Goal: Task Accomplishment & Management: Use online tool/utility

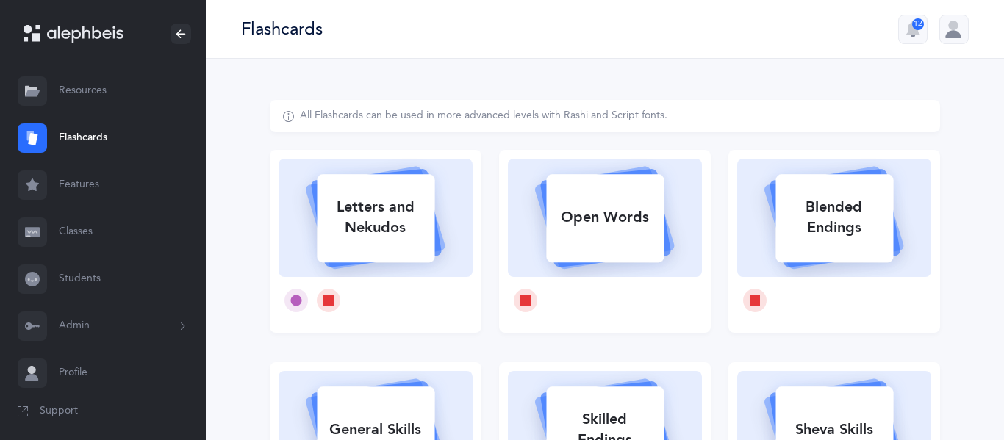
click at [380, 240] on div "Letters and Nekudos" at bounding box center [376, 217] width 118 height 59
select select
select select "single"
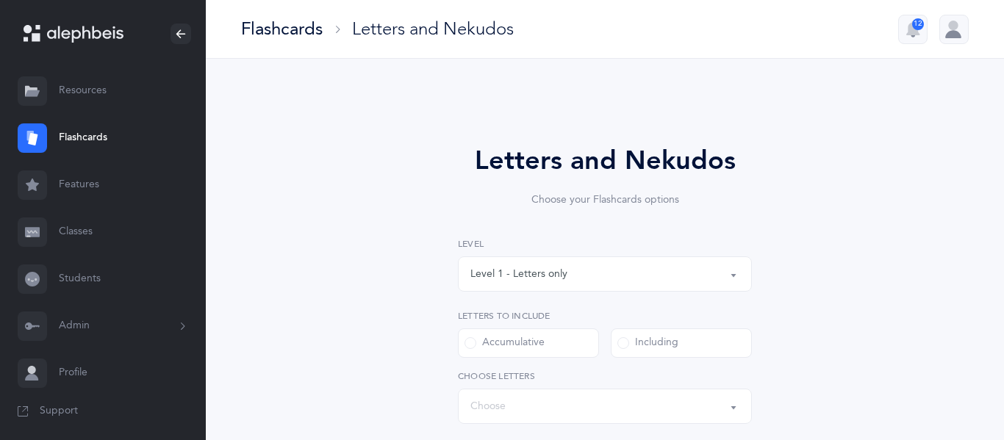
select select "27"
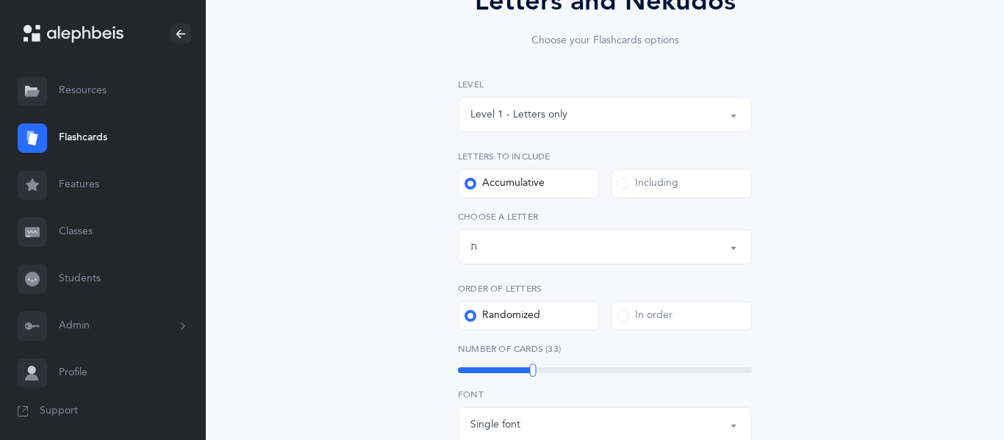
scroll to position [164, 0]
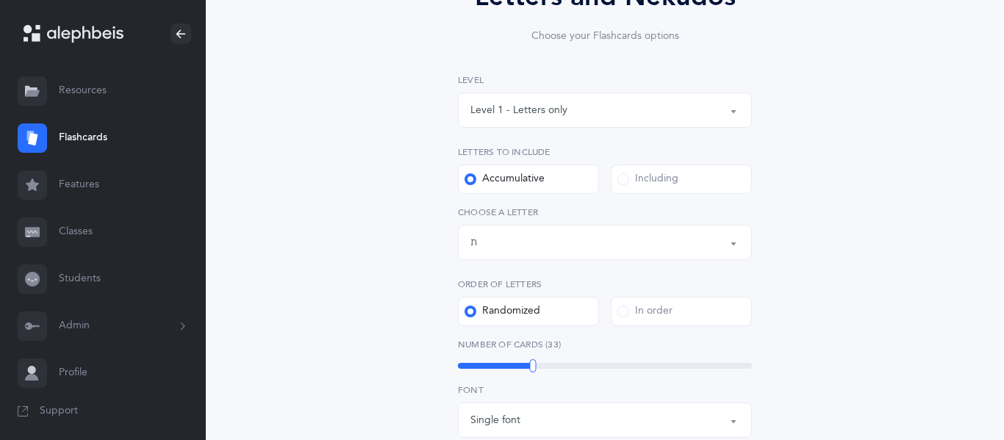
click at [414, 250] on div "Letters and Nekudos Choose your Flashcards options Level 1 - Letters only Level…" at bounding box center [605, 374] width 670 height 876
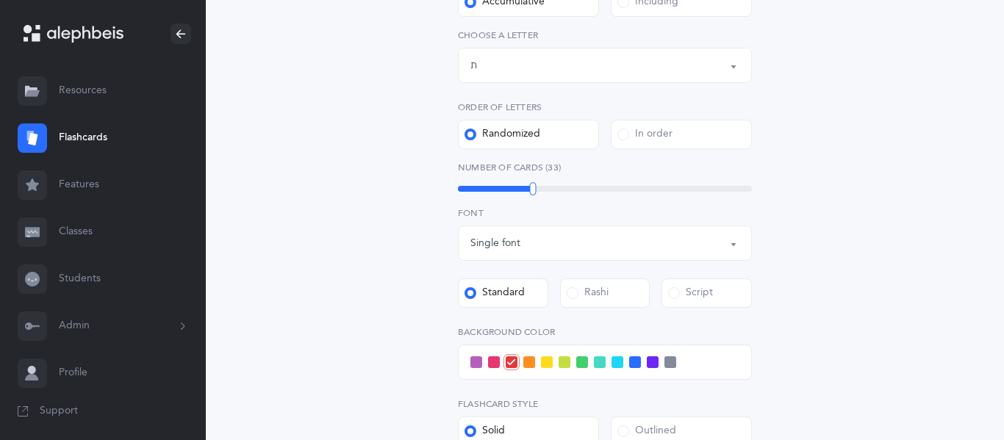
scroll to position [343, 0]
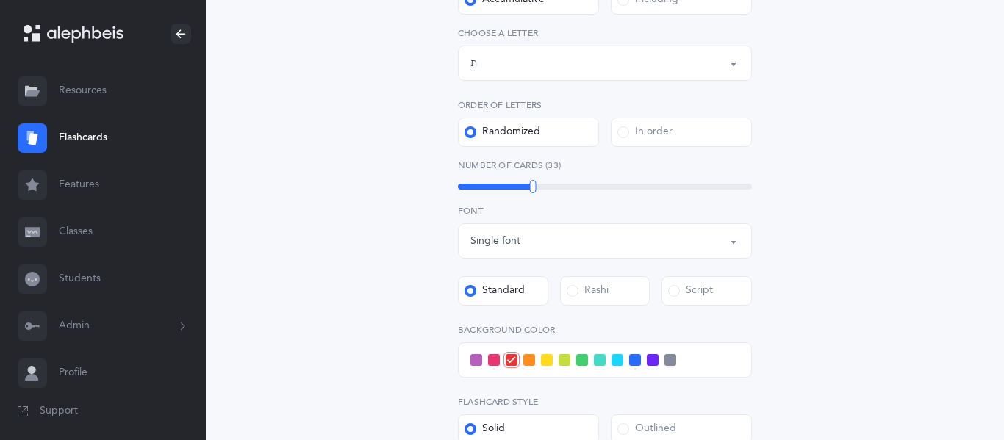
click at [494, 357] on span at bounding box center [494, 360] width 12 height 12
click at [0, 0] on input "checkbox" at bounding box center [0, 0] width 0 height 0
click at [515, 359] on span at bounding box center [511, 360] width 12 height 12
click at [0, 0] on input "checkbox" at bounding box center [0, 0] width 0 height 0
click at [491, 360] on span at bounding box center [494, 360] width 12 height 12
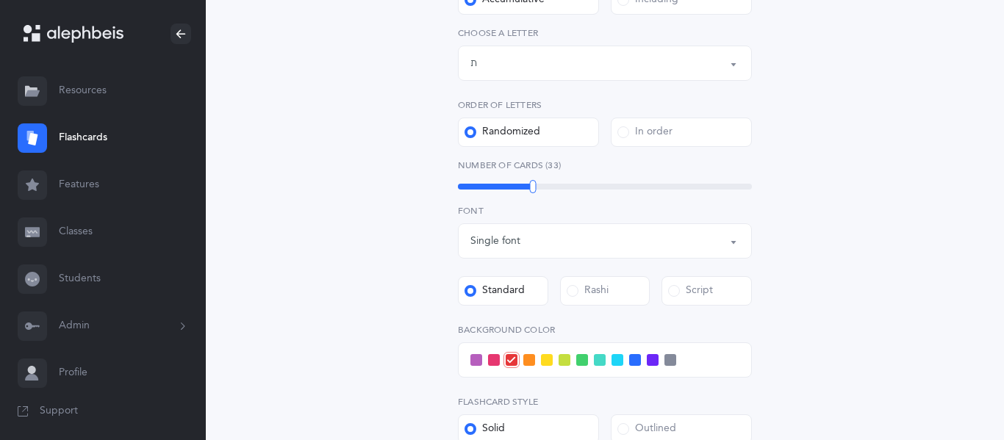
click at [0, 0] on input "checkbox" at bounding box center [0, 0] width 0 height 0
click at [512, 362] on span at bounding box center [511, 360] width 12 height 12
click at [0, 0] on input "checkbox" at bounding box center [0, 0] width 0 height 0
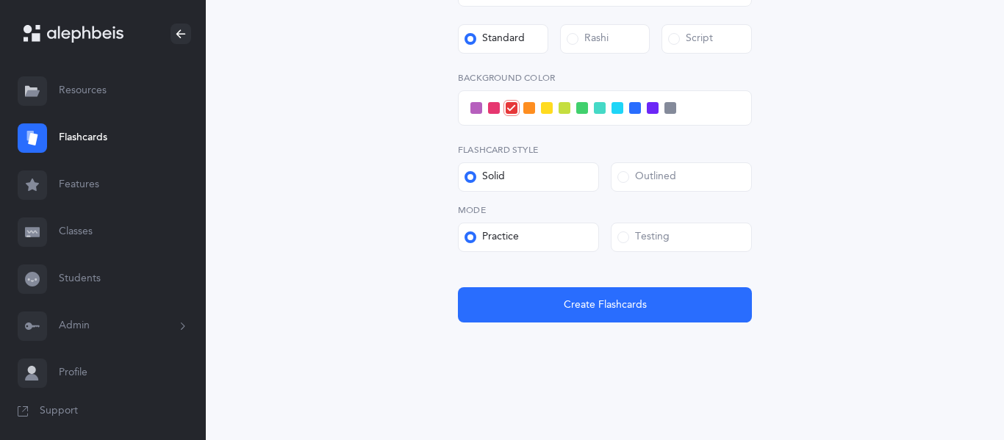
click at [630, 233] on div "Testing" at bounding box center [643, 237] width 52 height 15
click at [0, 0] on input "Testing" at bounding box center [0, 0] width 0 height 0
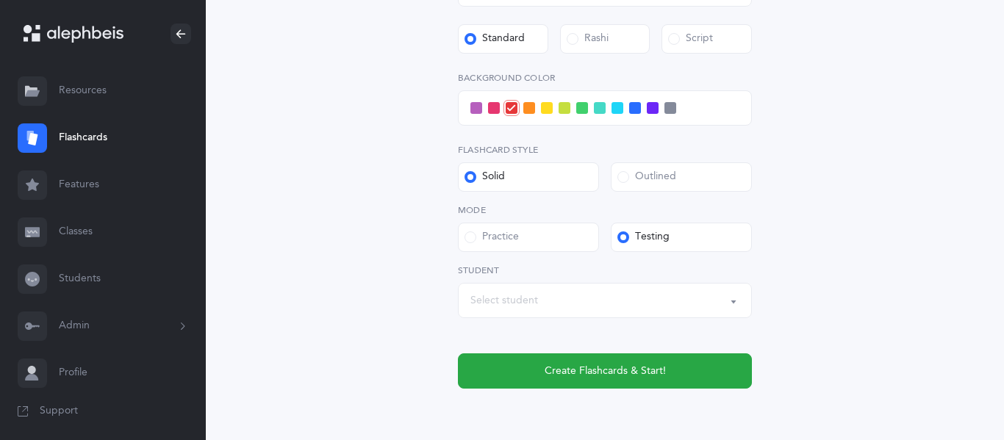
click at [566, 293] on div "Select student" at bounding box center [604, 300] width 269 height 25
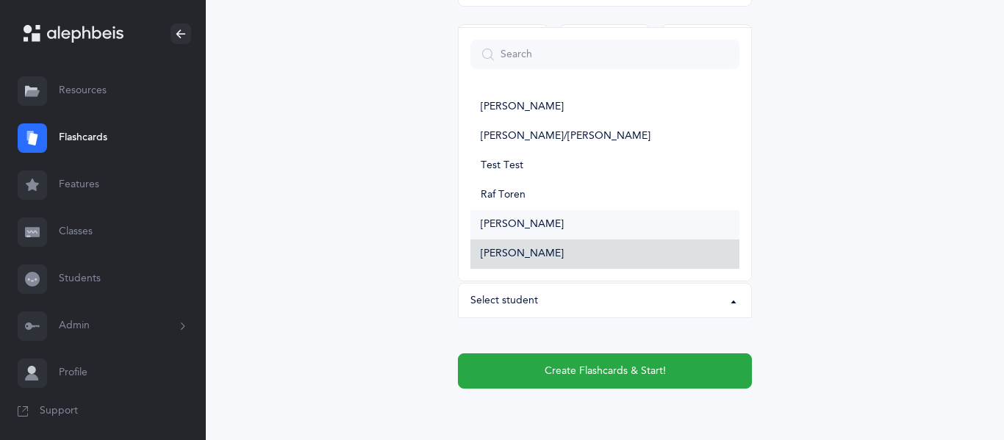
drag, startPoint x: 535, startPoint y: 253, endPoint x: 525, endPoint y: 226, distance: 29.1
click at [525, 226] on ul "Faiga [PERSON_NAME]/[PERSON_NAME] Test Test Raf Toren [PERSON_NAME] [PERSON_NAM…" at bounding box center [604, 181] width 292 height 200
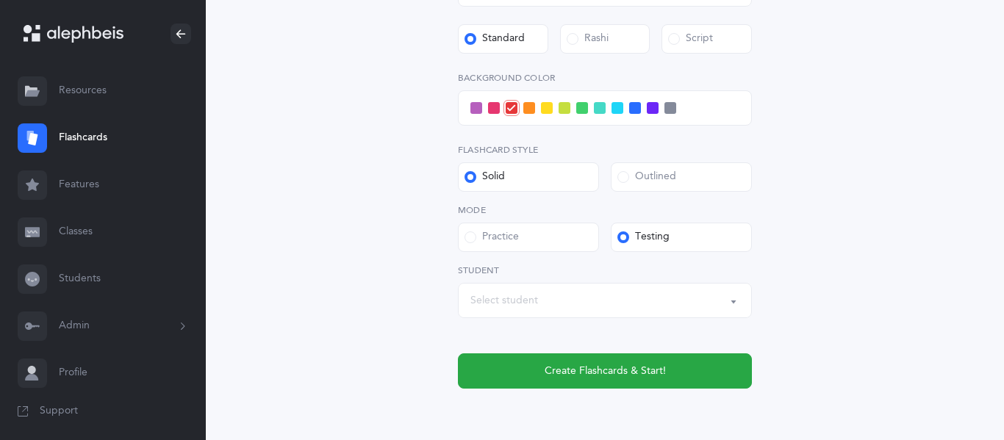
click at [532, 292] on div "Select student" at bounding box center [604, 300] width 269 height 25
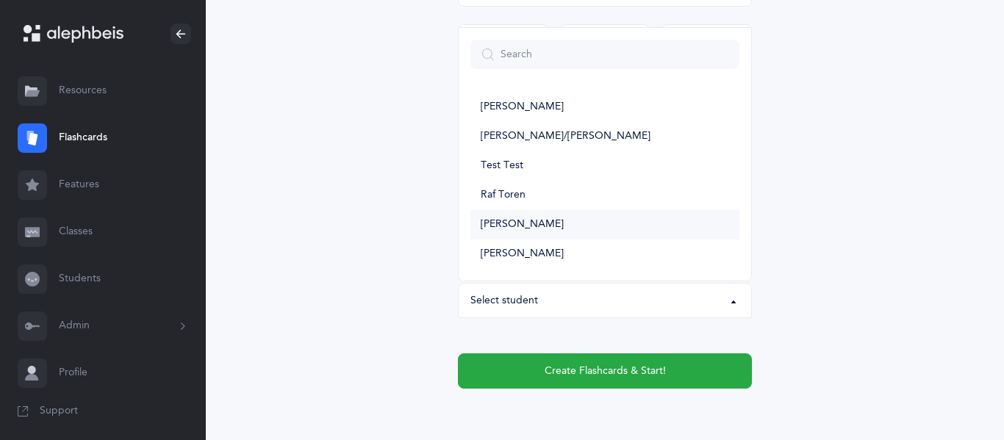
click at [524, 228] on span "[PERSON_NAME]" at bounding box center [521, 224] width 83 height 13
select select "6002"
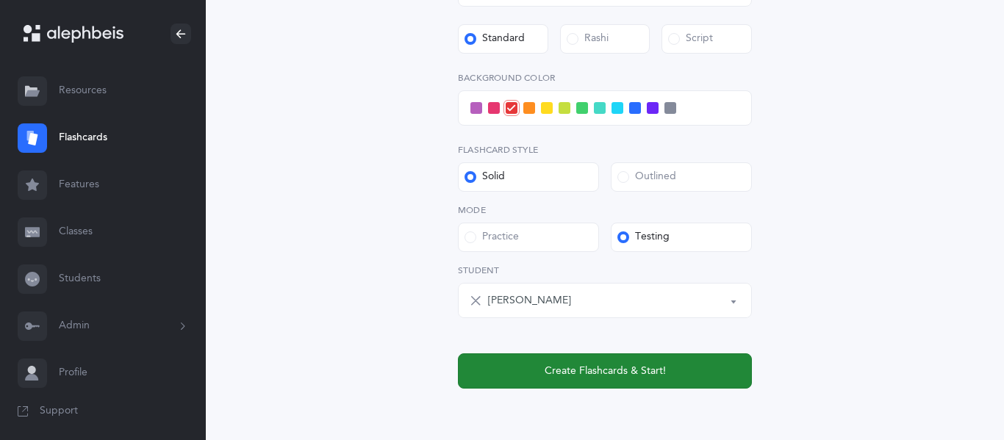
click at [561, 379] on button "Create Flashcards & Start!" at bounding box center [605, 370] width 294 height 35
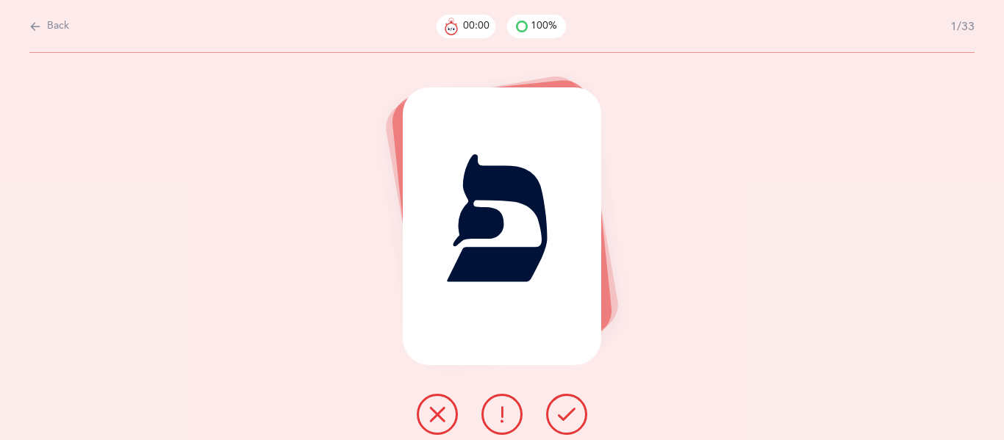
scroll to position [0, 0]
click at [572, 428] on button at bounding box center [566, 414] width 41 height 41
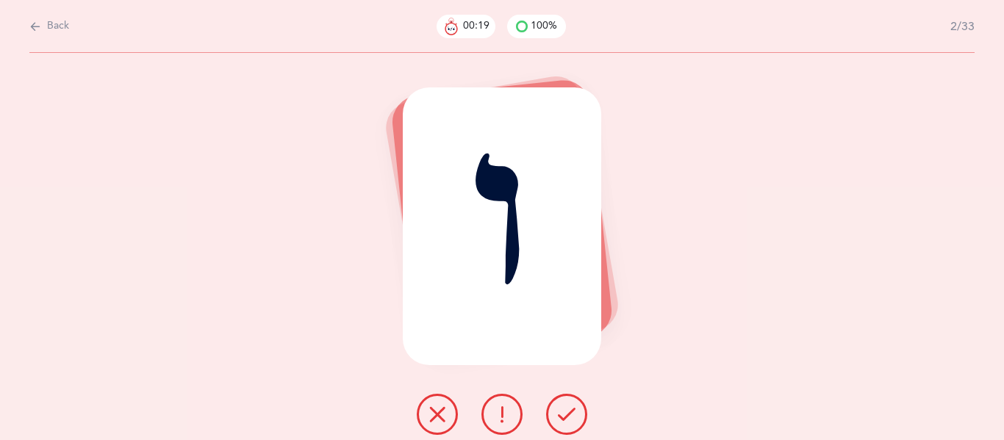
click at [506, 414] on icon at bounding box center [502, 415] width 18 height 18
click at [558, 417] on icon at bounding box center [567, 415] width 18 height 18
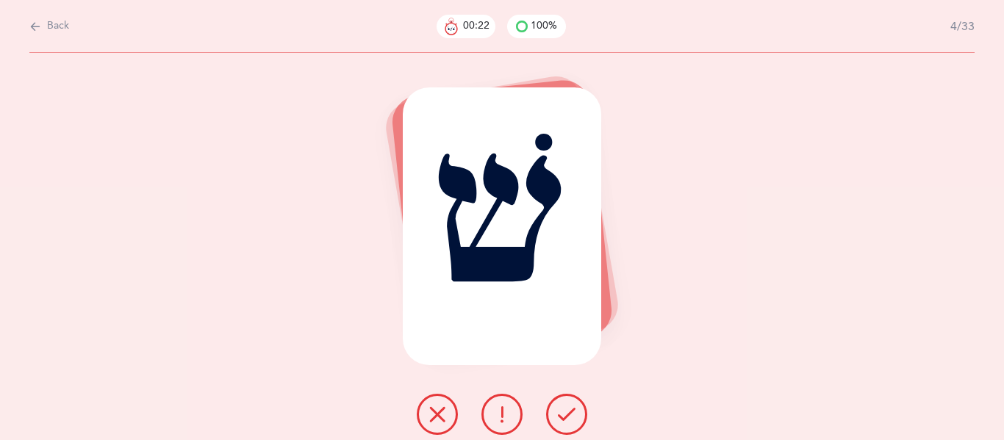
click at [558, 417] on icon at bounding box center [567, 415] width 18 height 18
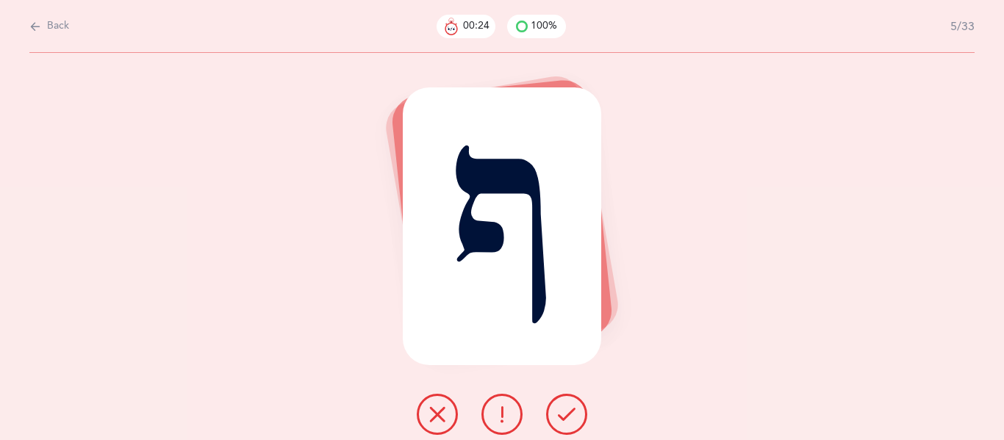
click at [558, 417] on icon at bounding box center [567, 415] width 18 height 18
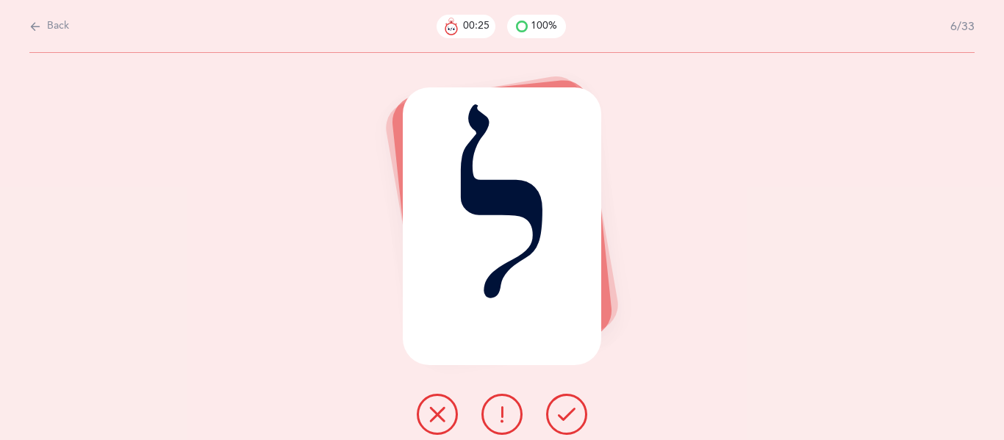
click at [558, 418] on icon at bounding box center [567, 415] width 18 height 18
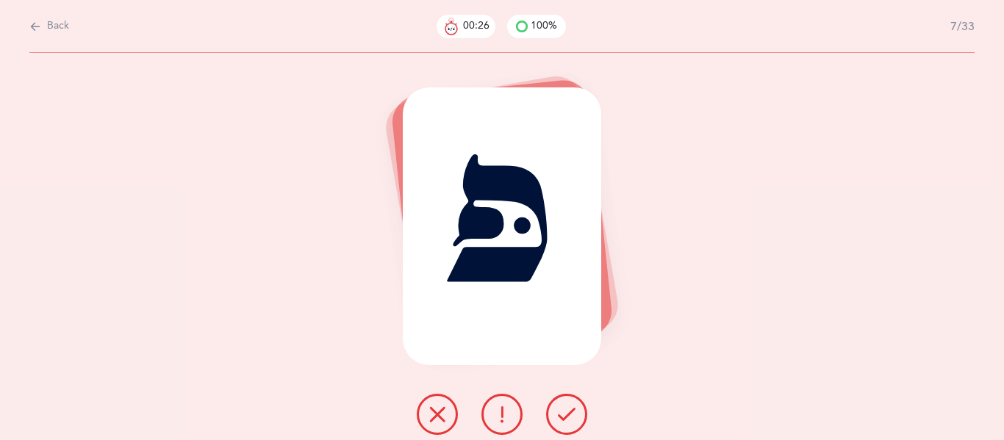
click at [558, 419] on icon at bounding box center [567, 415] width 18 height 18
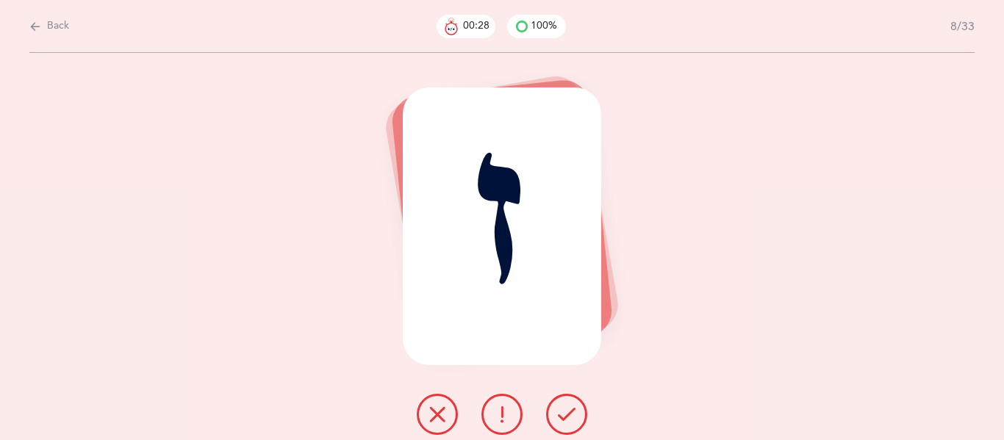
click at [558, 420] on icon at bounding box center [567, 415] width 18 height 18
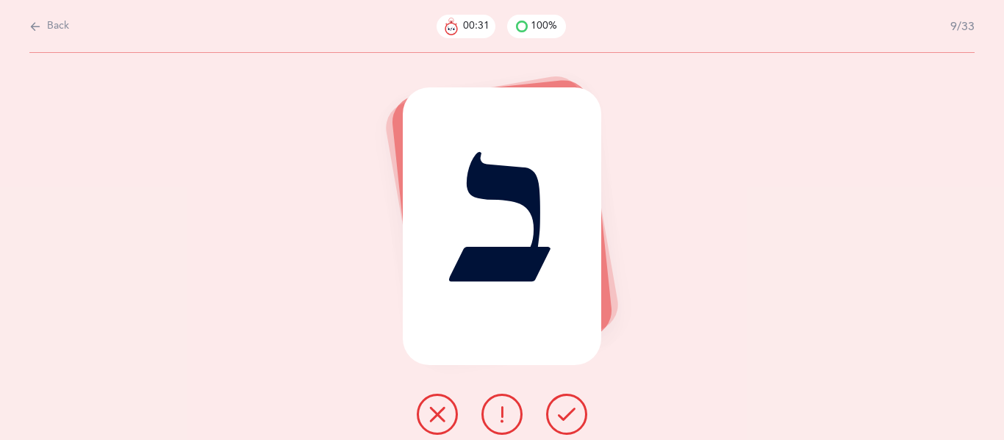
click at [559, 422] on icon at bounding box center [567, 415] width 18 height 18
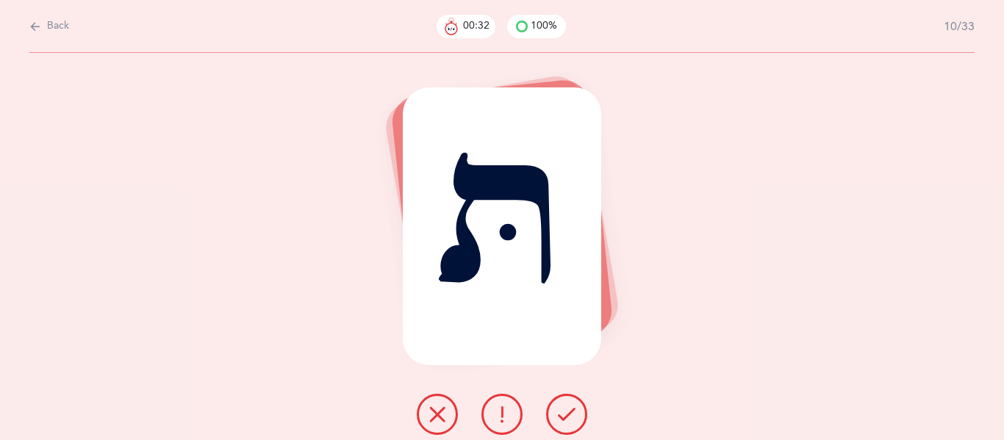
click at [561, 425] on button at bounding box center [566, 414] width 41 height 41
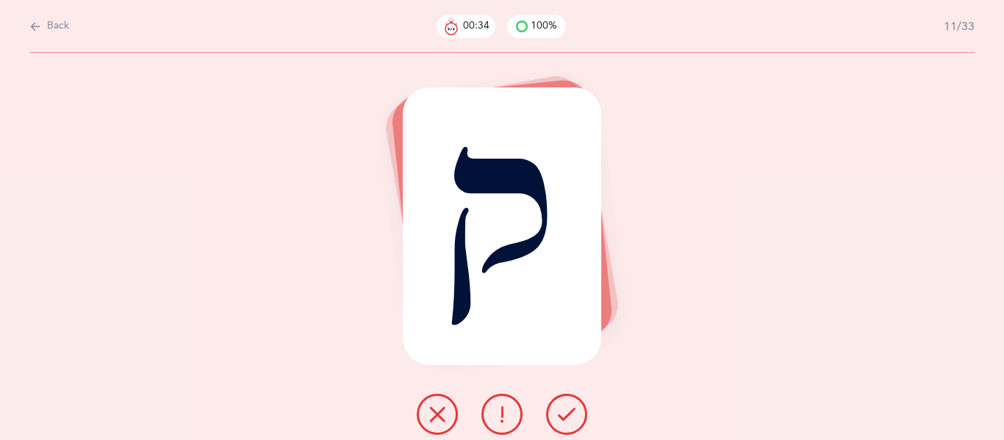
click at [561, 425] on button at bounding box center [566, 414] width 41 height 41
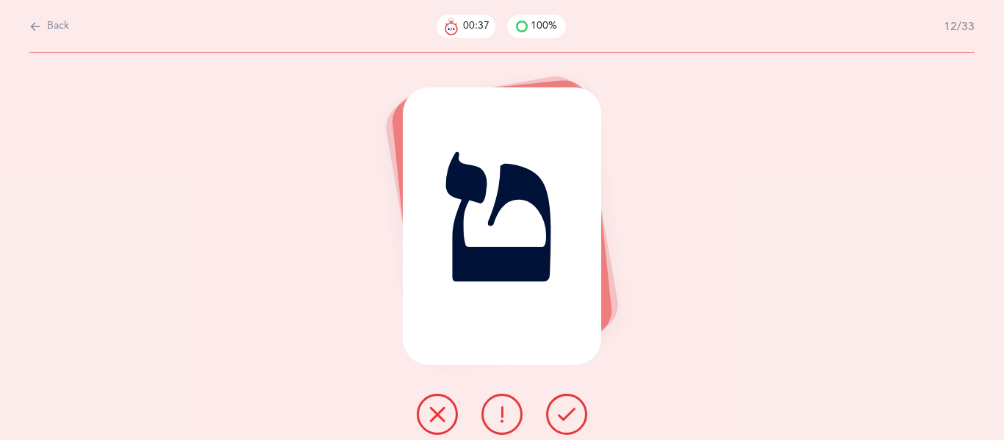
click at [561, 427] on button at bounding box center [566, 414] width 41 height 41
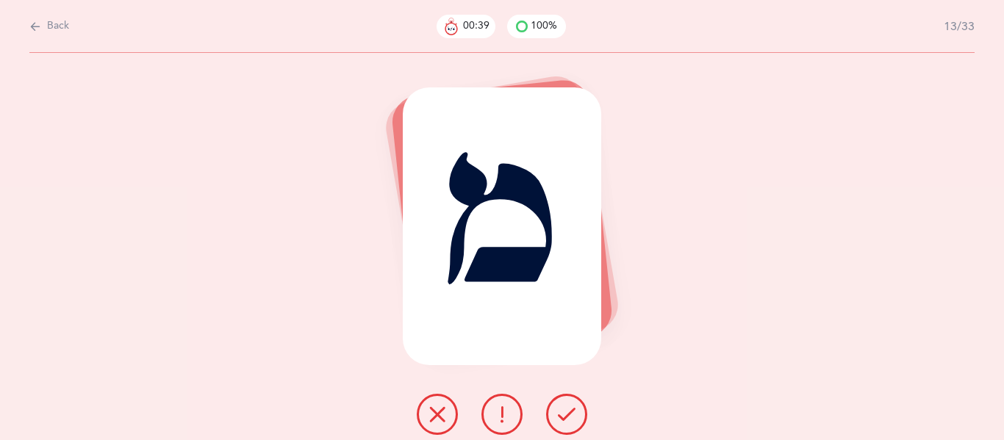
click at [561, 428] on button at bounding box center [566, 414] width 41 height 41
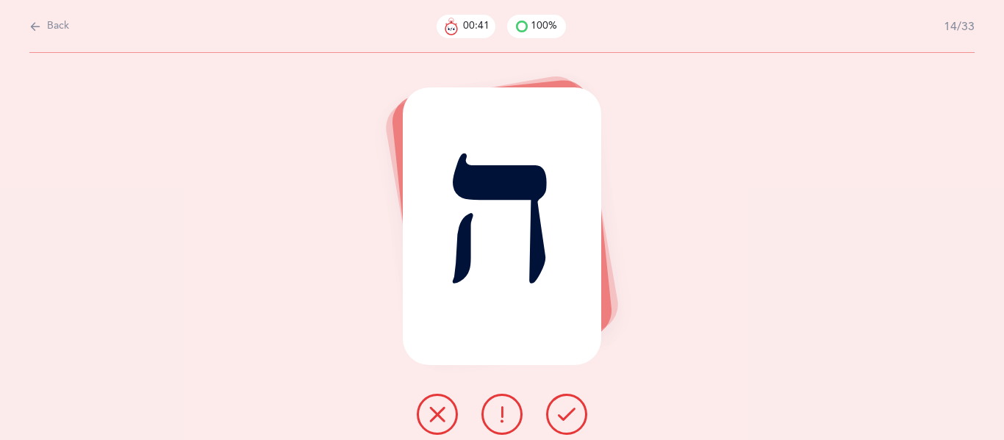
click at [561, 428] on button at bounding box center [566, 414] width 41 height 41
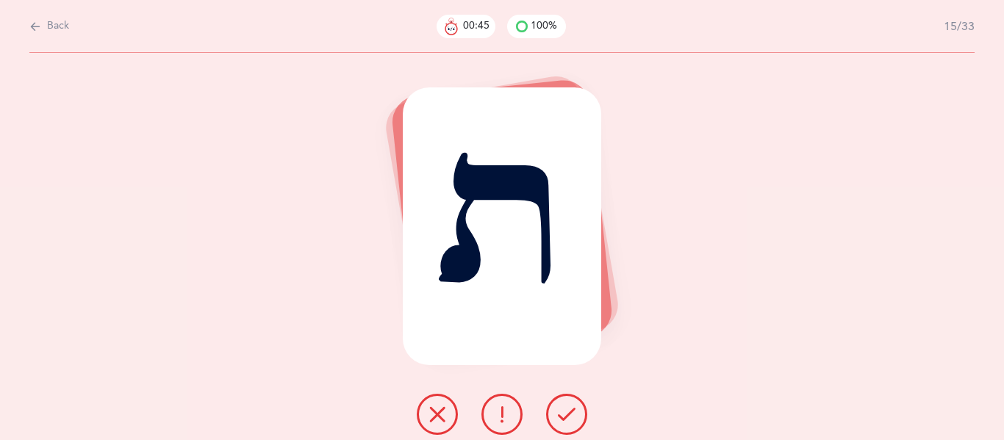
drag, startPoint x: 561, startPoint y: 428, endPoint x: 531, endPoint y: 418, distance: 31.6
click at [531, 418] on div at bounding box center [502, 414] width 194 height 41
click at [446, 415] on button at bounding box center [437, 414] width 41 height 41
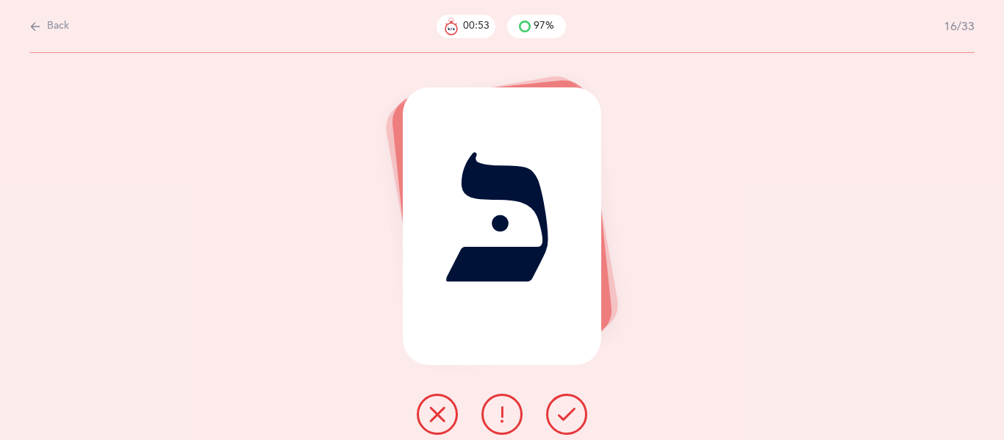
click at [563, 411] on icon at bounding box center [567, 415] width 18 height 18
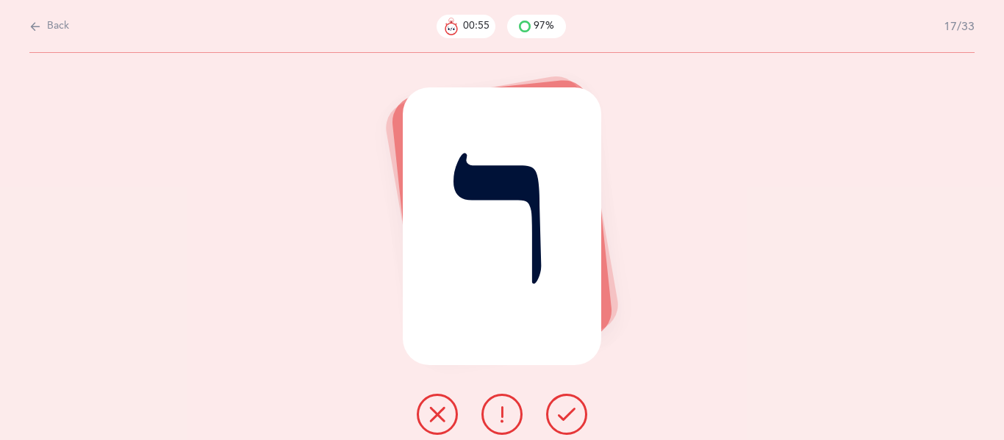
click at [563, 411] on icon at bounding box center [567, 415] width 18 height 18
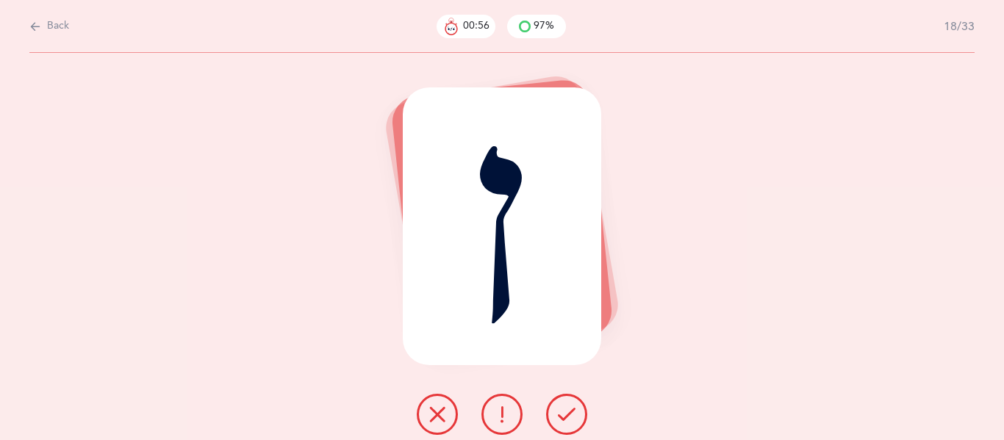
click at [563, 411] on icon at bounding box center [567, 415] width 18 height 18
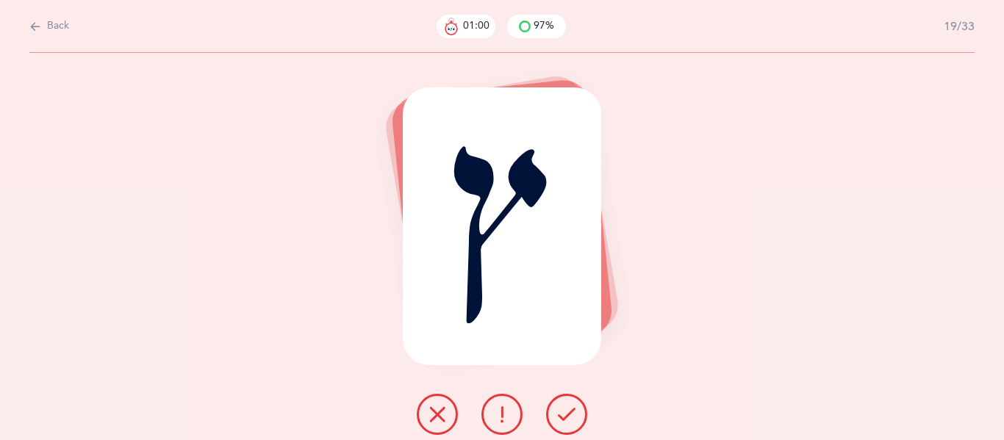
click at [554, 411] on button at bounding box center [566, 414] width 41 height 41
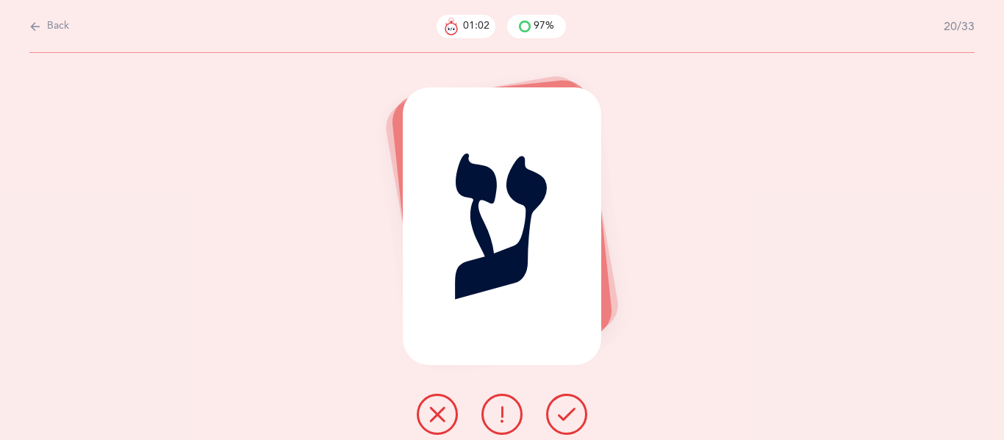
click at [554, 411] on button at bounding box center [566, 414] width 41 height 41
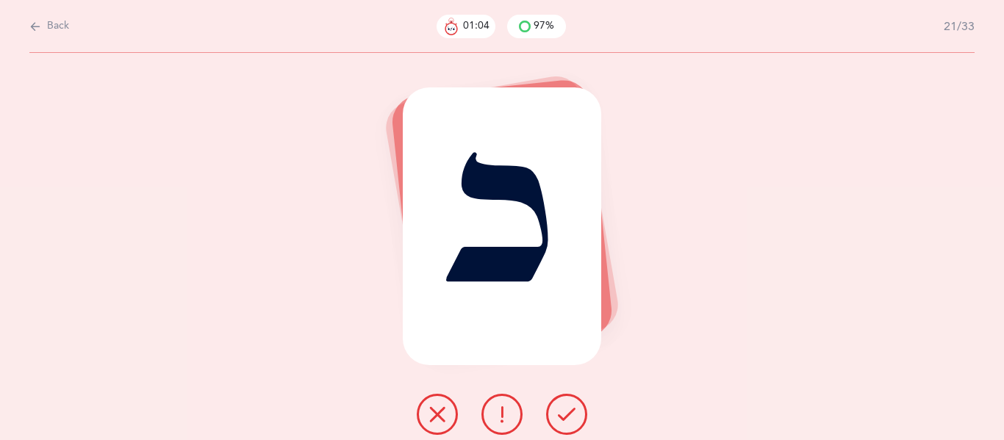
click at [554, 411] on button at bounding box center [566, 414] width 41 height 41
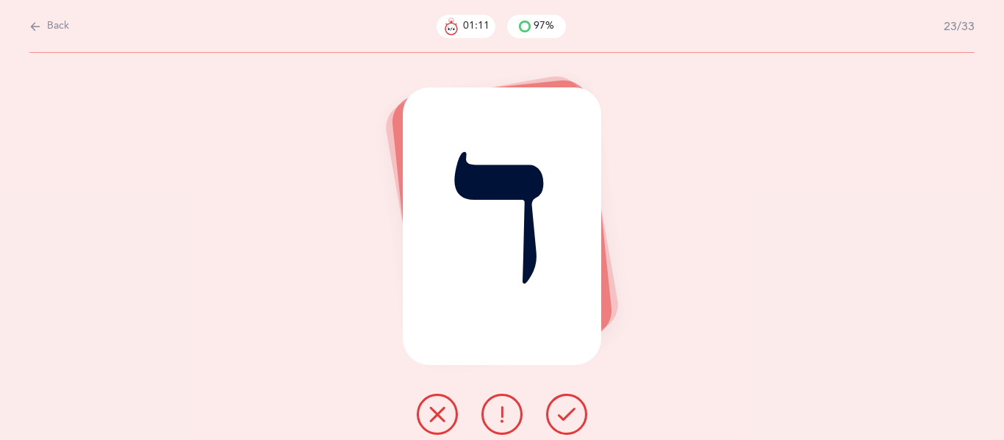
click at [554, 411] on button at bounding box center [566, 414] width 41 height 41
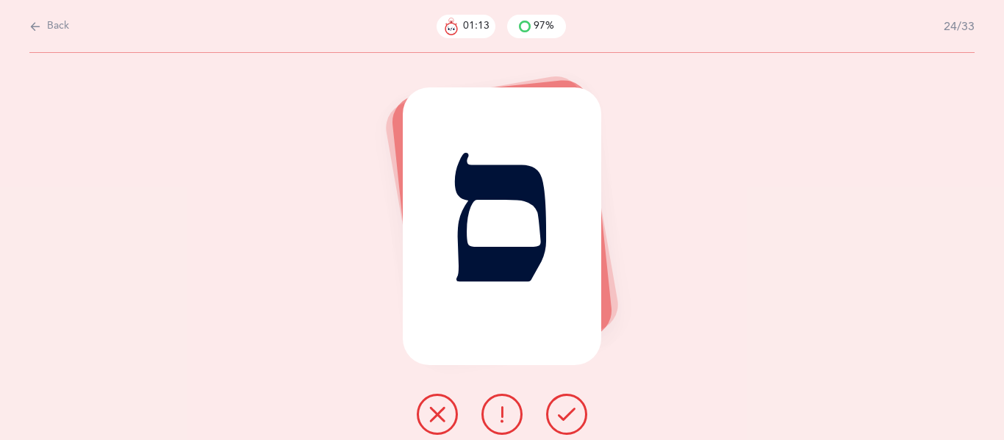
click at [554, 411] on button at bounding box center [566, 414] width 41 height 41
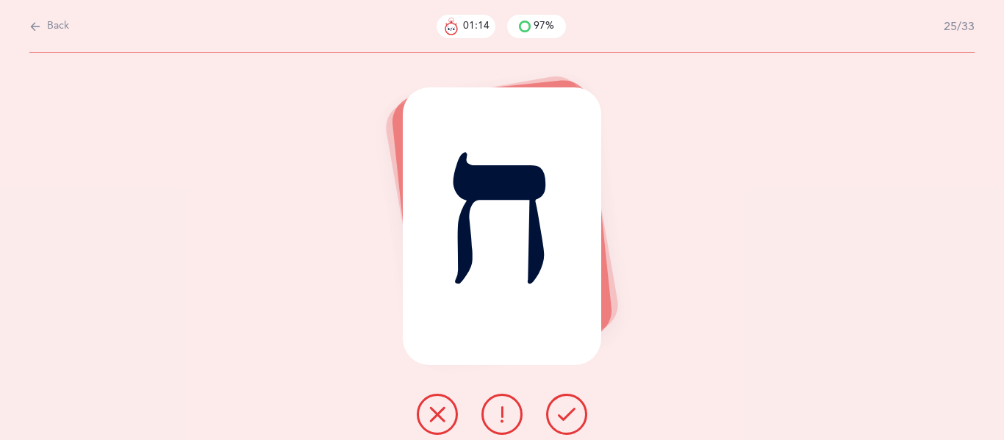
click at [554, 411] on button at bounding box center [566, 414] width 41 height 41
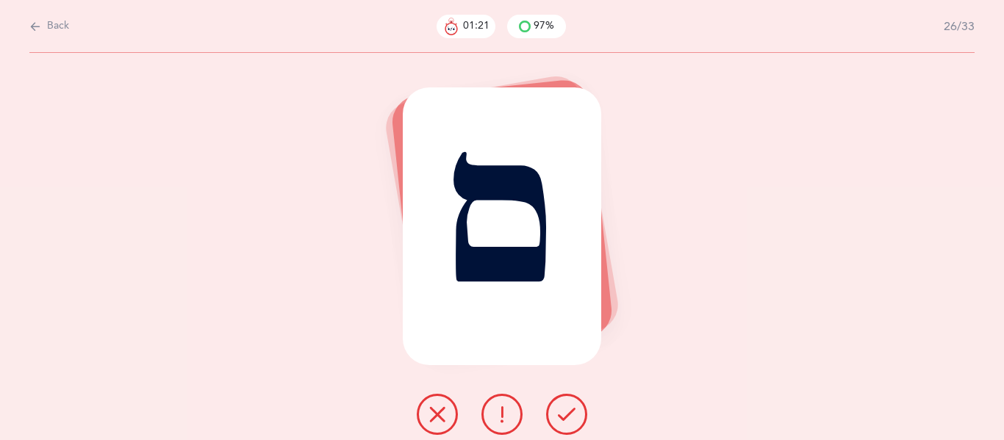
click at [555, 411] on button at bounding box center [566, 414] width 41 height 41
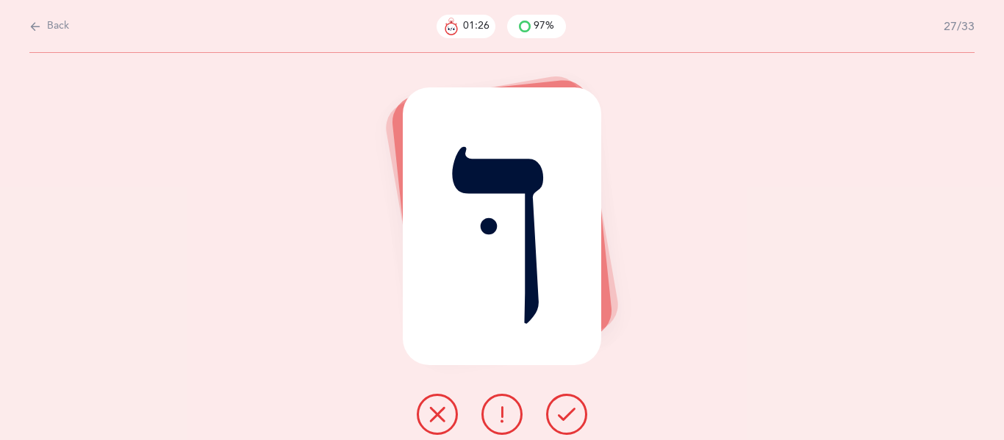
click at [555, 411] on button at bounding box center [566, 414] width 41 height 41
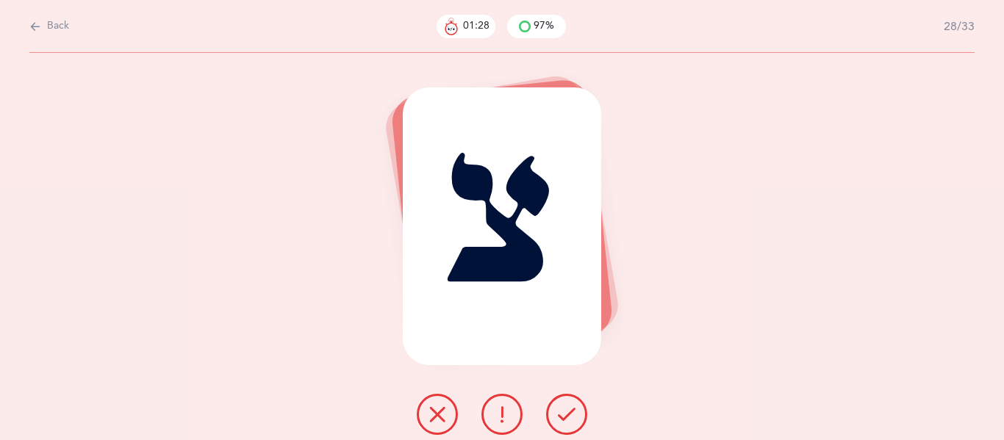
click at [555, 411] on button at bounding box center [566, 414] width 41 height 41
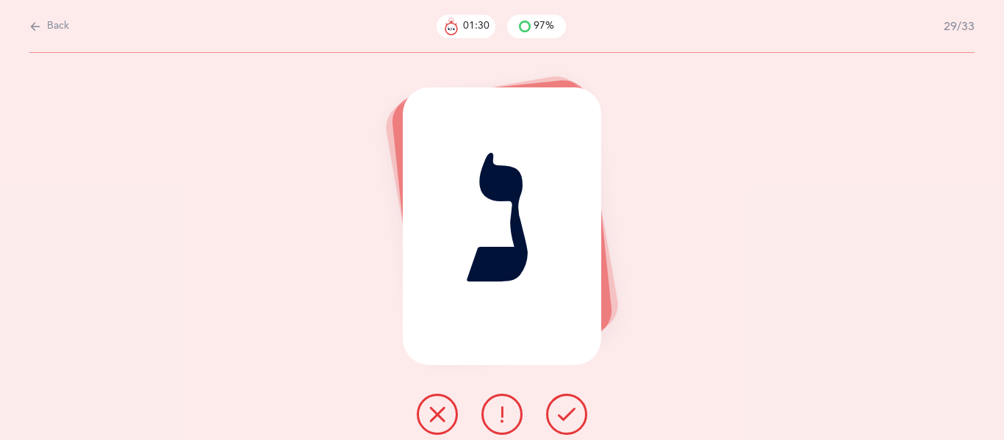
click at [555, 411] on button at bounding box center [566, 414] width 41 height 41
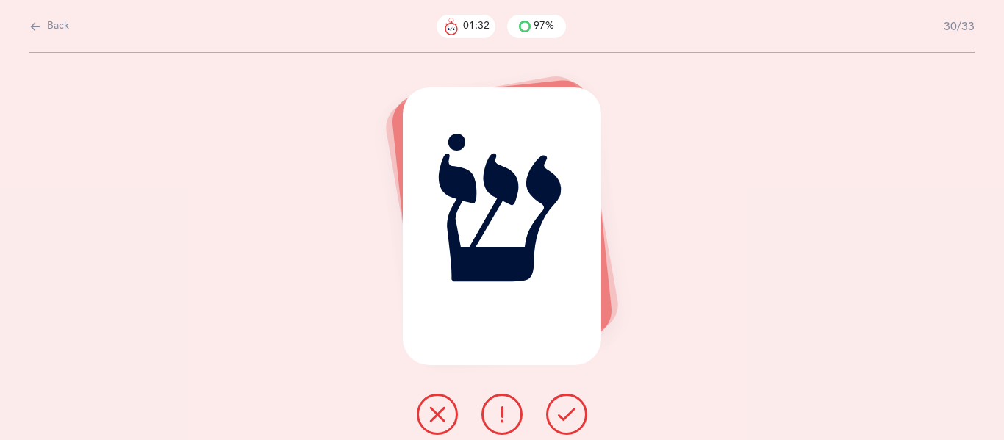
click at [555, 411] on button at bounding box center [566, 414] width 41 height 41
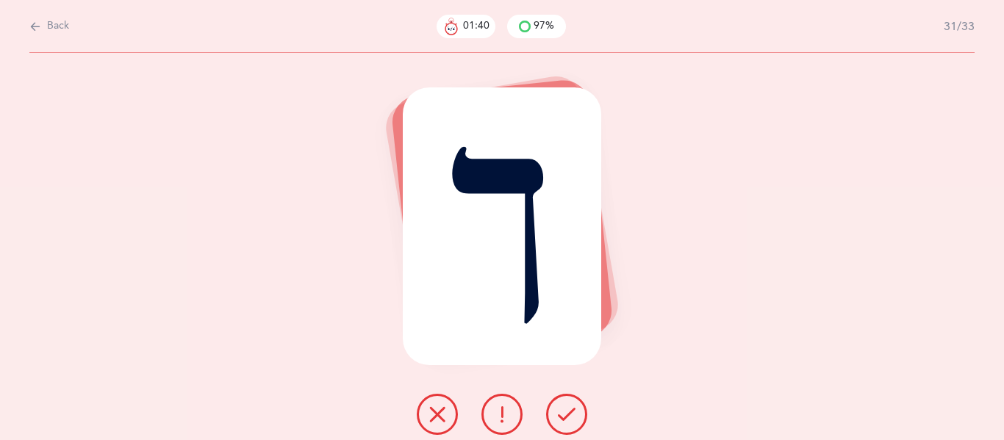
click at [561, 395] on button at bounding box center [566, 414] width 41 height 41
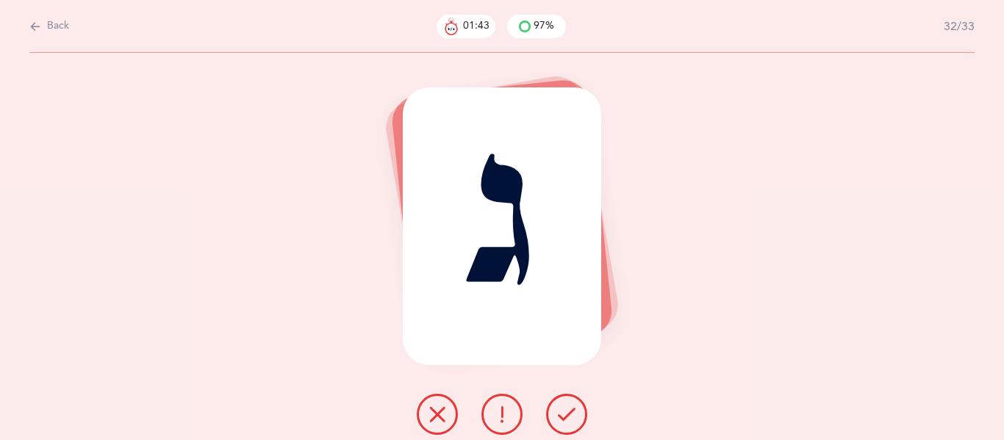
click at [561, 400] on button at bounding box center [566, 414] width 41 height 41
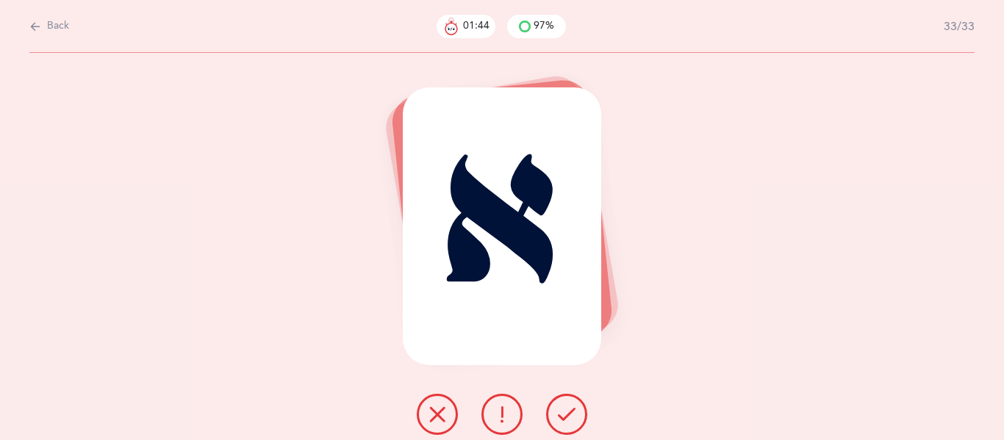
click at [561, 400] on button at bounding box center [566, 414] width 41 height 41
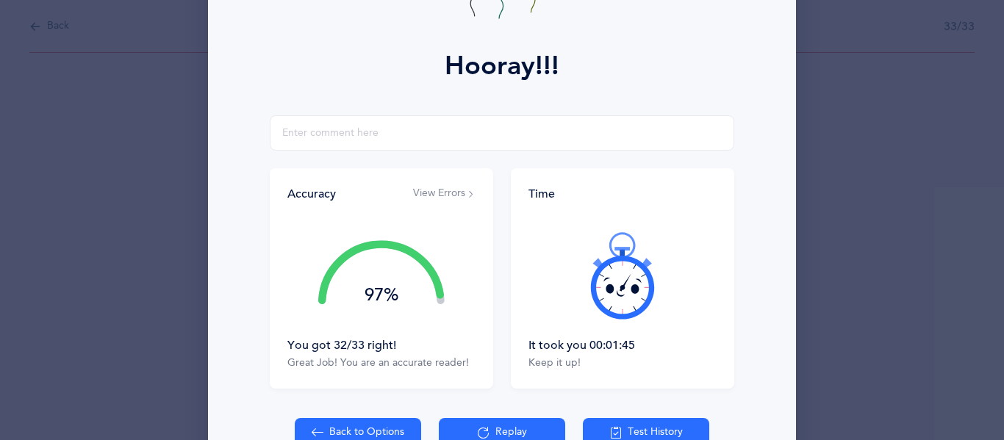
scroll to position [259, 0]
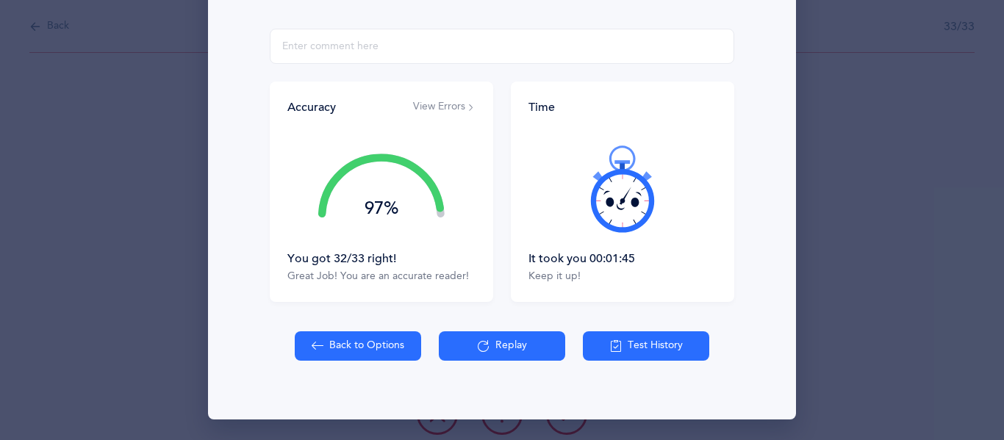
click at [476, 342] on button "Replay" at bounding box center [502, 345] width 126 height 29
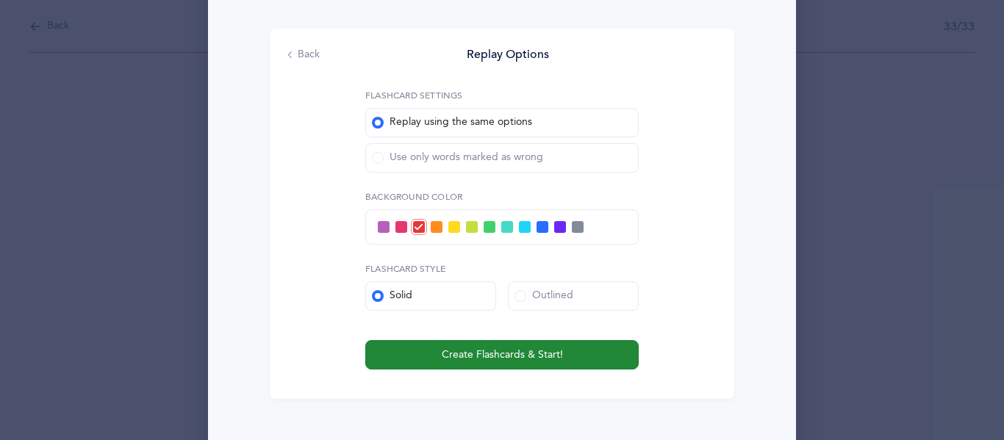
click at [486, 355] on span "Create Flashcards & Start!" at bounding box center [502, 354] width 121 height 15
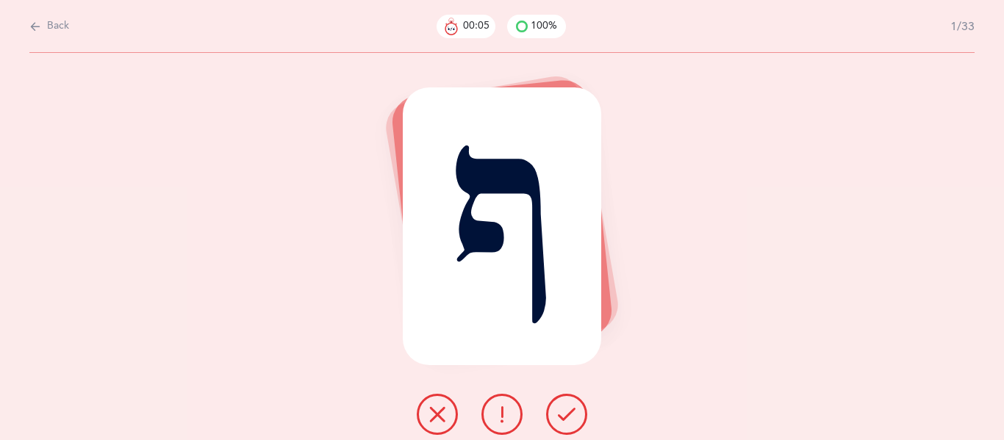
click at [563, 407] on icon at bounding box center [567, 415] width 18 height 18
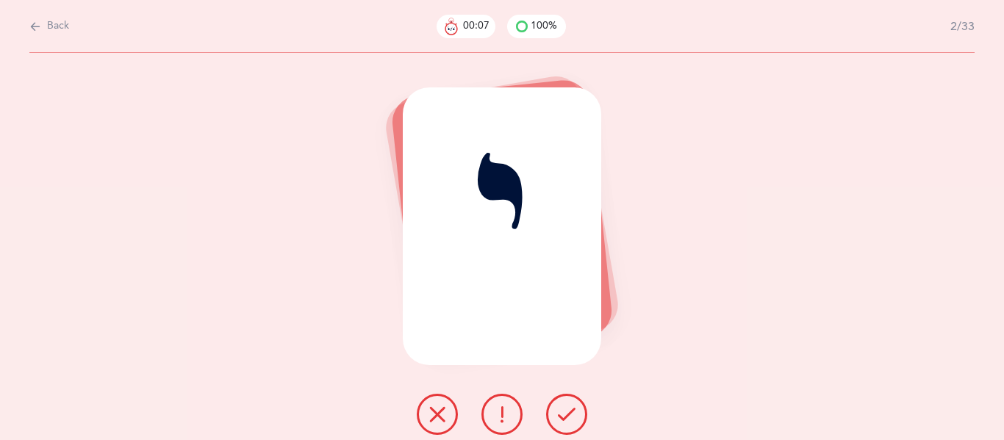
click at [563, 407] on icon at bounding box center [567, 415] width 18 height 18
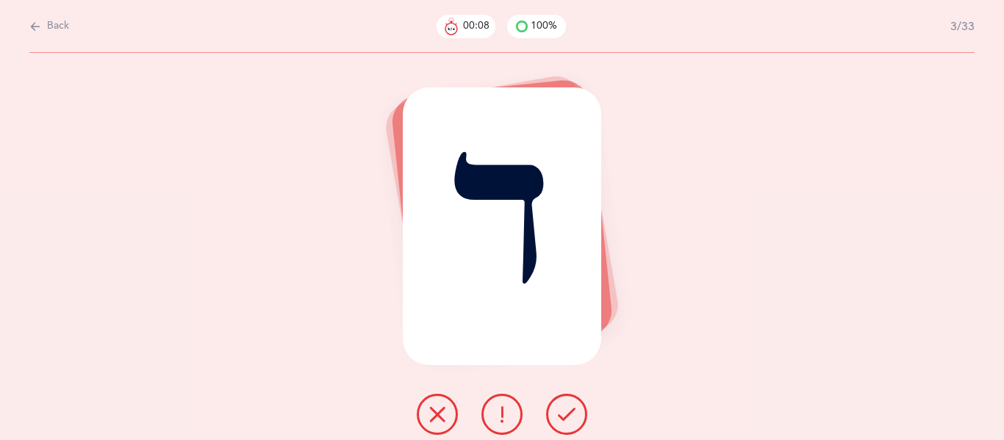
click at [563, 407] on icon at bounding box center [567, 415] width 18 height 18
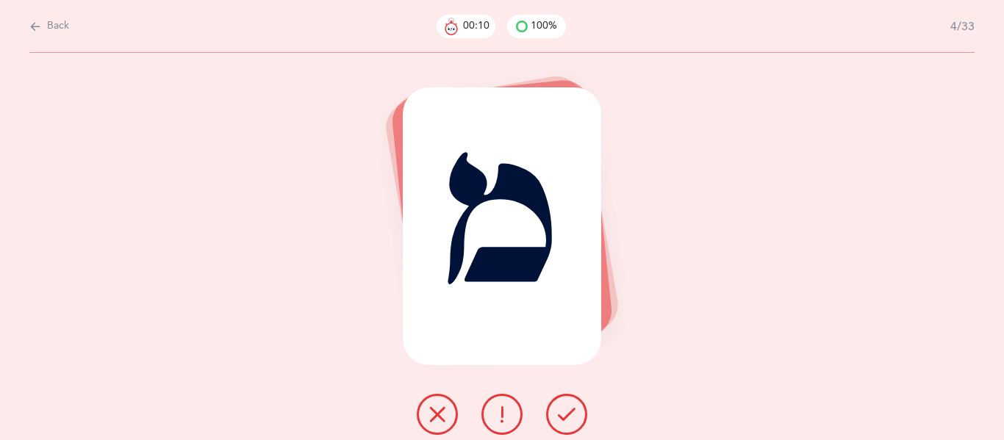
click at [563, 407] on icon at bounding box center [567, 415] width 18 height 18
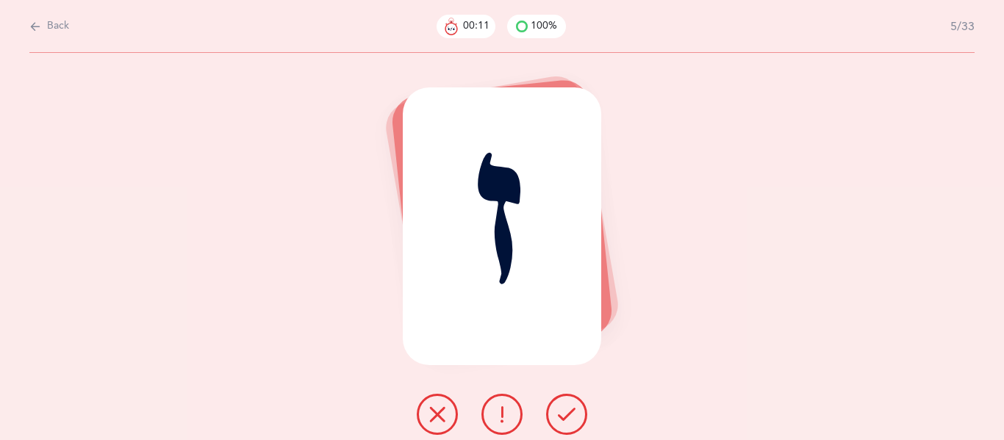
click at [563, 407] on icon at bounding box center [567, 415] width 18 height 18
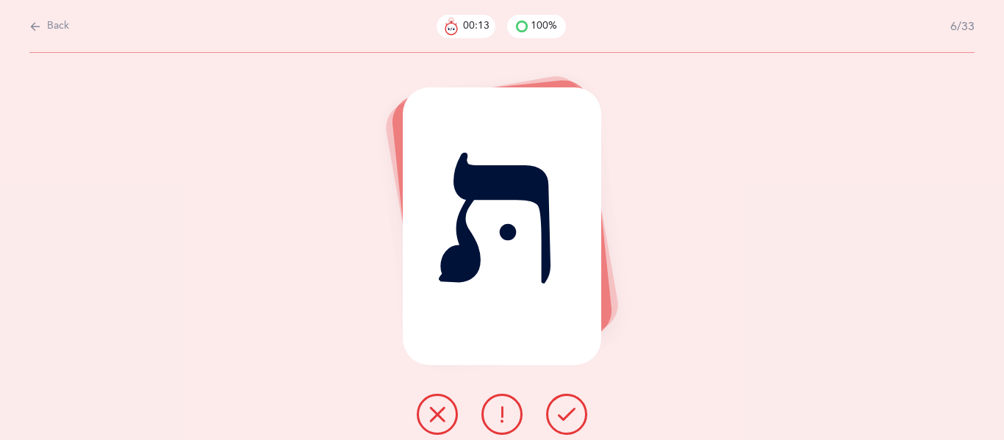
click at [563, 407] on icon at bounding box center [567, 415] width 18 height 18
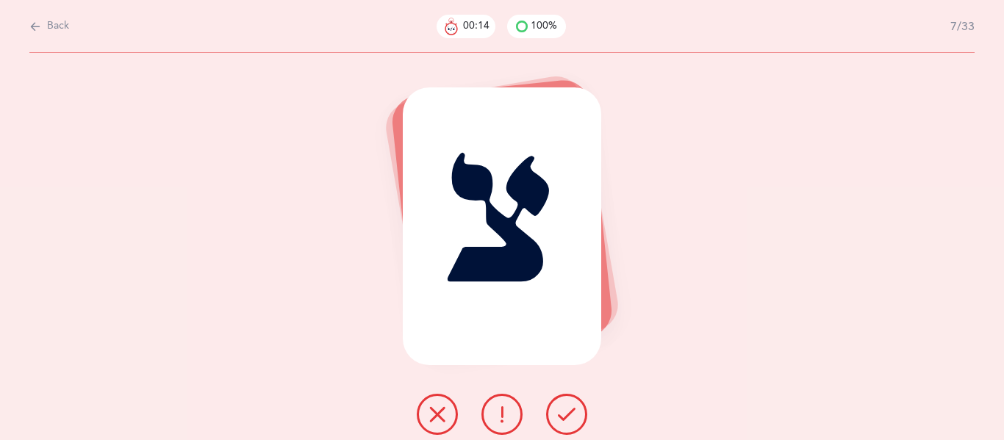
click at [563, 407] on icon at bounding box center [567, 415] width 18 height 18
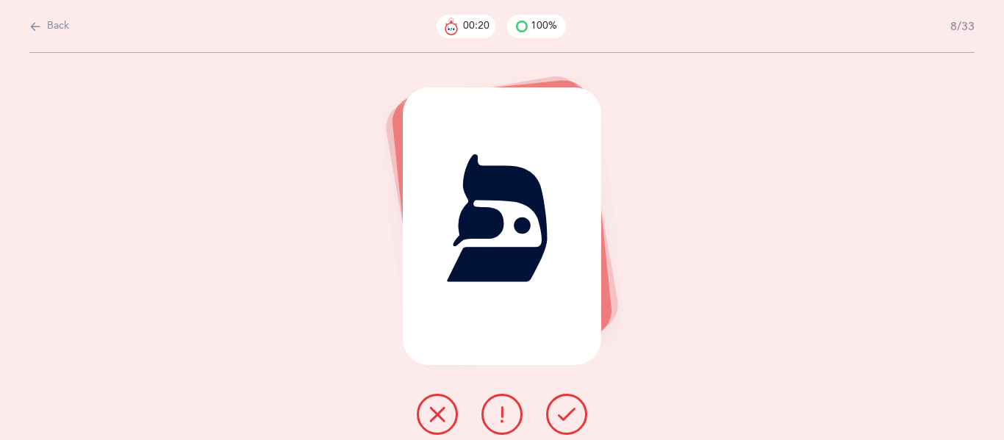
click at [566, 414] on icon at bounding box center [567, 415] width 18 height 18
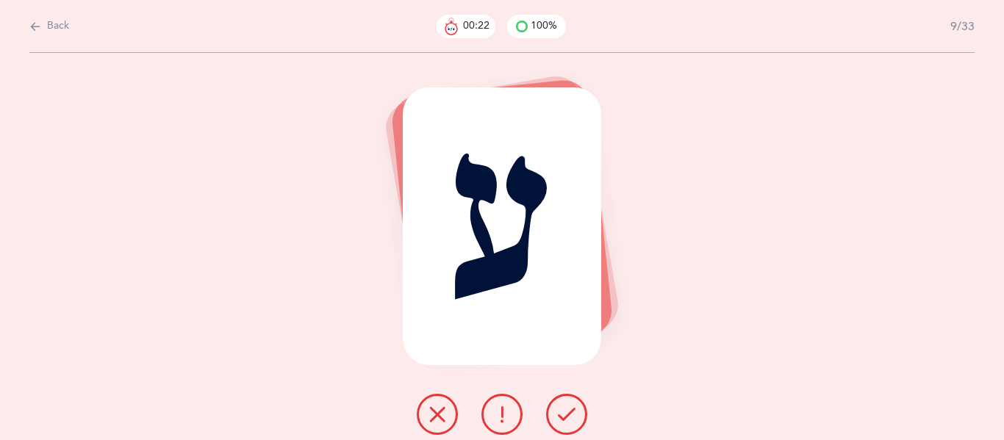
click at [566, 414] on icon at bounding box center [567, 415] width 18 height 18
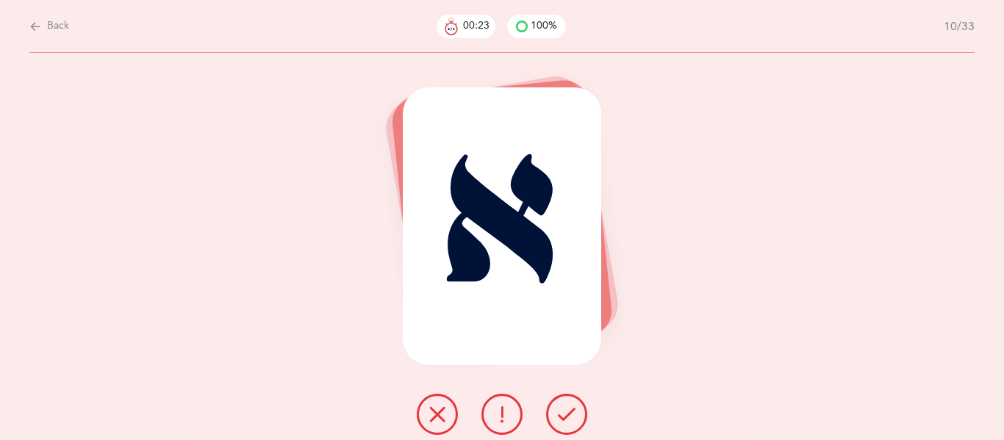
click at [566, 414] on icon at bounding box center [567, 415] width 18 height 18
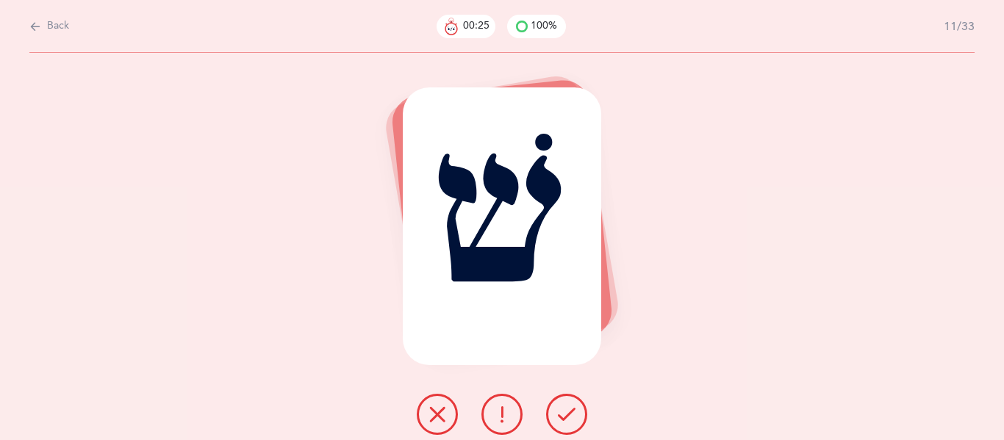
click at [566, 414] on icon at bounding box center [567, 415] width 18 height 18
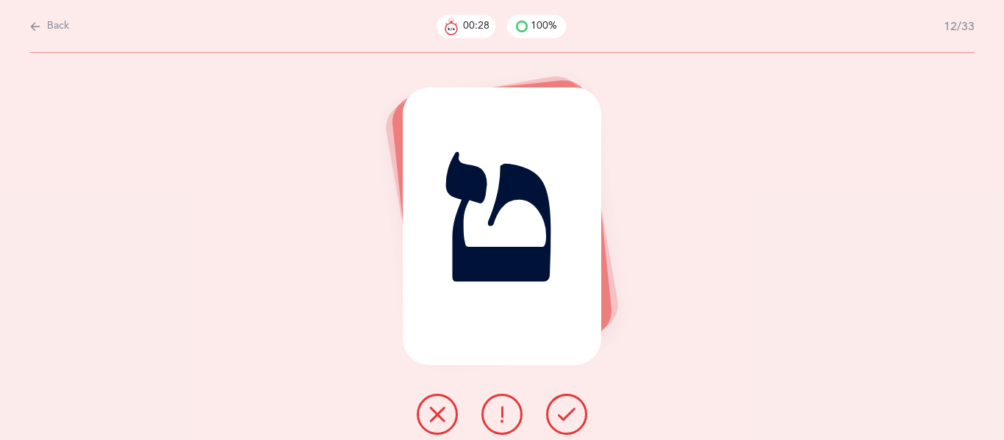
click at [566, 414] on icon at bounding box center [567, 415] width 18 height 18
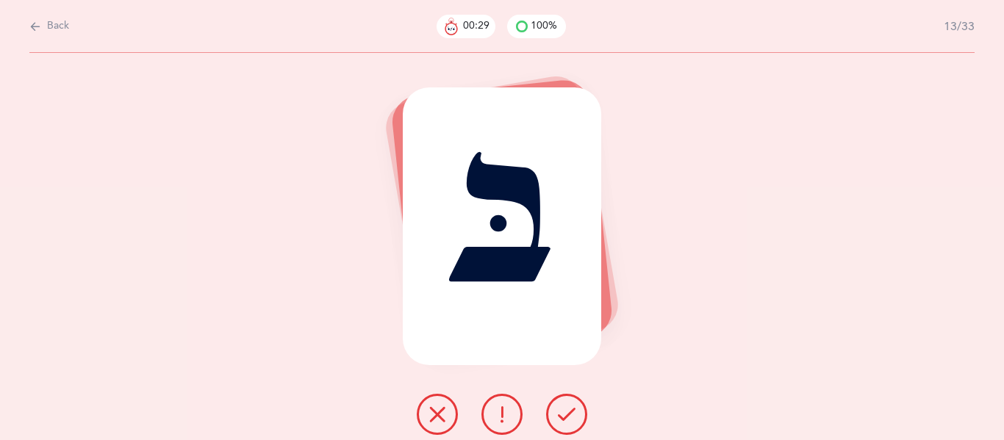
click at [566, 414] on icon at bounding box center [567, 415] width 18 height 18
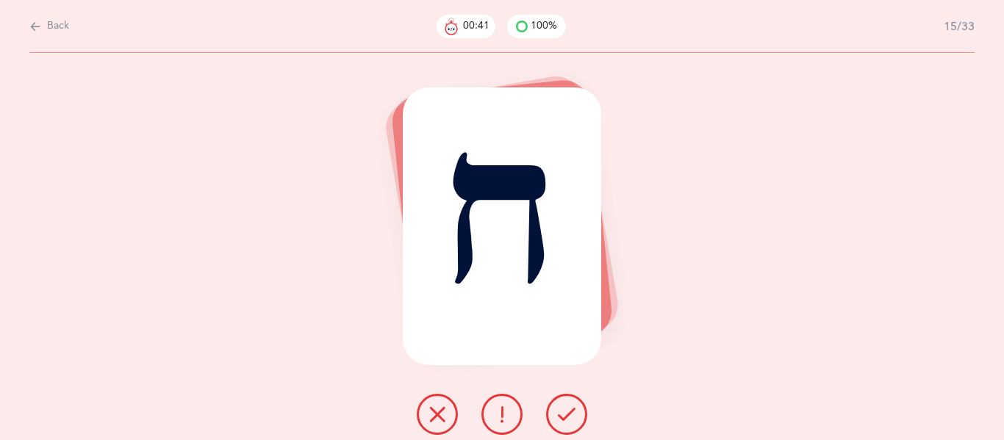
click at [566, 414] on icon at bounding box center [567, 415] width 18 height 18
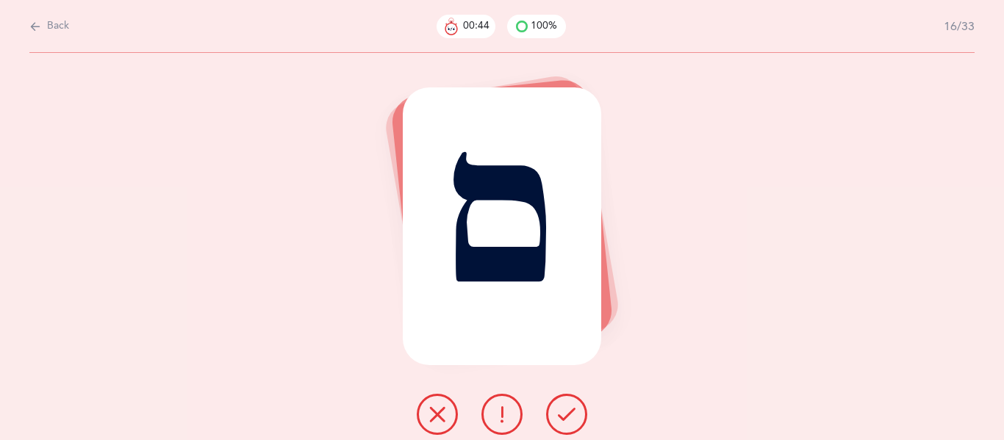
click at [566, 414] on icon at bounding box center [567, 415] width 18 height 18
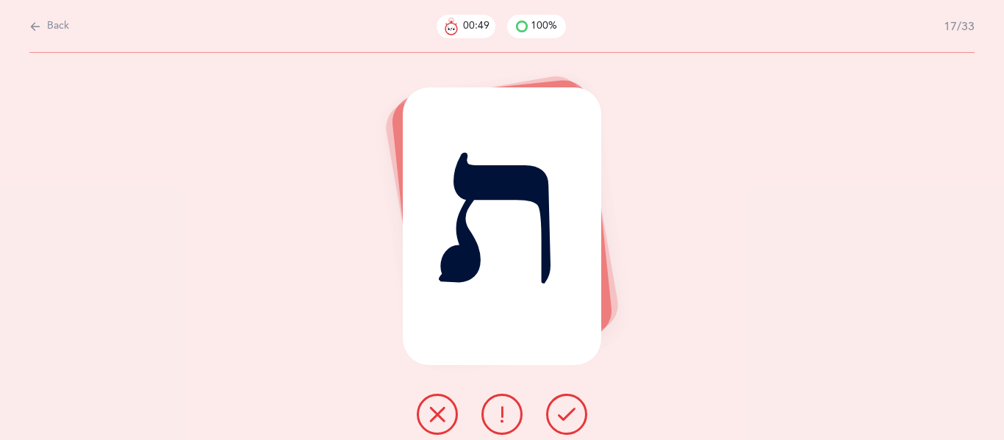
click at [566, 414] on icon at bounding box center [567, 415] width 18 height 18
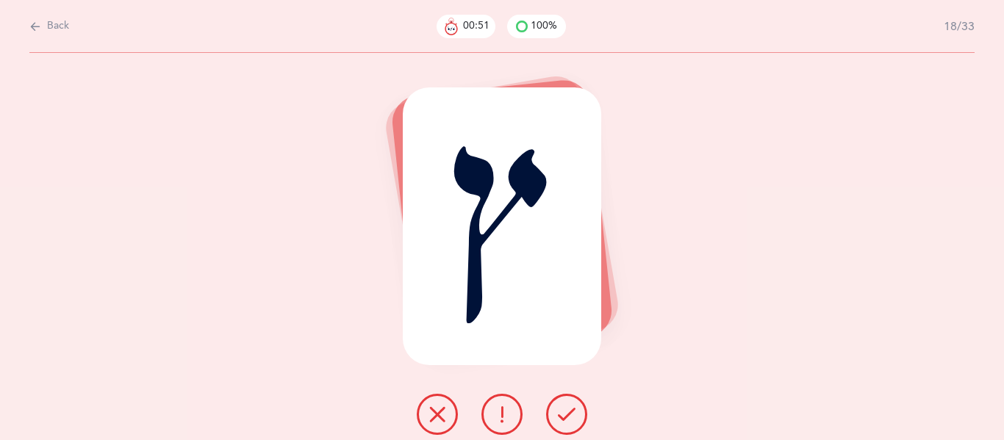
click at [566, 414] on icon at bounding box center [567, 415] width 18 height 18
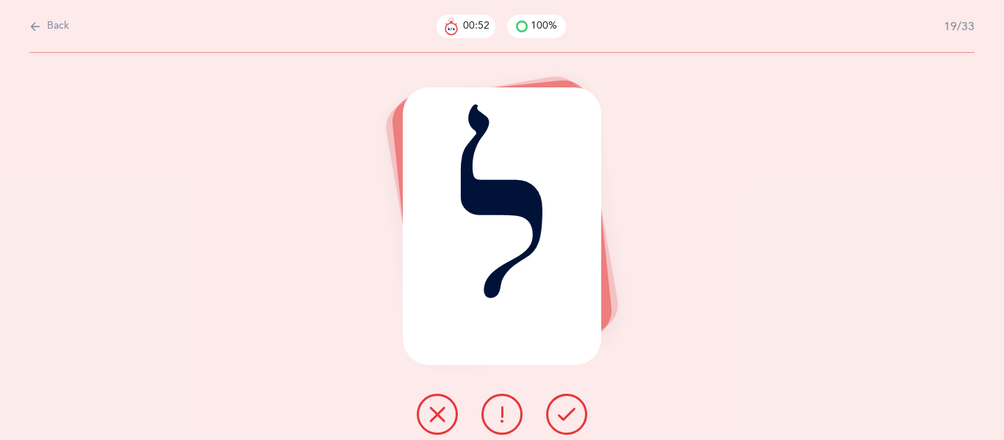
click at [566, 414] on icon at bounding box center [567, 415] width 18 height 18
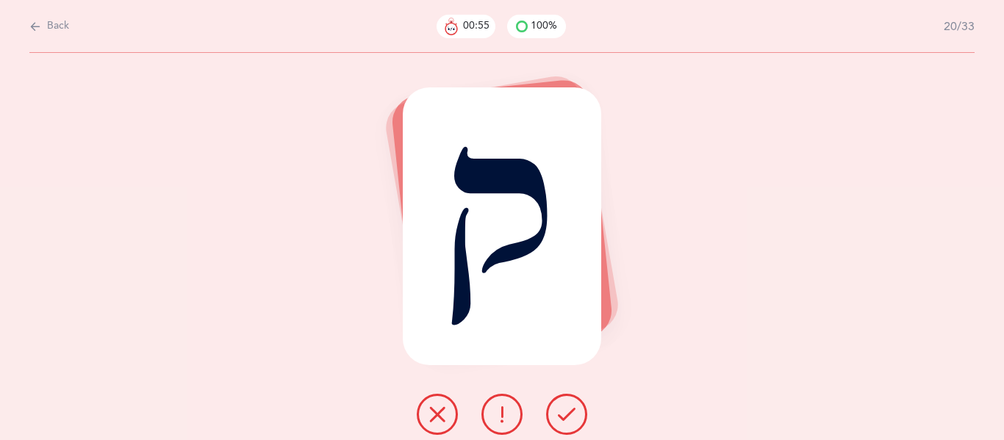
click at [566, 414] on icon at bounding box center [567, 415] width 18 height 18
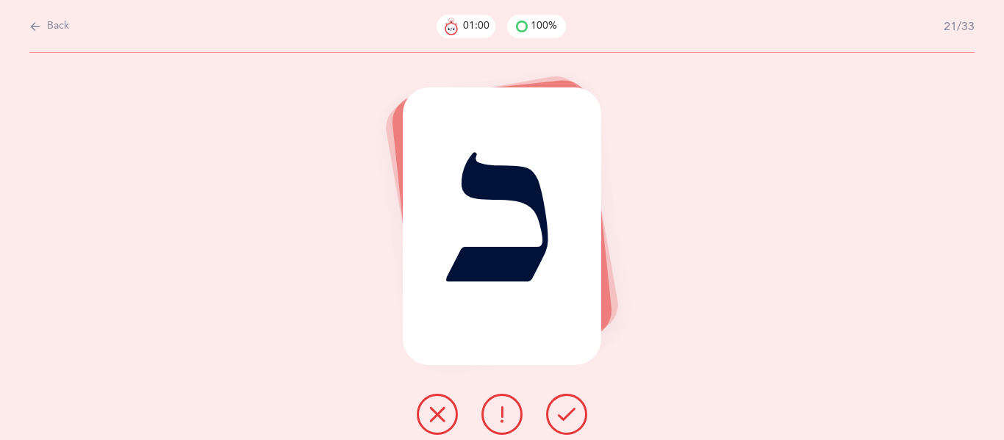
click at [555, 417] on button at bounding box center [566, 414] width 41 height 41
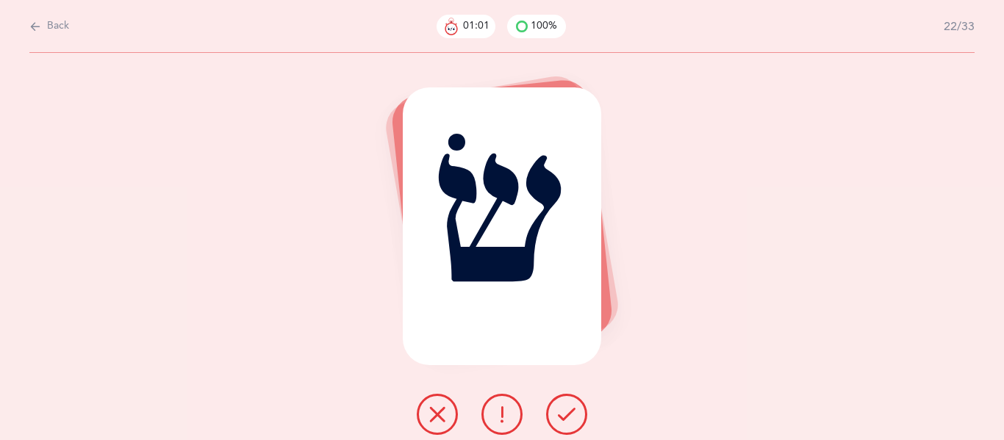
click at [555, 417] on button at bounding box center [566, 414] width 41 height 41
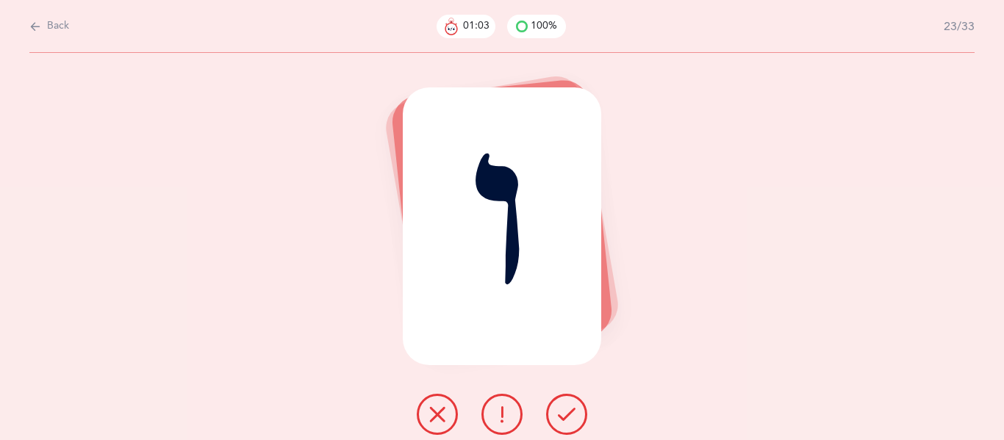
click at [555, 417] on button at bounding box center [566, 414] width 41 height 41
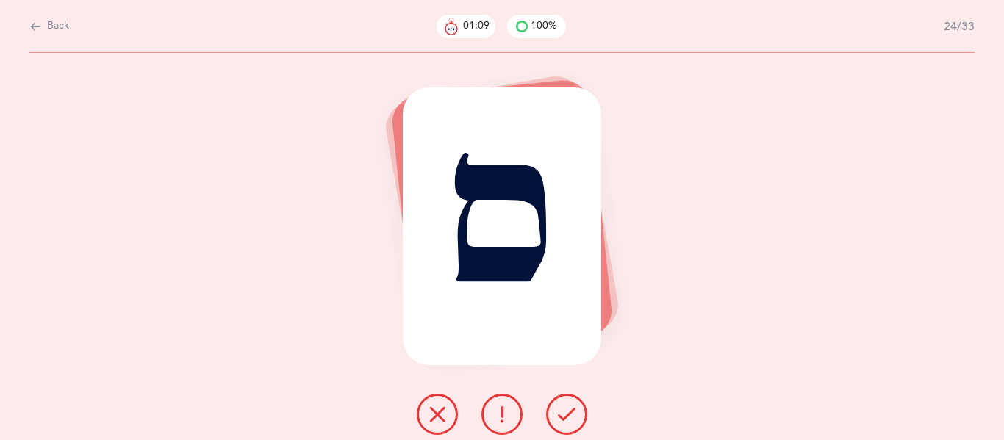
click at [555, 417] on button at bounding box center [566, 414] width 41 height 41
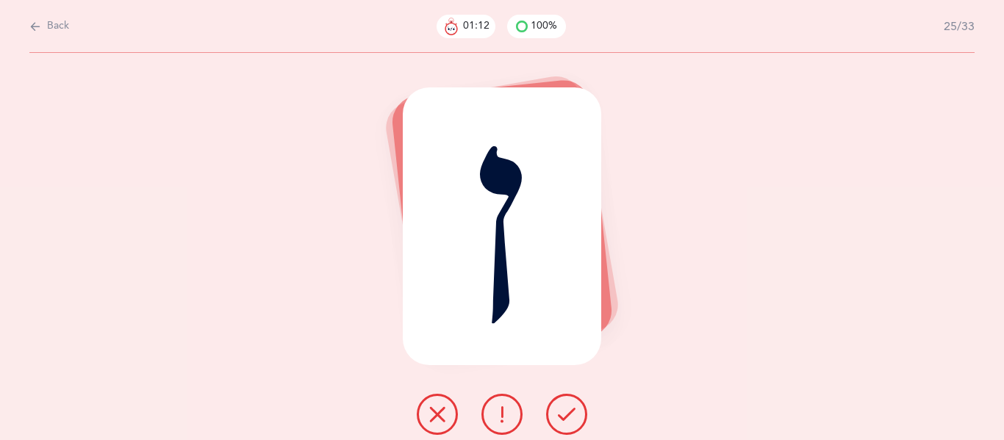
click at [555, 417] on button at bounding box center [566, 414] width 41 height 41
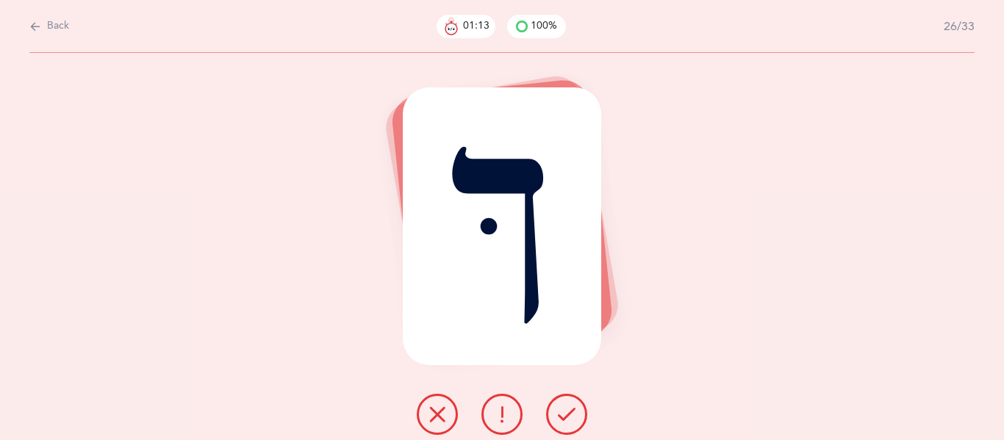
click at [555, 417] on button at bounding box center [566, 414] width 41 height 41
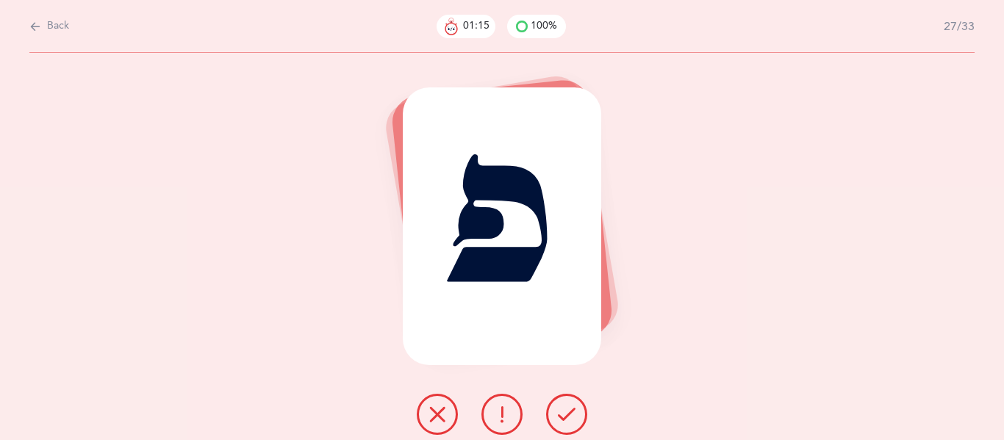
click at [555, 417] on button at bounding box center [566, 414] width 41 height 41
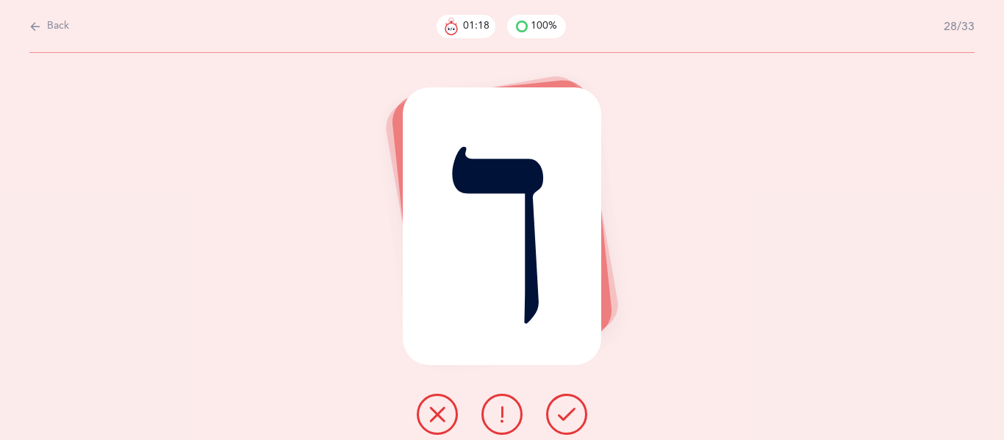
click at [555, 417] on button at bounding box center [566, 414] width 41 height 41
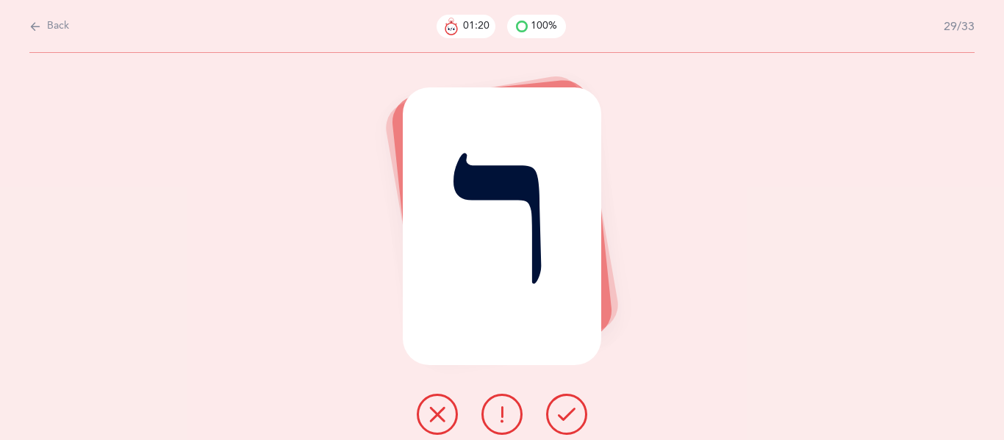
click at [555, 417] on button at bounding box center [566, 414] width 41 height 41
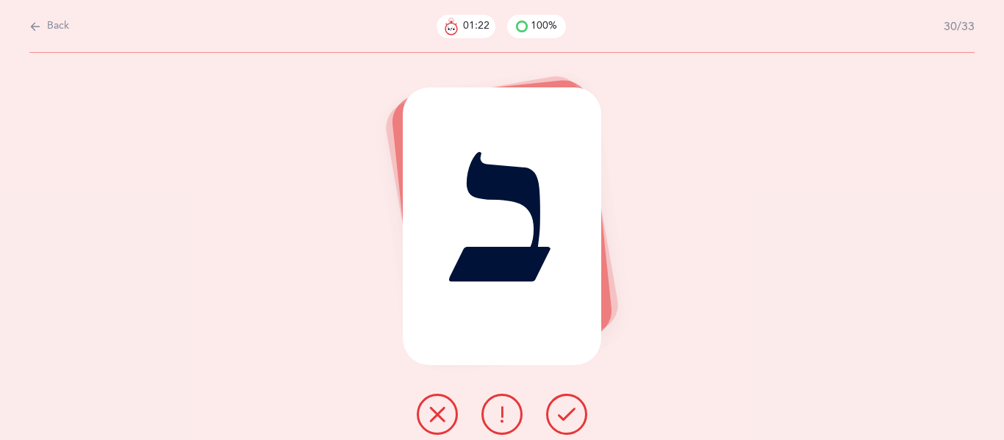
click at [555, 417] on button at bounding box center [566, 414] width 41 height 41
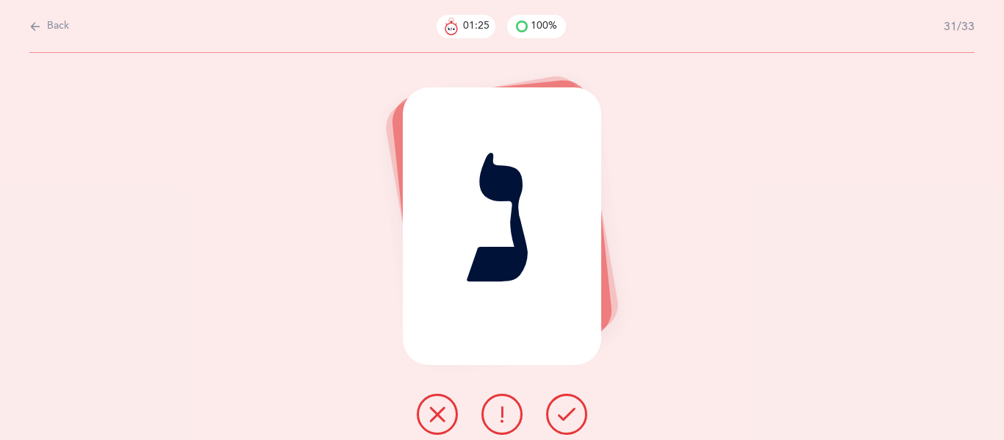
click at [555, 417] on button at bounding box center [566, 414] width 41 height 41
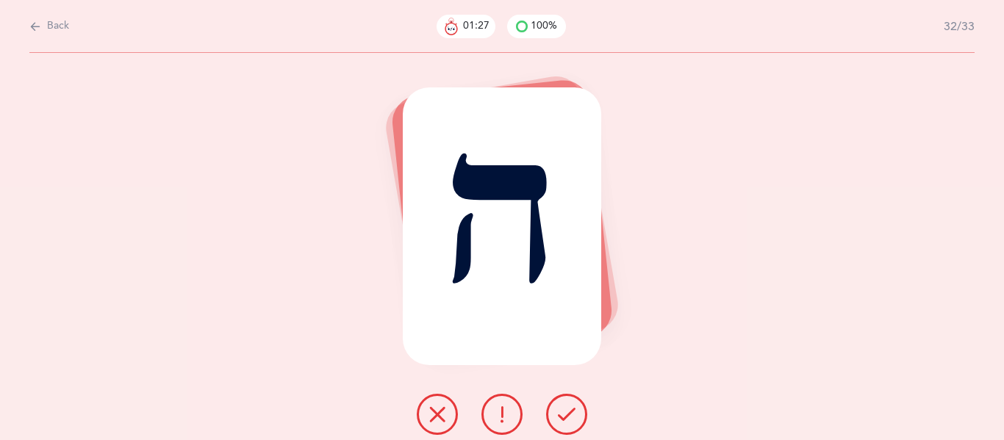
click at [555, 417] on button at bounding box center [566, 414] width 41 height 41
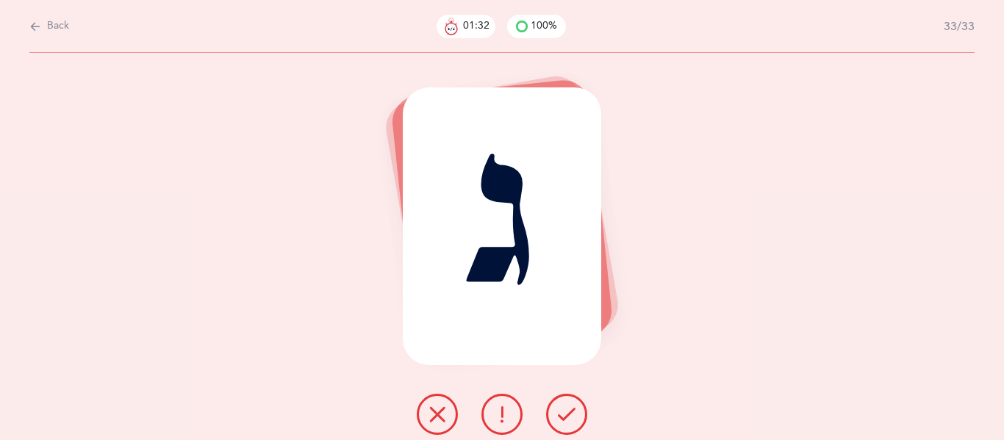
click at [491, 417] on button at bounding box center [501, 414] width 41 height 41
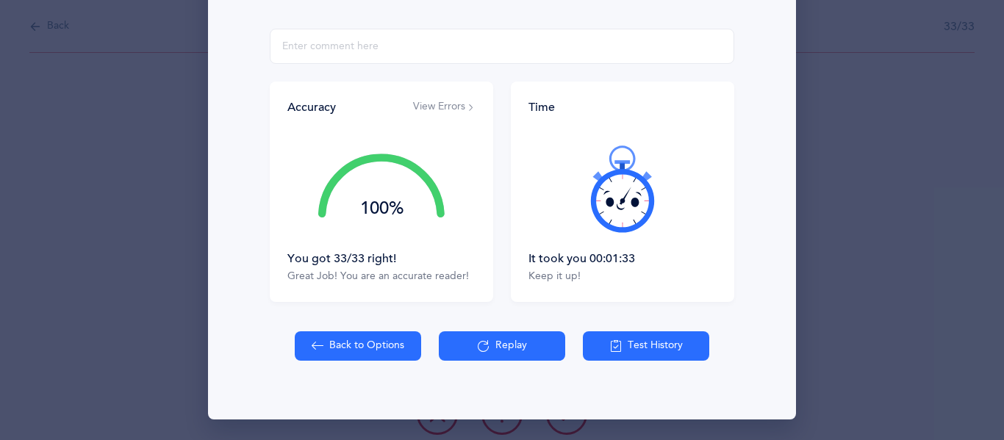
click at [478, 342] on icon at bounding box center [484, 346] width 12 height 16
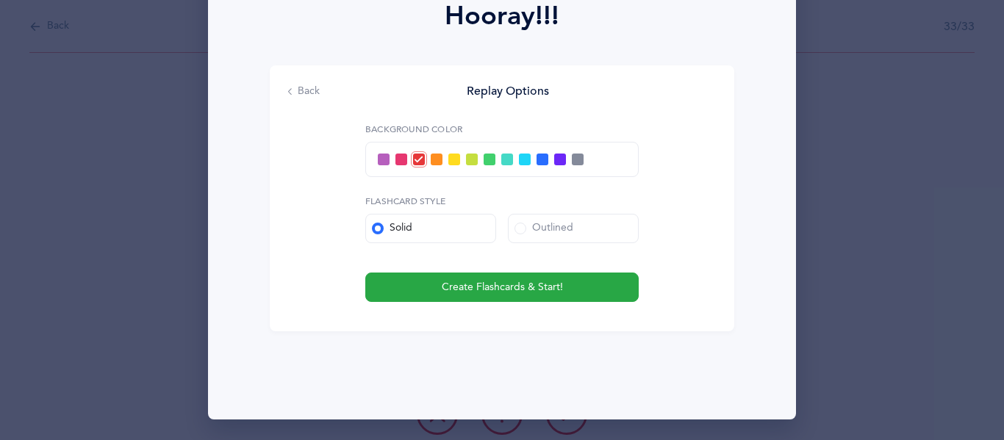
scroll to position [223, 0]
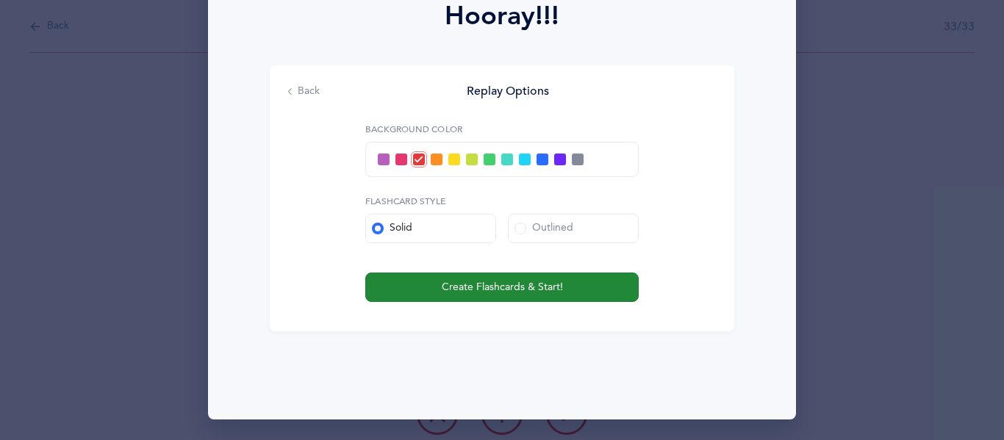
click at [518, 287] on span "Create Flashcards & Start!" at bounding box center [502, 287] width 121 height 15
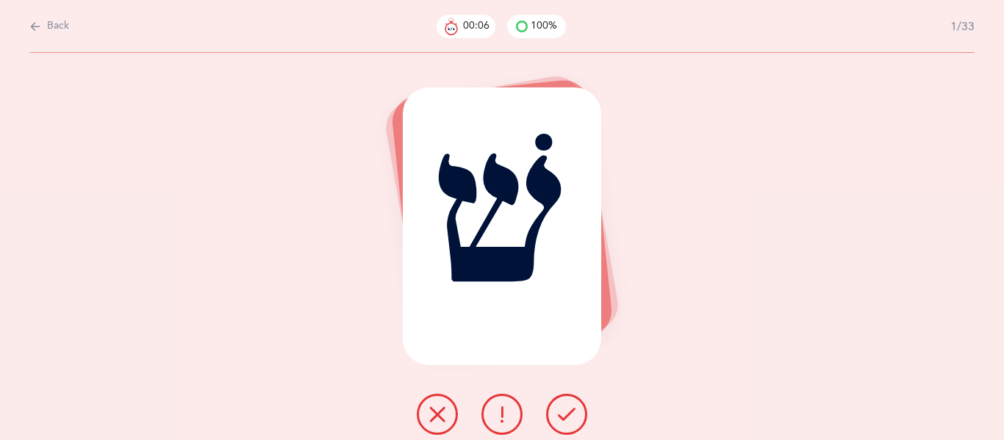
click at [564, 400] on button at bounding box center [566, 414] width 41 height 41
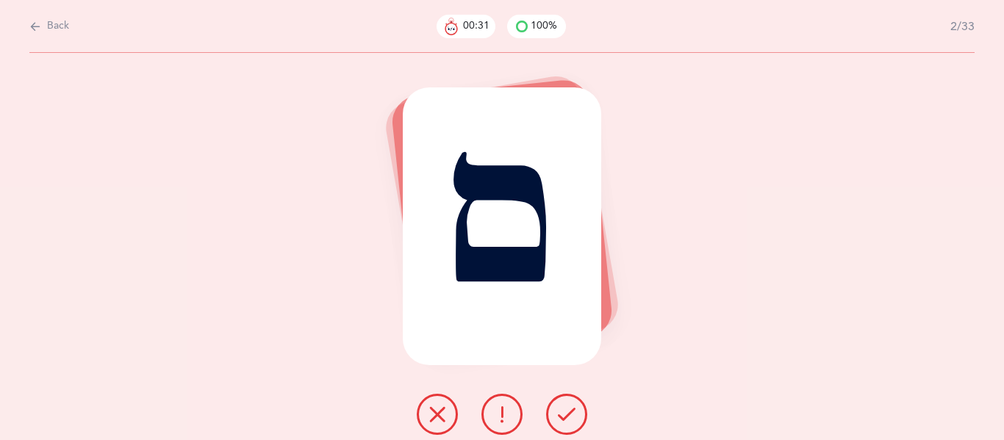
click at [47, 21] on span "Back" at bounding box center [58, 26] width 22 height 15
select select "27"
select select "single"
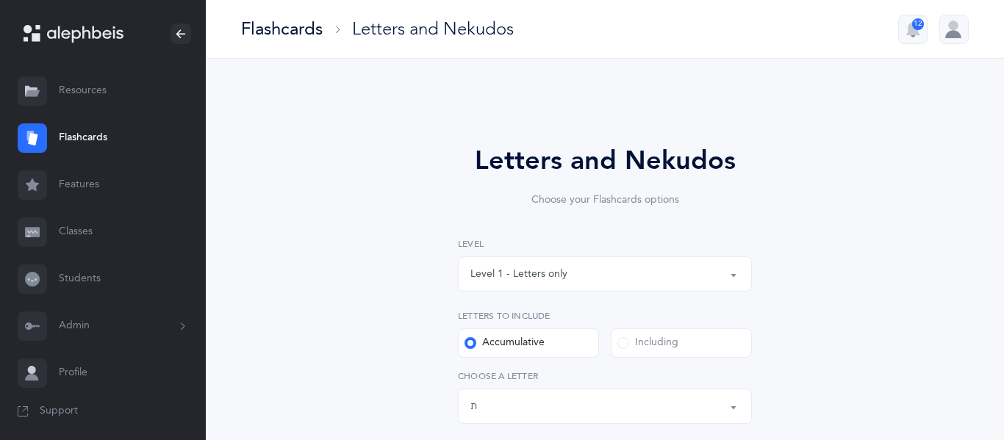
scroll to position [661, 0]
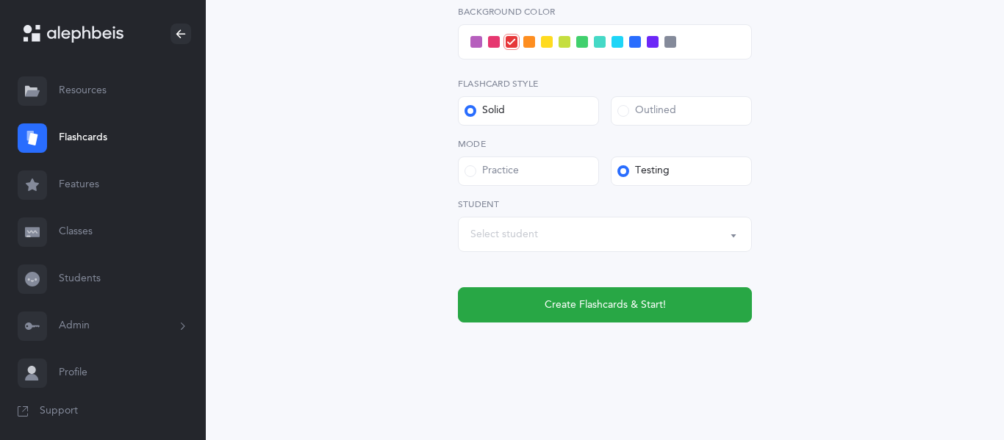
click at [592, 229] on div "Select student" at bounding box center [604, 234] width 269 height 25
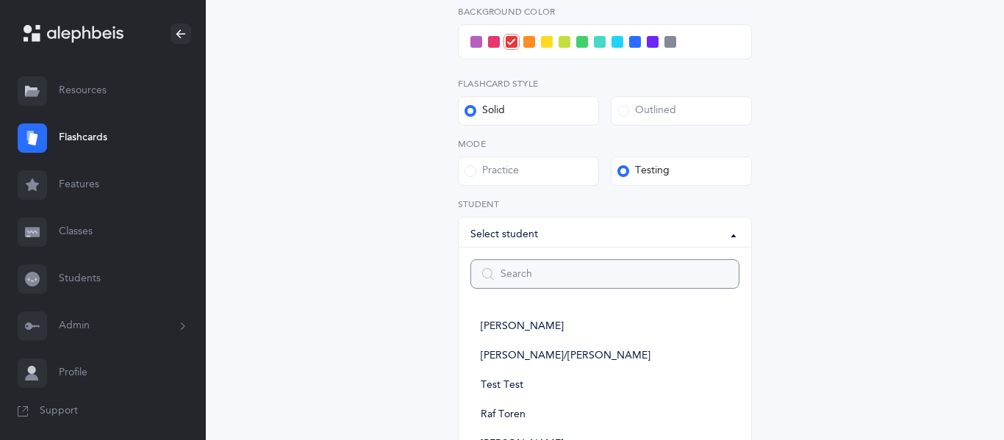
scroll to position [722, 0]
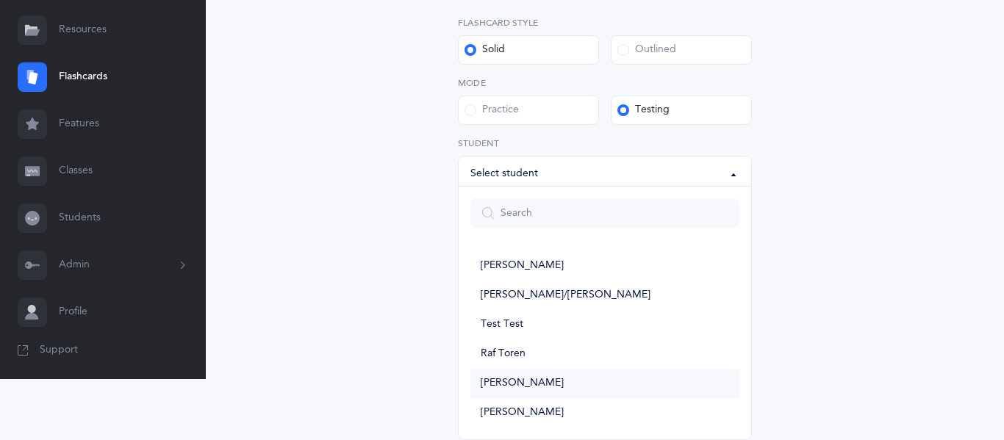
click at [520, 384] on span "[PERSON_NAME]" at bounding box center [521, 383] width 83 height 13
select select "6002"
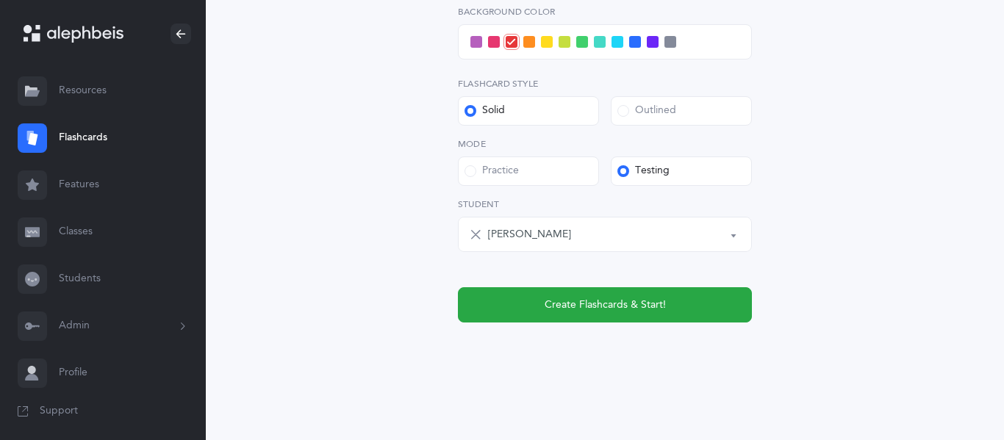
scroll to position [661, 0]
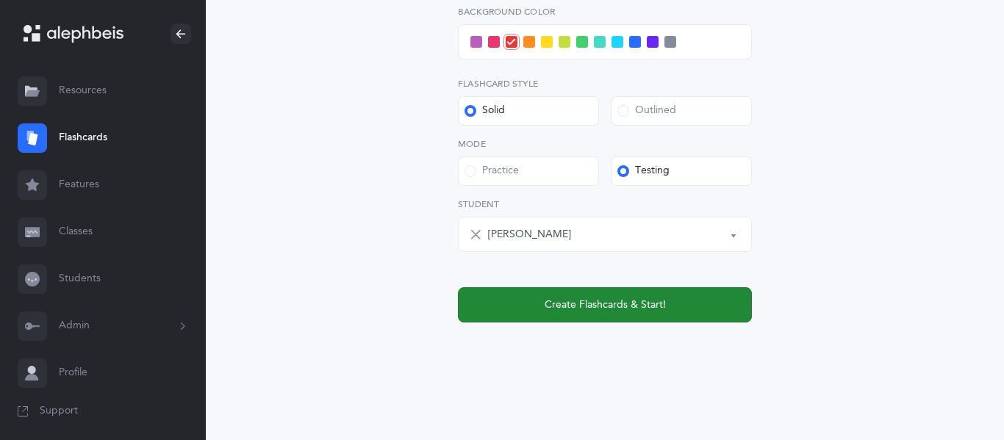
click at [597, 306] on span "Create Flashcards & Start!" at bounding box center [604, 305] width 121 height 15
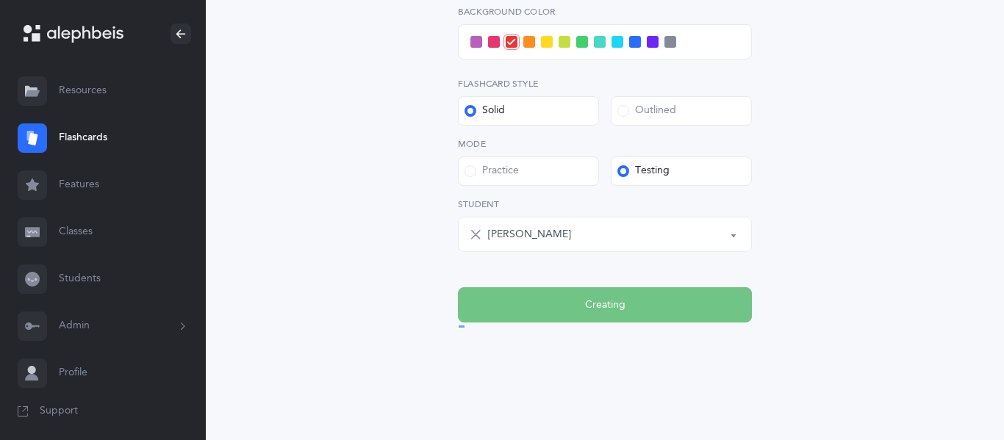
scroll to position [0, 0]
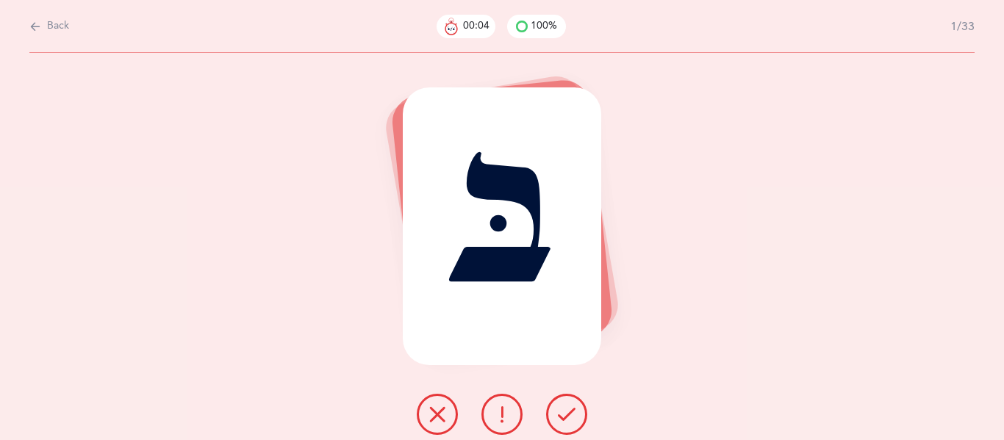
click at [569, 406] on icon at bounding box center [567, 415] width 18 height 18
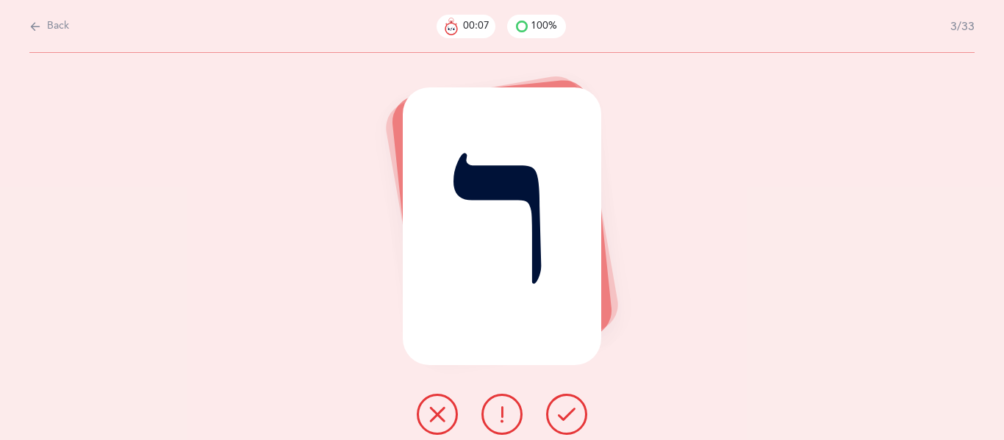
click at [569, 406] on icon at bounding box center [567, 415] width 18 height 18
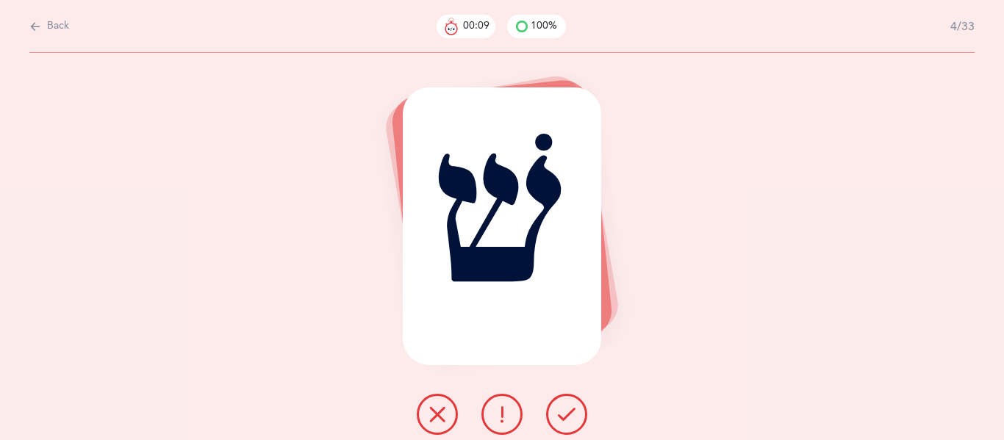
click at [569, 406] on icon at bounding box center [567, 415] width 18 height 18
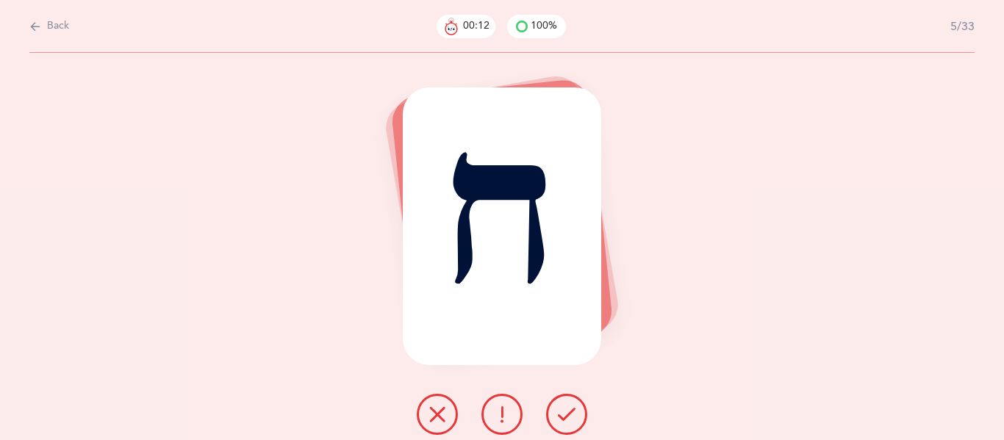
click at [569, 406] on icon at bounding box center [567, 415] width 18 height 18
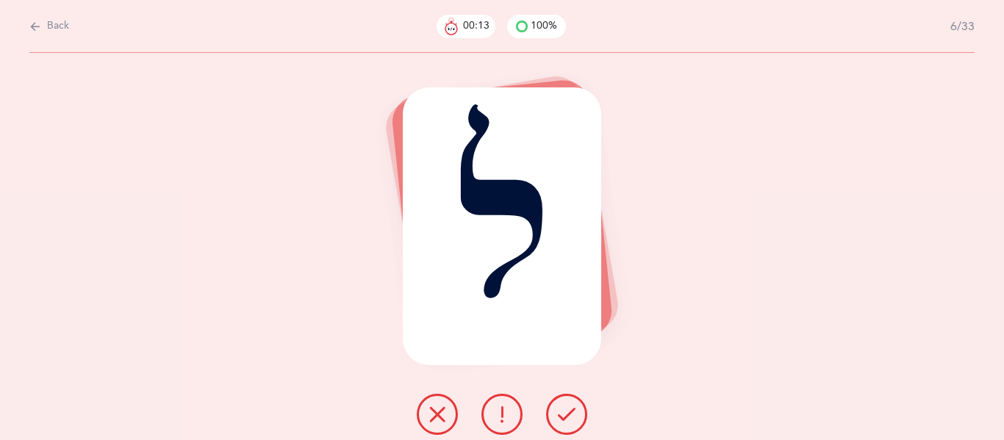
click at [569, 406] on icon at bounding box center [567, 415] width 18 height 18
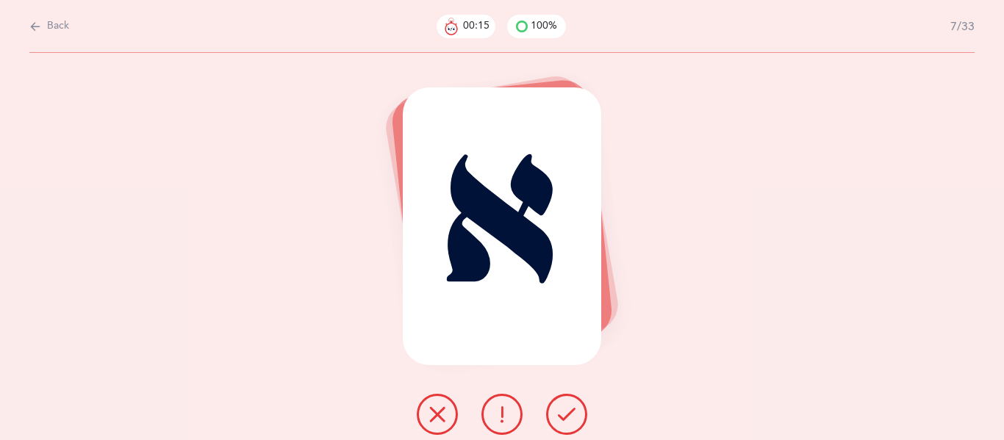
click at [569, 406] on icon at bounding box center [567, 415] width 18 height 18
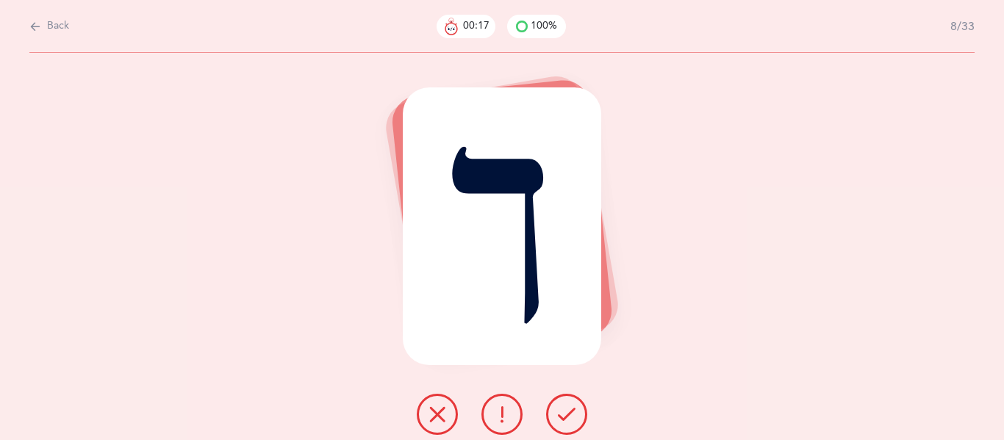
click at [569, 406] on icon at bounding box center [567, 415] width 18 height 18
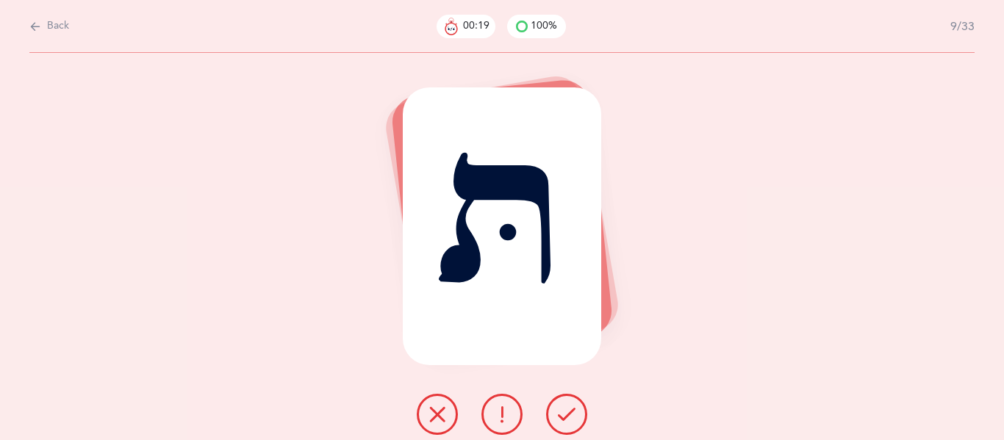
click at [569, 406] on icon at bounding box center [567, 415] width 18 height 18
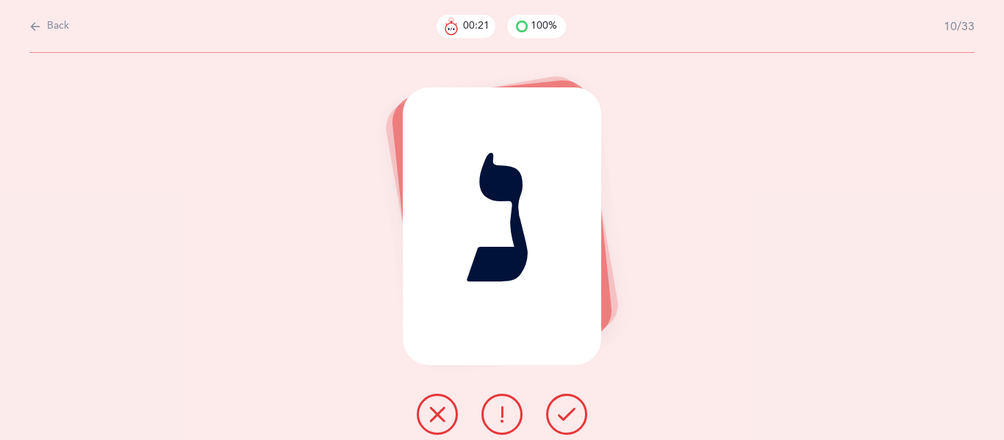
click at [569, 406] on icon at bounding box center [567, 415] width 18 height 18
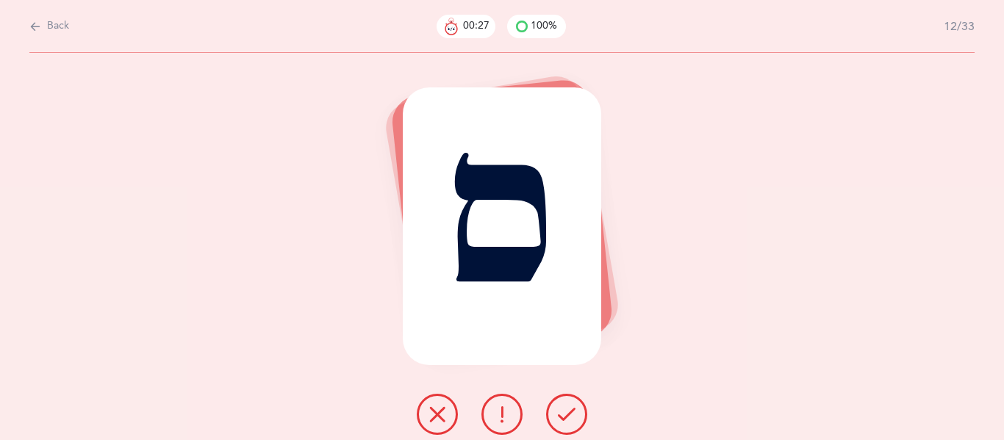
click at [569, 406] on icon at bounding box center [567, 415] width 18 height 18
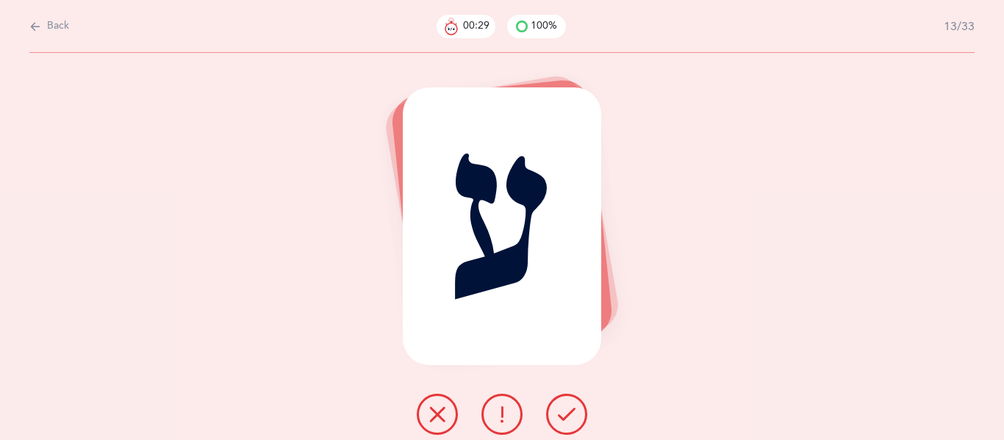
click at [569, 406] on icon at bounding box center [567, 415] width 18 height 18
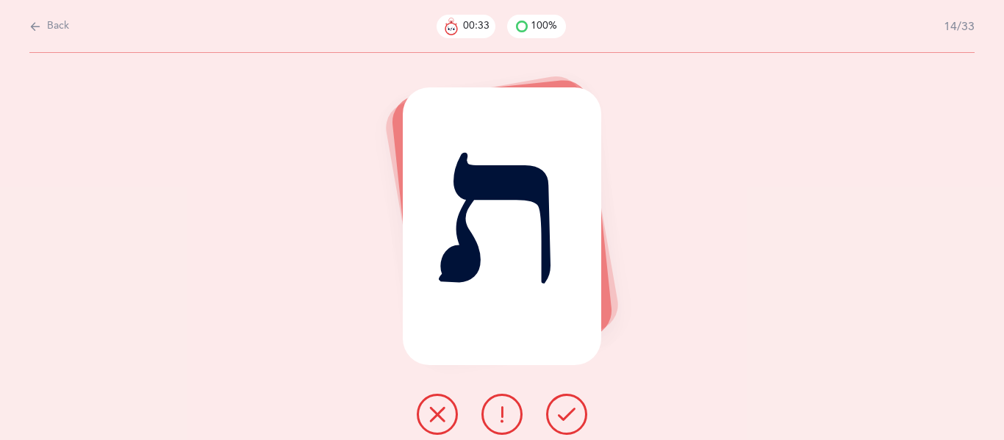
click at [569, 406] on icon at bounding box center [567, 415] width 18 height 18
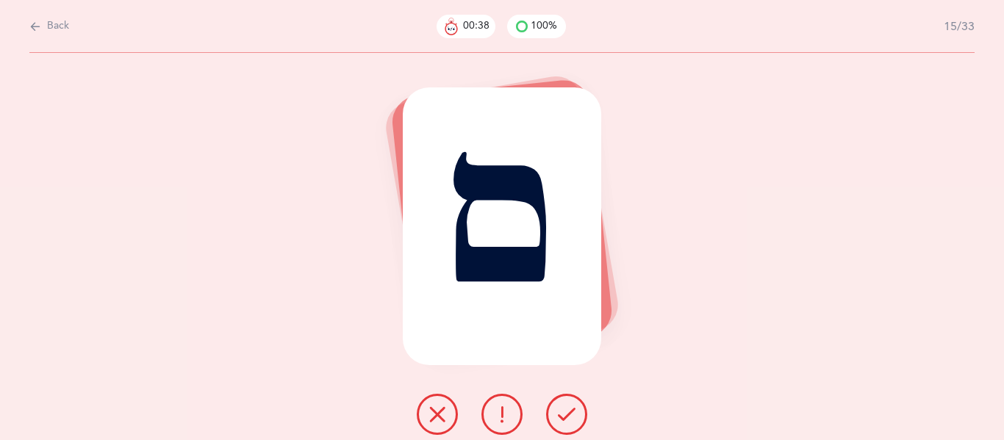
click at [569, 406] on icon at bounding box center [567, 415] width 18 height 18
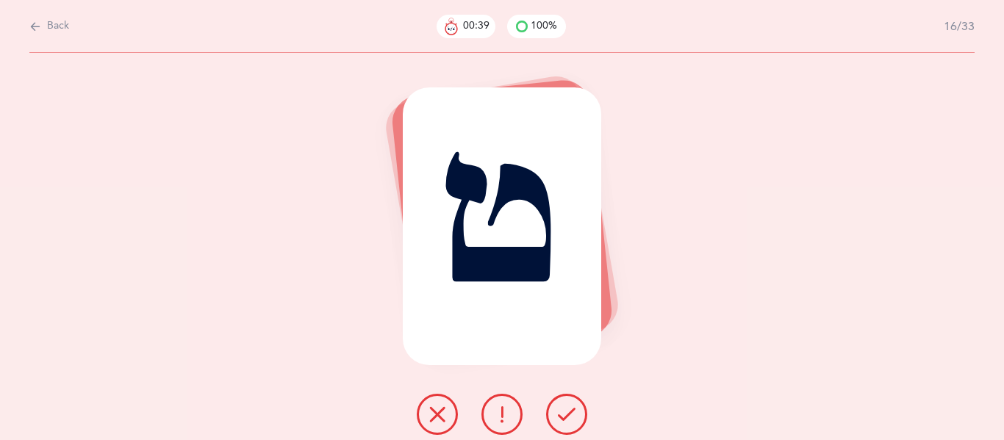
click at [569, 406] on icon at bounding box center [567, 415] width 18 height 18
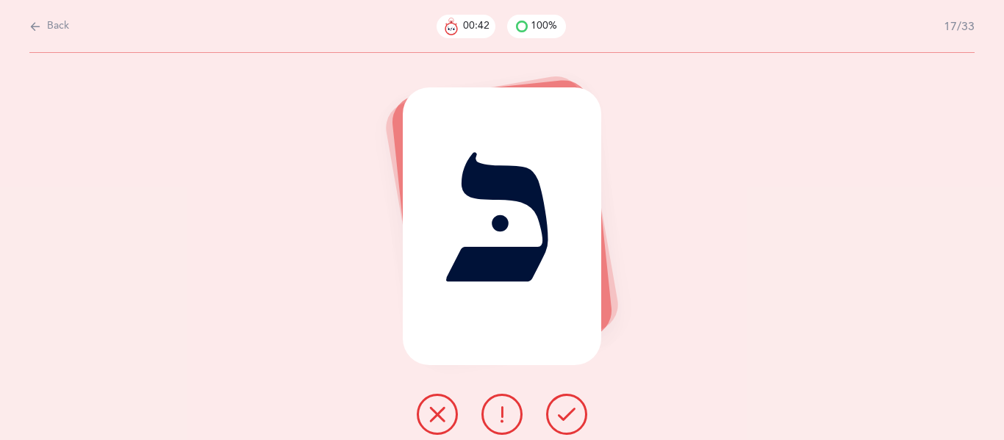
click at [569, 406] on icon at bounding box center [567, 415] width 18 height 18
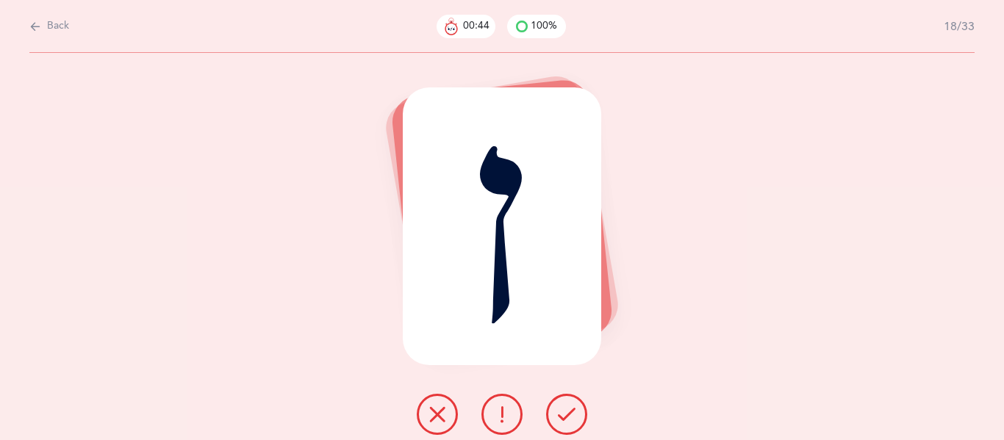
click at [569, 406] on icon at bounding box center [567, 415] width 18 height 18
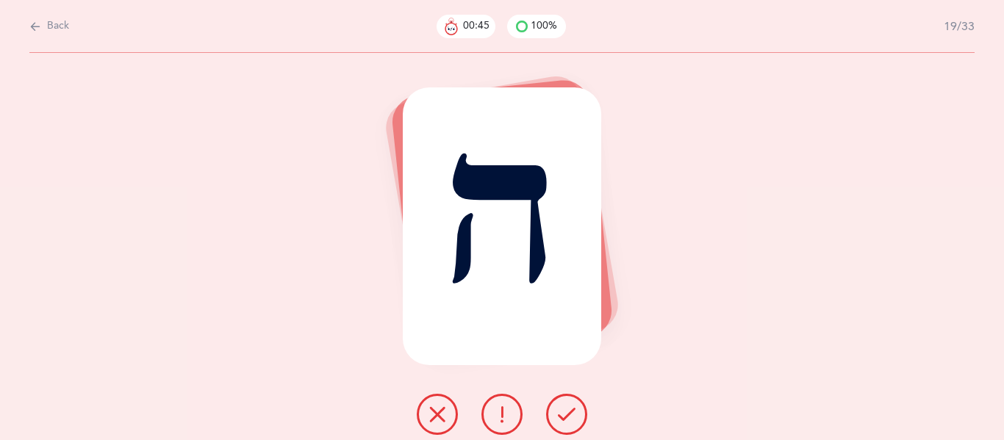
click at [569, 406] on icon at bounding box center [567, 415] width 18 height 18
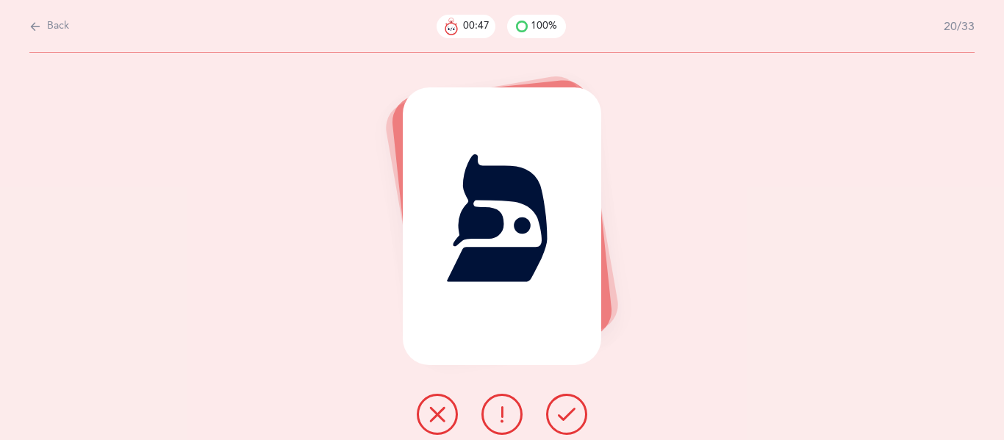
click at [569, 406] on icon at bounding box center [567, 415] width 18 height 18
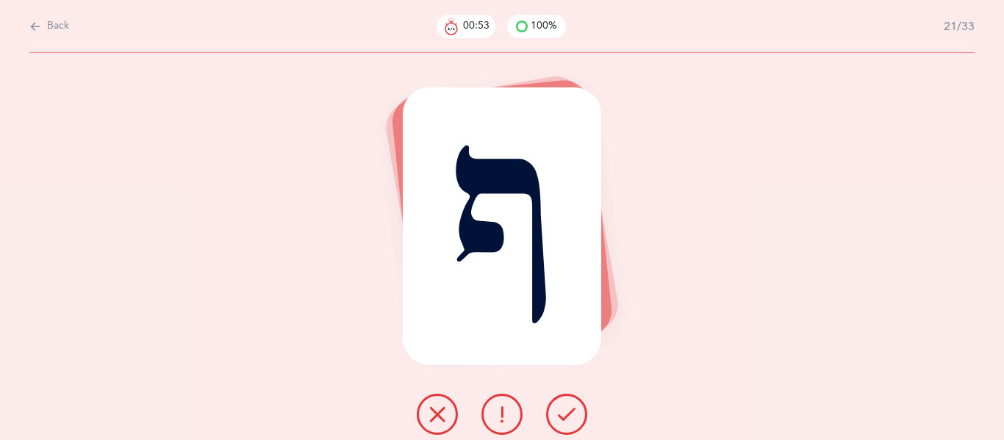
click at [569, 406] on icon at bounding box center [567, 415] width 18 height 18
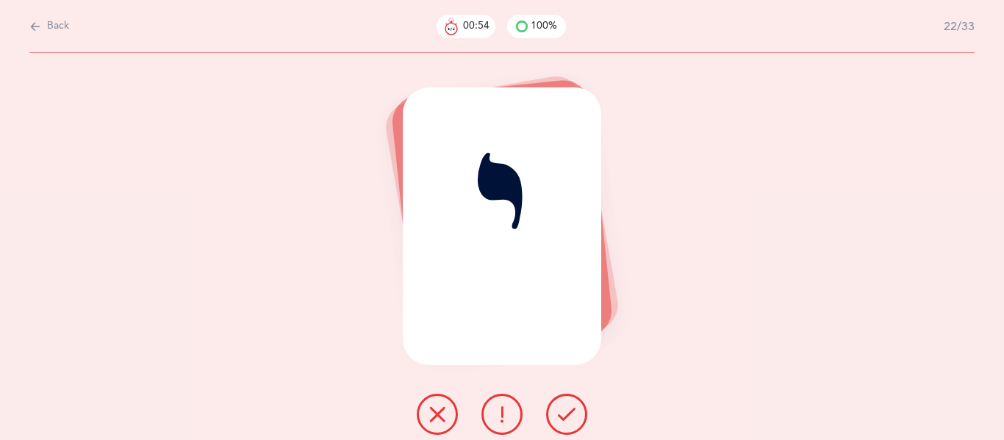
click at [569, 406] on icon at bounding box center [567, 415] width 18 height 18
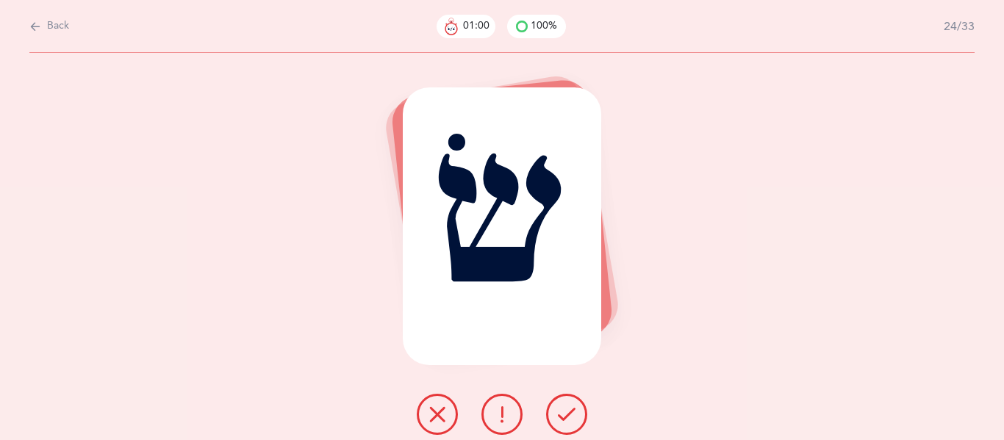
click at [569, 406] on icon at bounding box center [567, 415] width 18 height 18
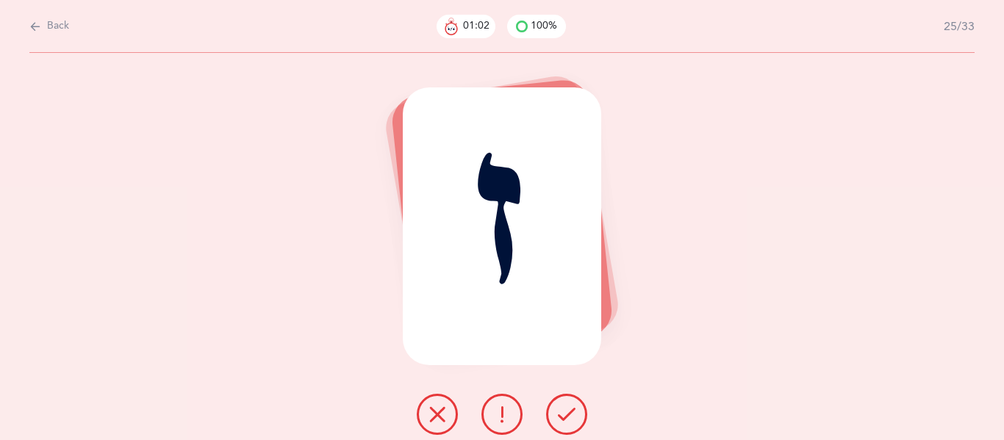
click at [569, 406] on icon at bounding box center [567, 415] width 18 height 18
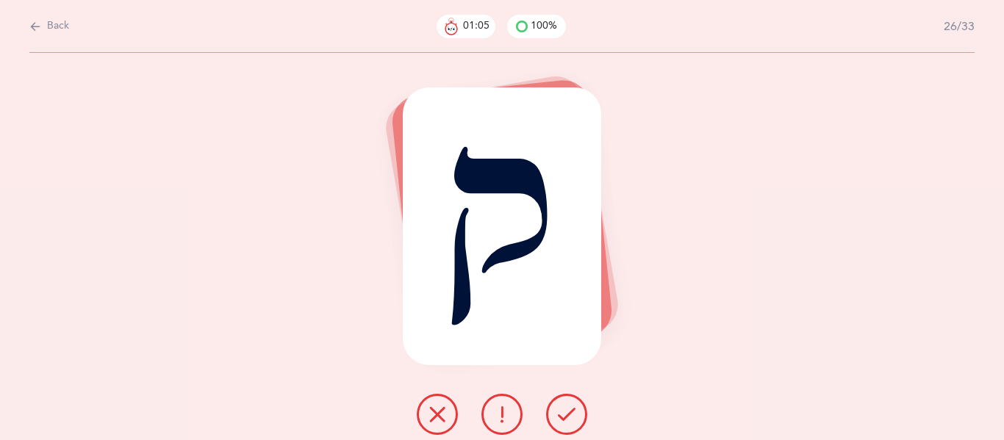
click at [569, 406] on icon at bounding box center [567, 415] width 18 height 18
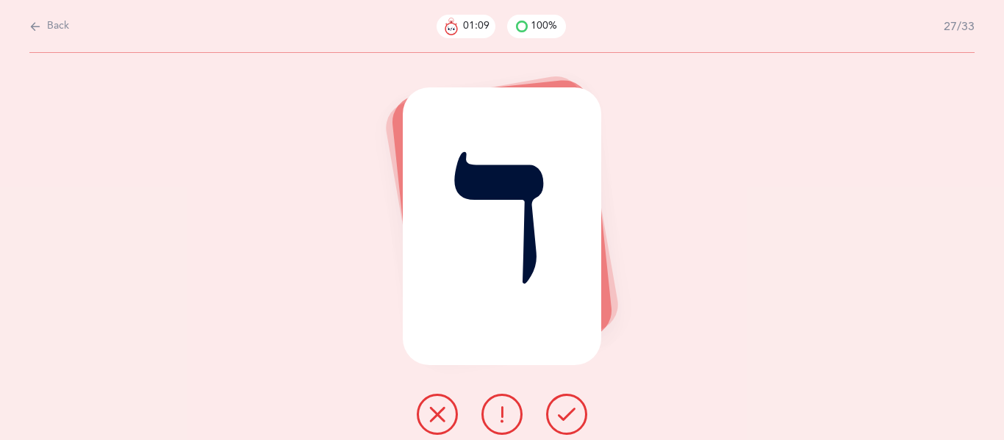
click at [569, 406] on icon at bounding box center [567, 415] width 18 height 18
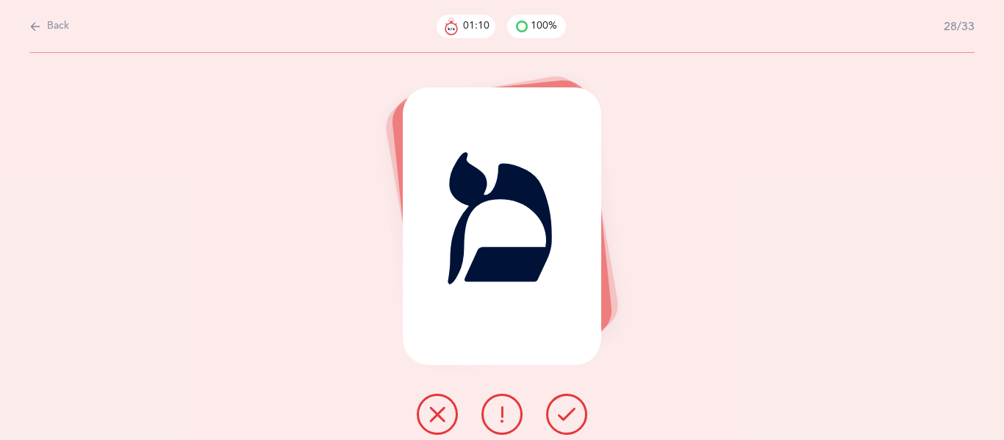
click at [569, 406] on icon at bounding box center [567, 415] width 18 height 18
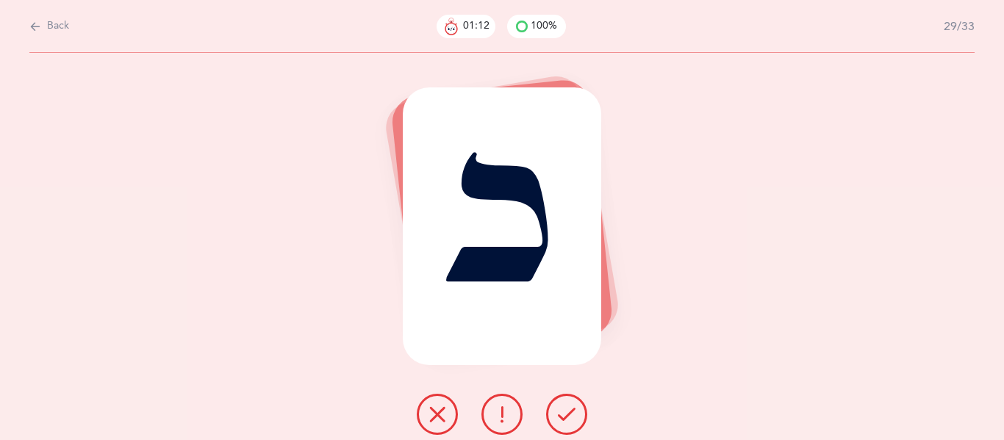
click at [569, 406] on icon at bounding box center [567, 415] width 18 height 18
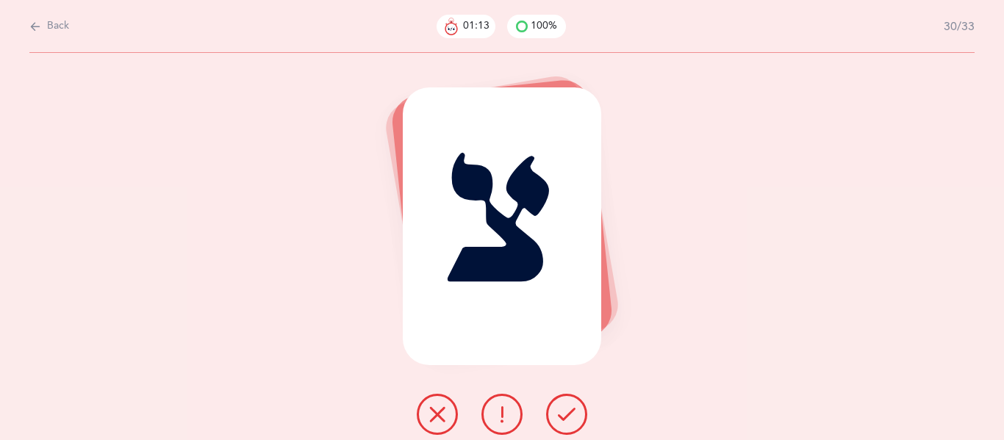
click at [569, 406] on icon at bounding box center [567, 415] width 18 height 18
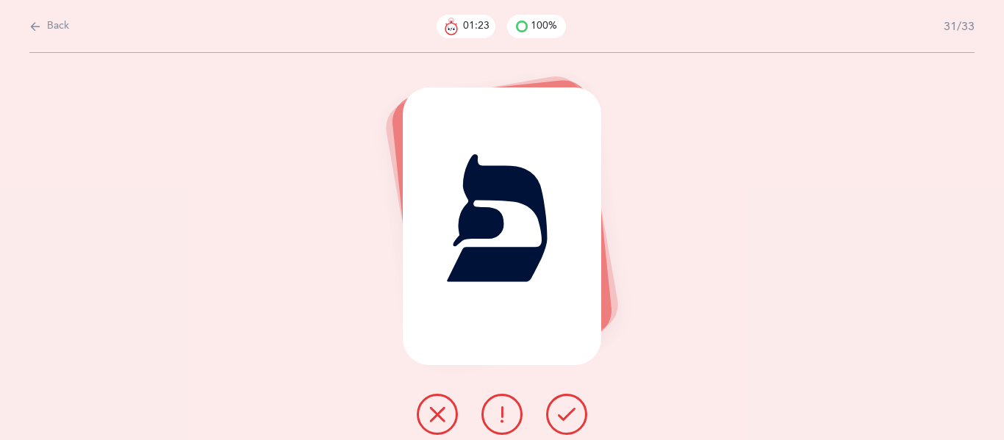
click at [565, 419] on icon at bounding box center [567, 415] width 18 height 18
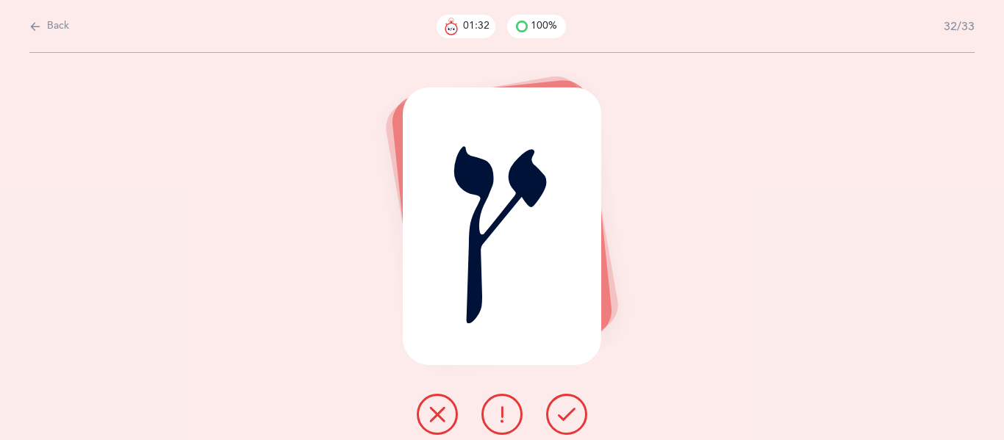
click at [558, 411] on icon at bounding box center [567, 415] width 18 height 18
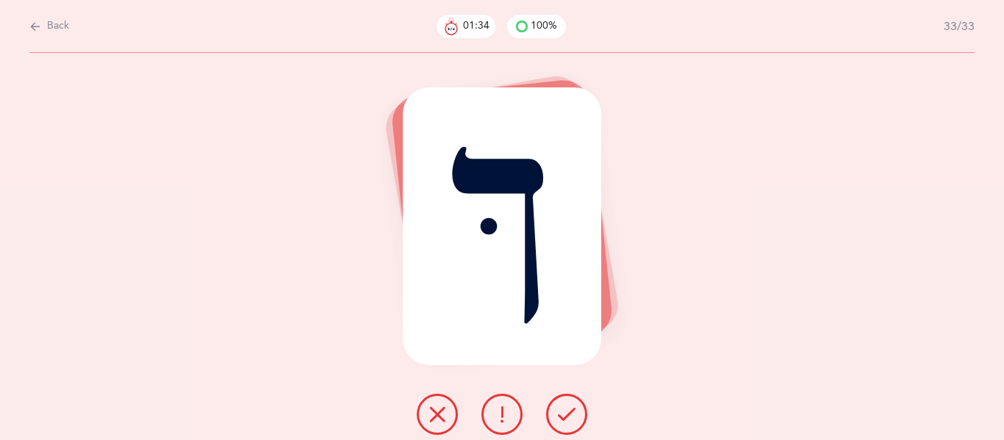
click at [558, 411] on icon at bounding box center [567, 415] width 18 height 18
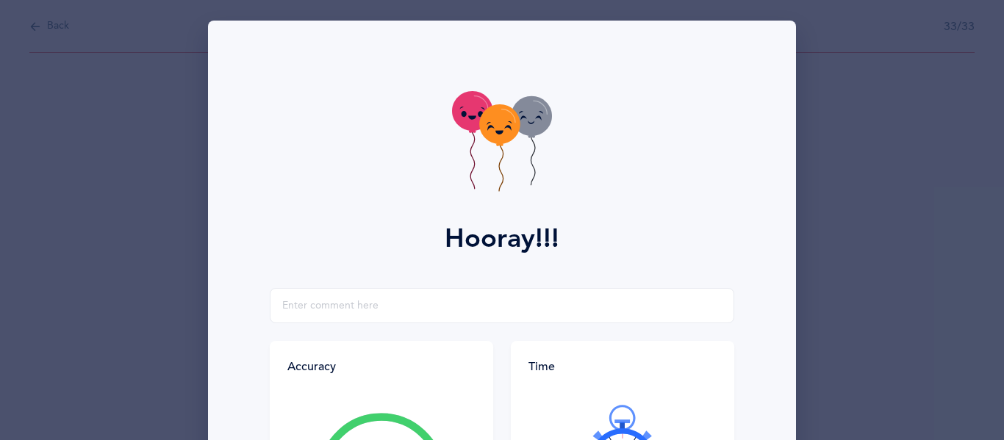
scroll to position [259, 0]
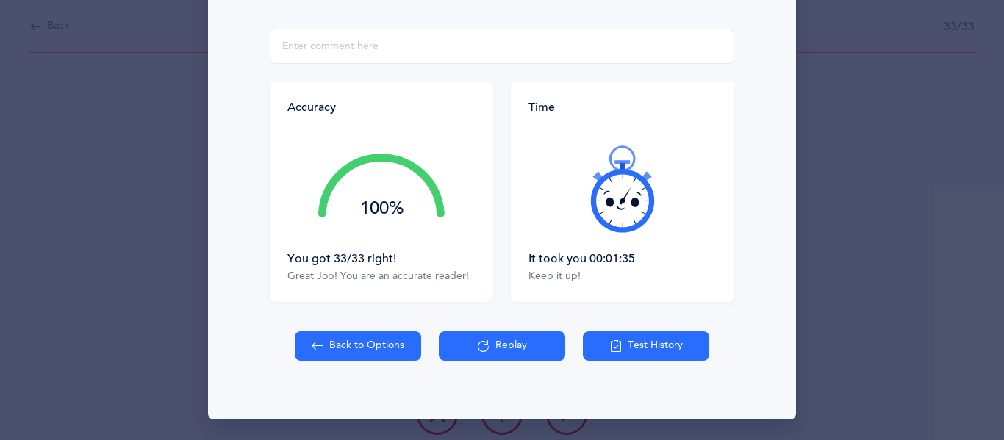
click at [382, 353] on button "Back to Options" at bounding box center [358, 345] width 126 height 29
select select "27"
select select "single"
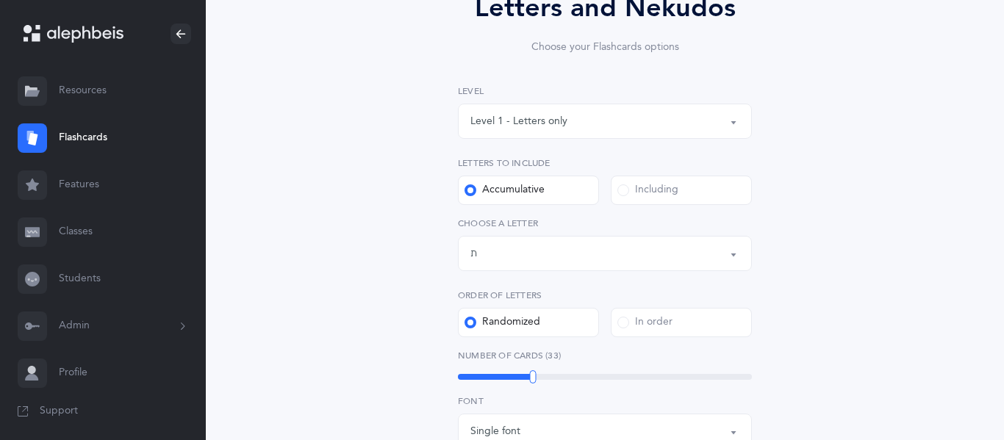
scroll to position [152, 0]
click at [597, 131] on div "Level 1 - Letters only" at bounding box center [604, 121] width 269 height 25
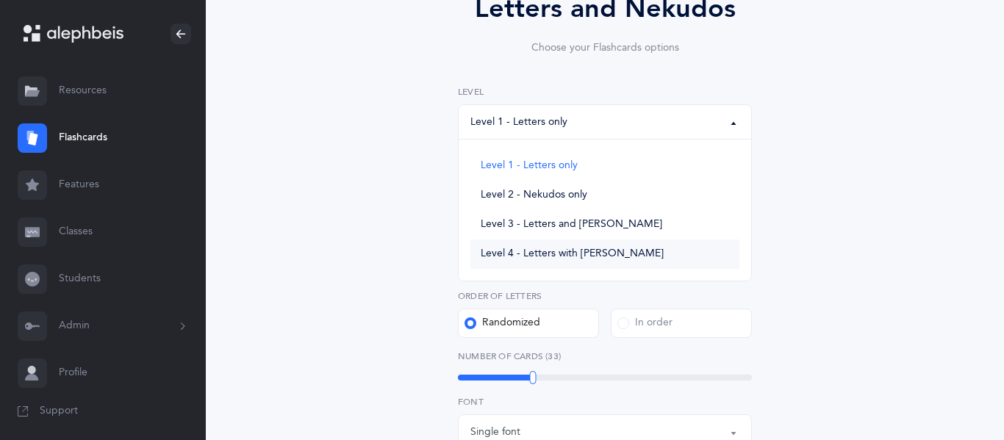
click at [566, 250] on span "Level 4 - Letters with [PERSON_NAME]" at bounding box center [571, 254] width 183 height 13
select select "4"
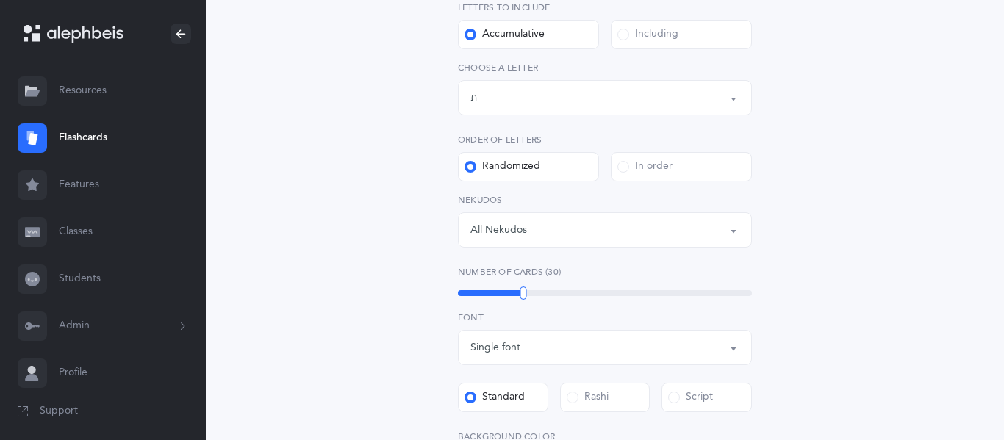
scroll to position [318, 0]
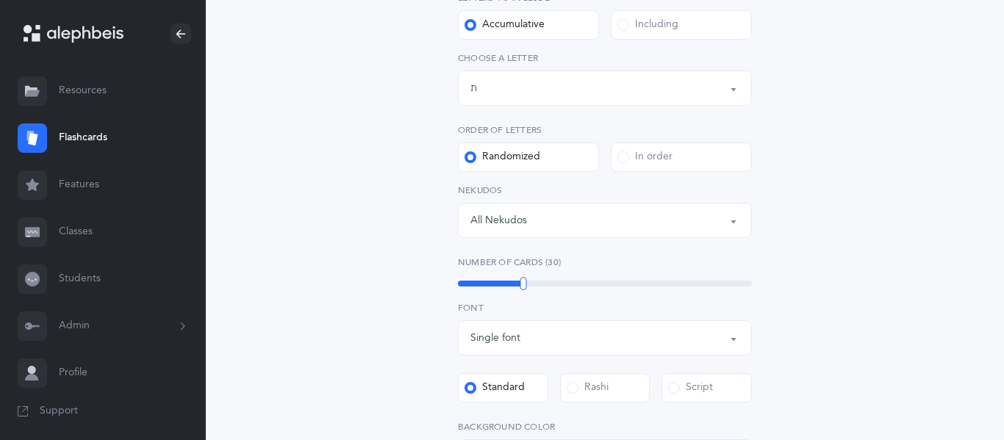
click at [619, 217] on div "All Nekudos" at bounding box center [604, 220] width 269 height 25
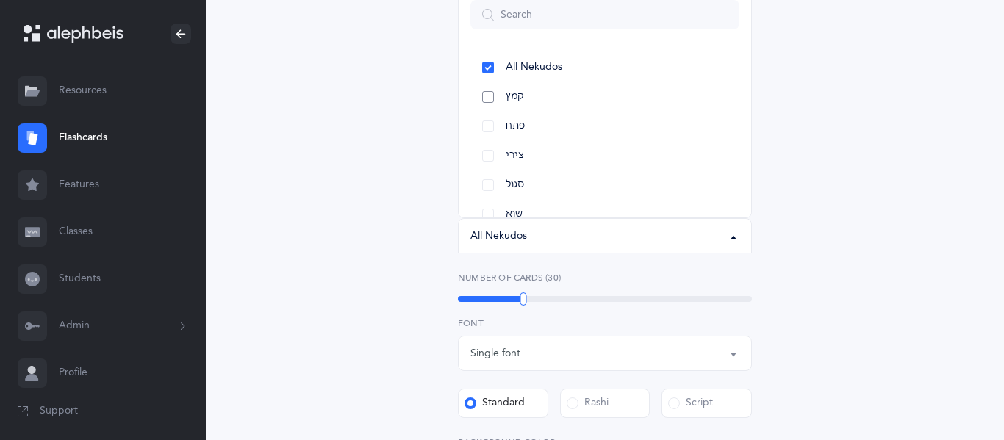
click at [494, 101] on link "קמץ" at bounding box center [604, 96] width 269 height 29
select select "28"
click at [380, 137] on div "Letters and Nekudos Choose your Flashcards options Level 1 - Letters only Level…" at bounding box center [605, 304] width 670 height 1015
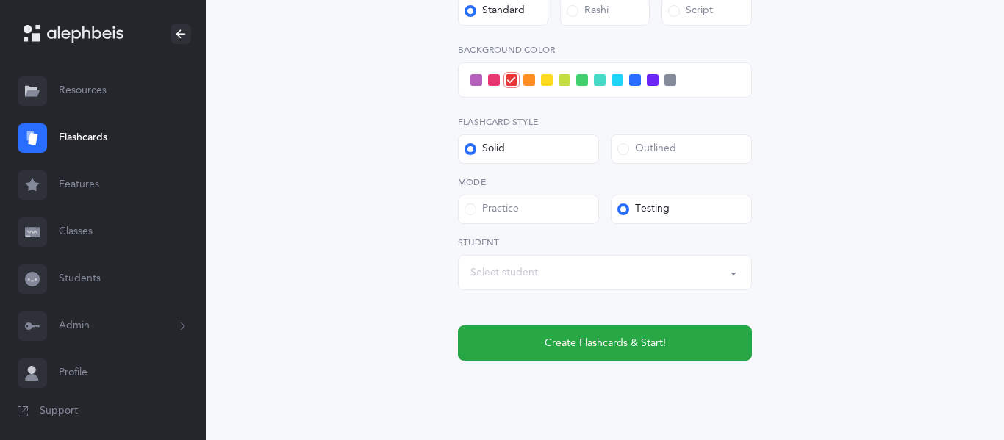
scroll to position [702, 0]
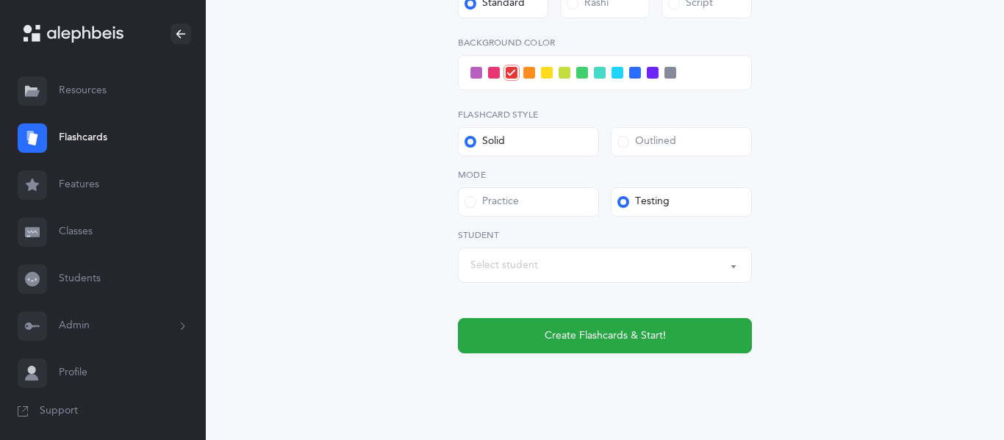
click at [549, 275] on div "Select student" at bounding box center [604, 265] width 269 height 25
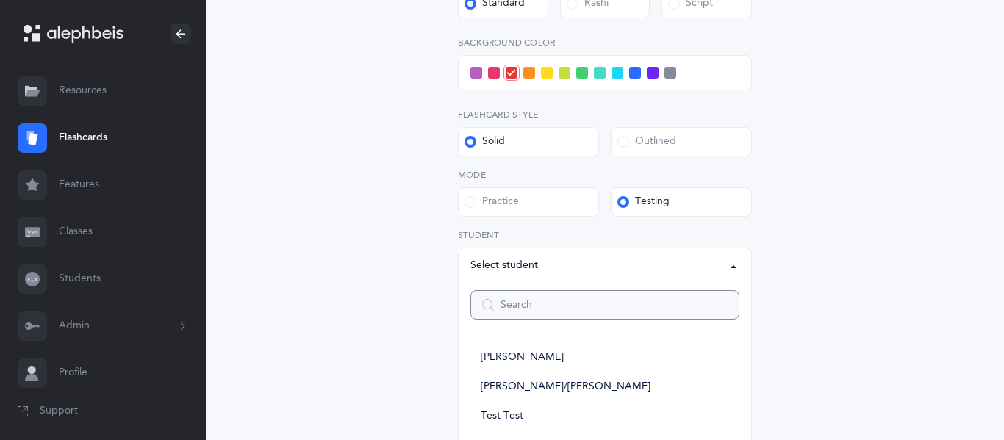
scroll to position [794, 0]
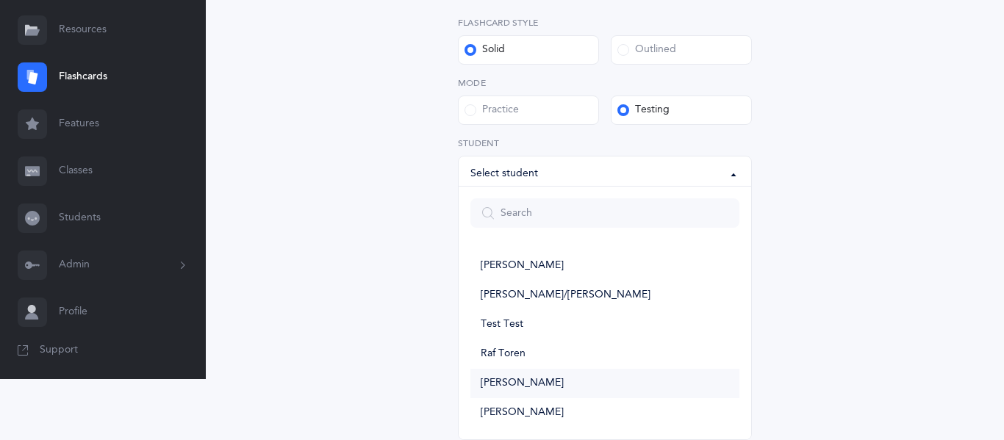
click at [536, 381] on link "[PERSON_NAME]" at bounding box center [604, 383] width 269 height 29
select select "6002"
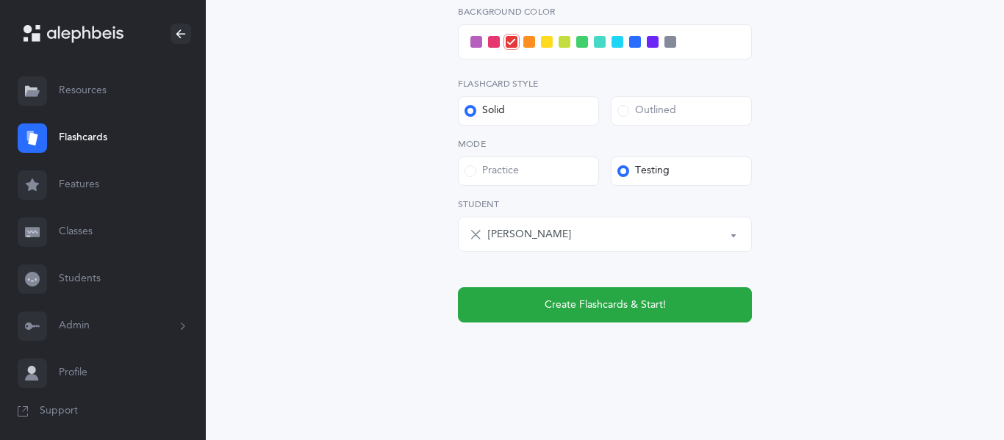
scroll to position [733, 0]
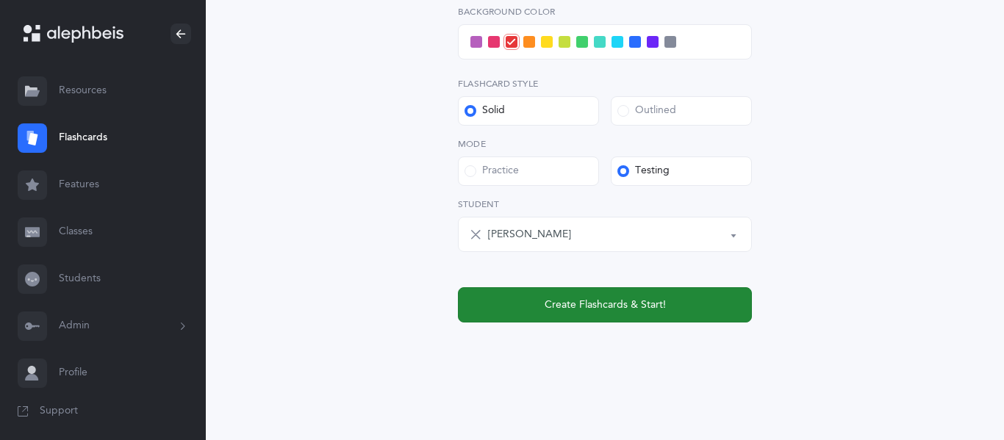
click at [588, 298] on span "Create Flashcards & Start!" at bounding box center [604, 305] width 121 height 15
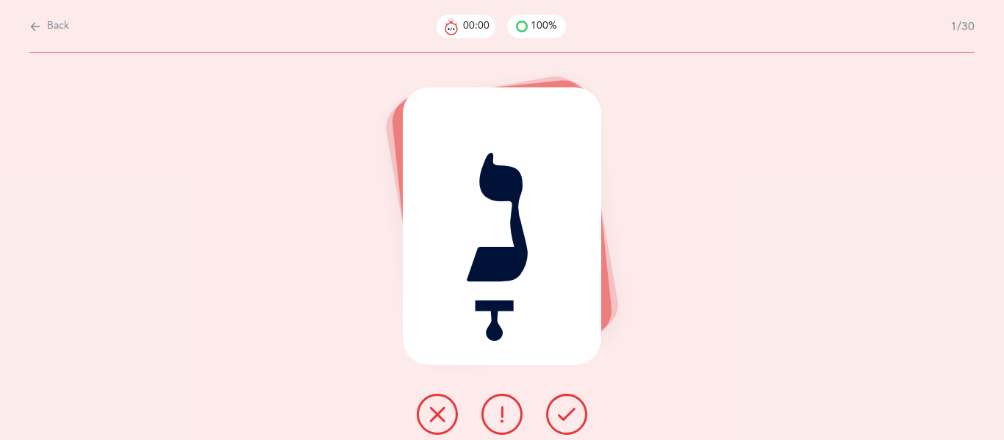
scroll to position [0, 0]
click at [562, 409] on icon at bounding box center [567, 415] width 18 height 18
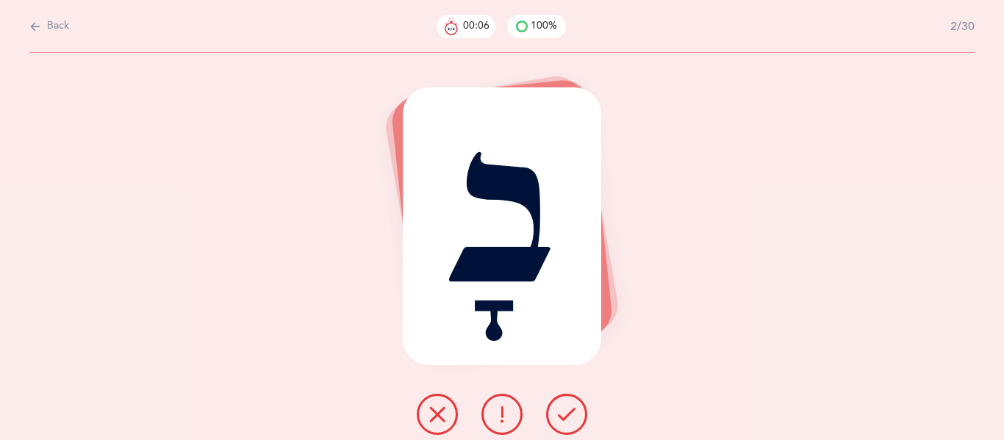
click at [573, 407] on icon at bounding box center [567, 415] width 18 height 18
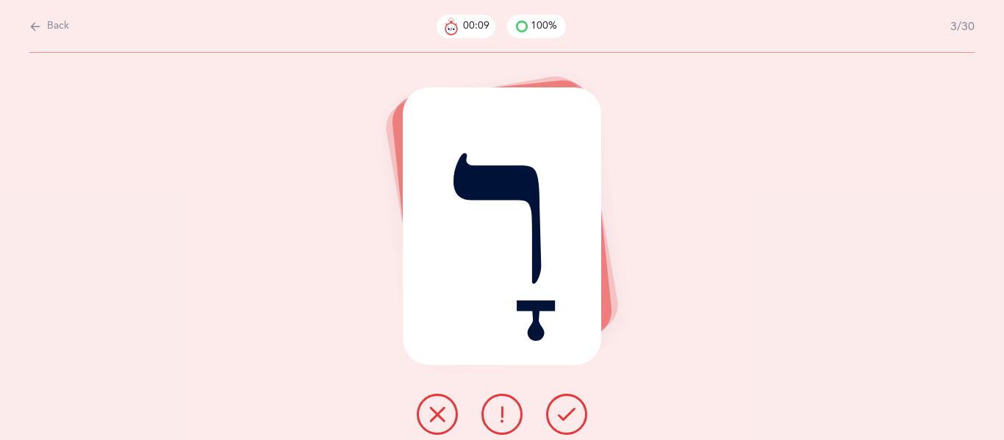
click at [573, 407] on icon at bounding box center [567, 415] width 18 height 18
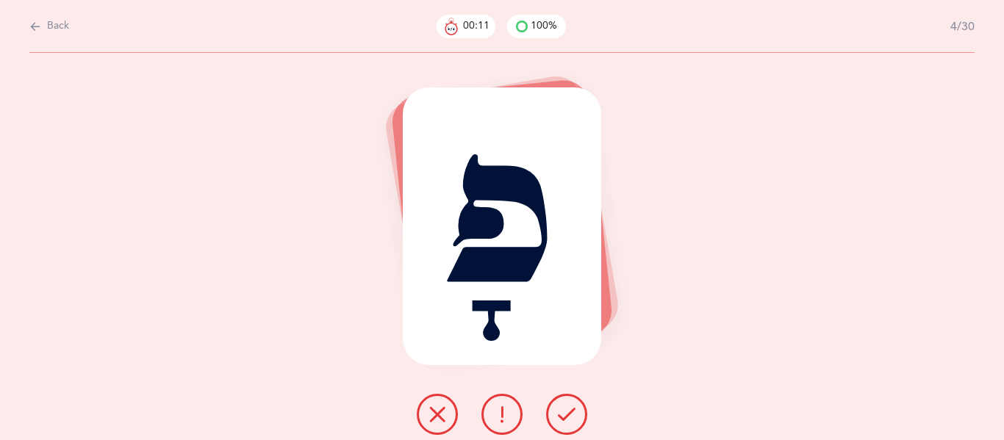
click at [573, 407] on icon at bounding box center [567, 415] width 18 height 18
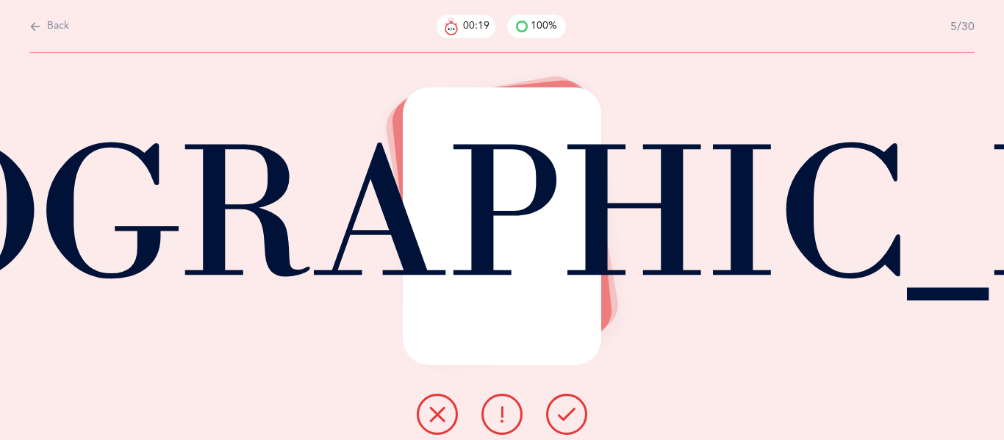
click at [444, 408] on icon at bounding box center [437, 415] width 18 height 18
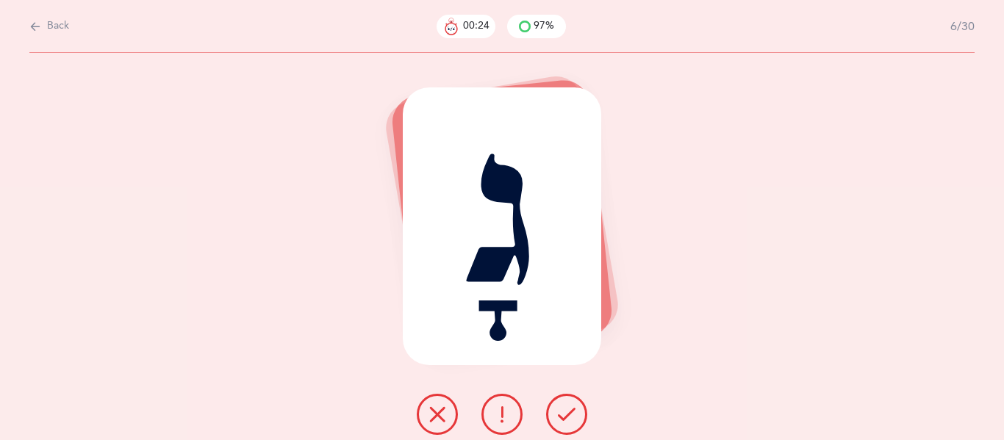
click at [569, 407] on icon at bounding box center [567, 415] width 18 height 18
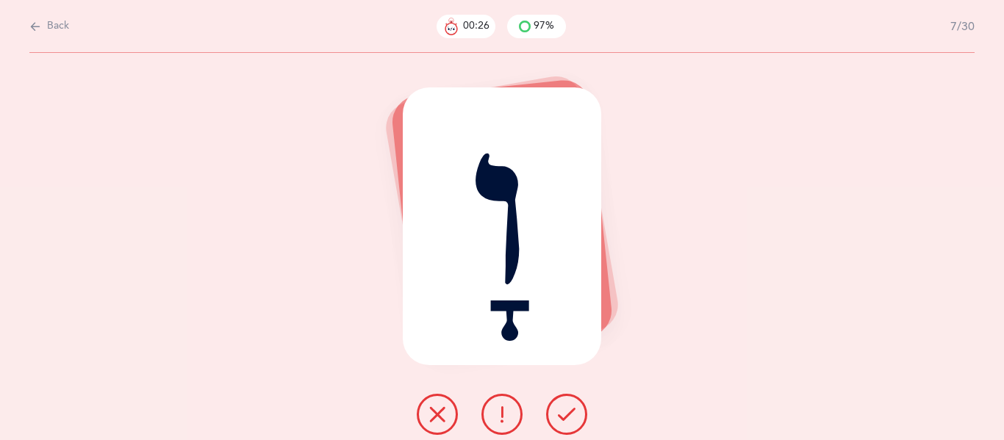
click at [569, 407] on icon at bounding box center [567, 415] width 18 height 18
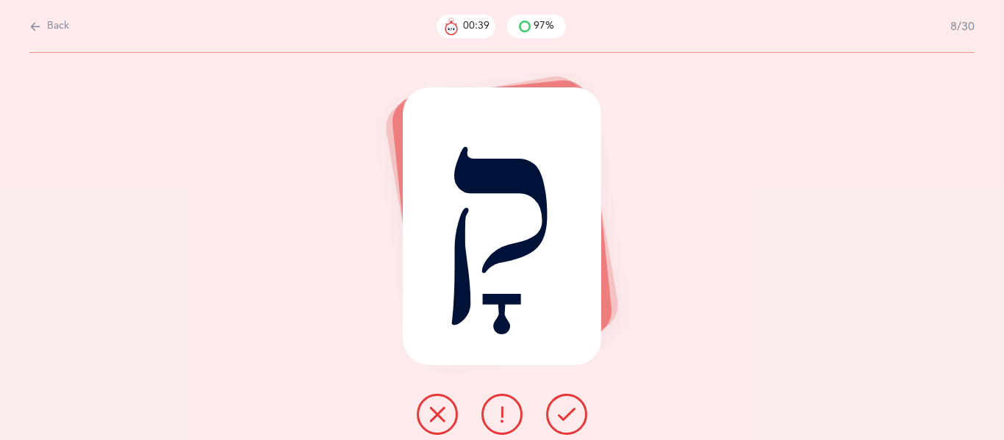
click at [560, 408] on icon at bounding box center [567, 415] width 18 height 18
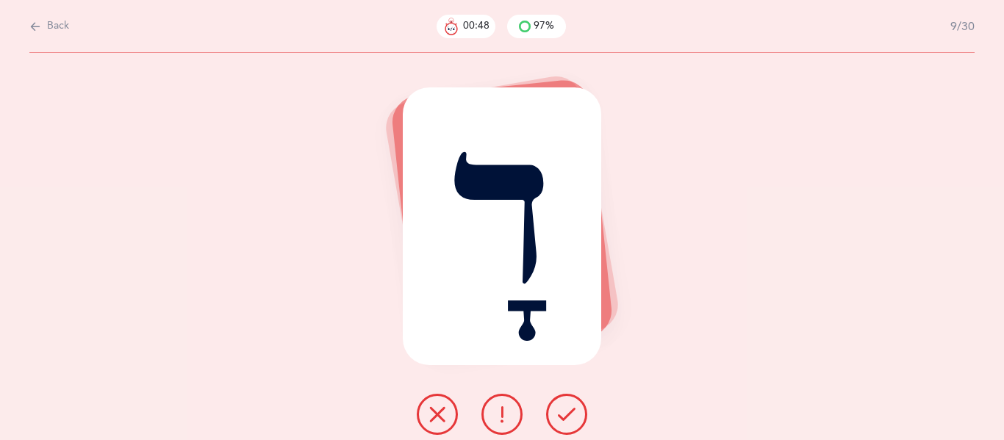
click at [561, 408] on icon at bounding box center [567, 415] width 18 height 18
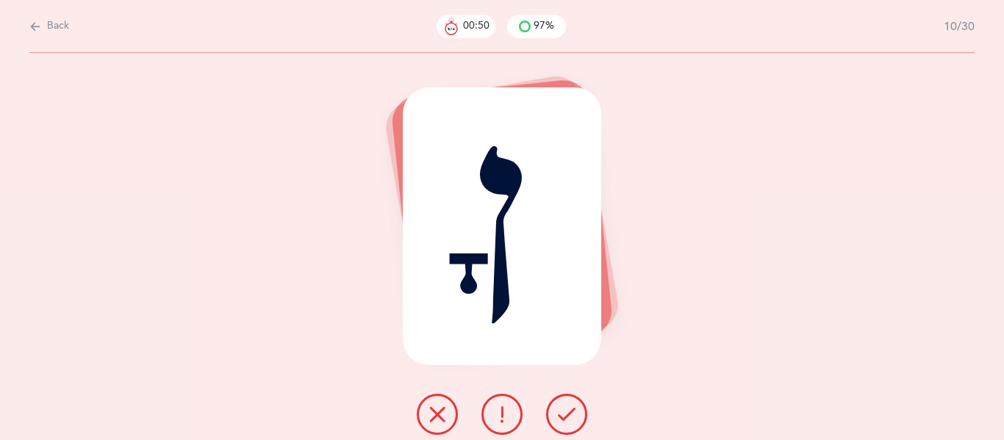
click at [561, 408] on icon at bounding box center [567, 415] width 18 height 18
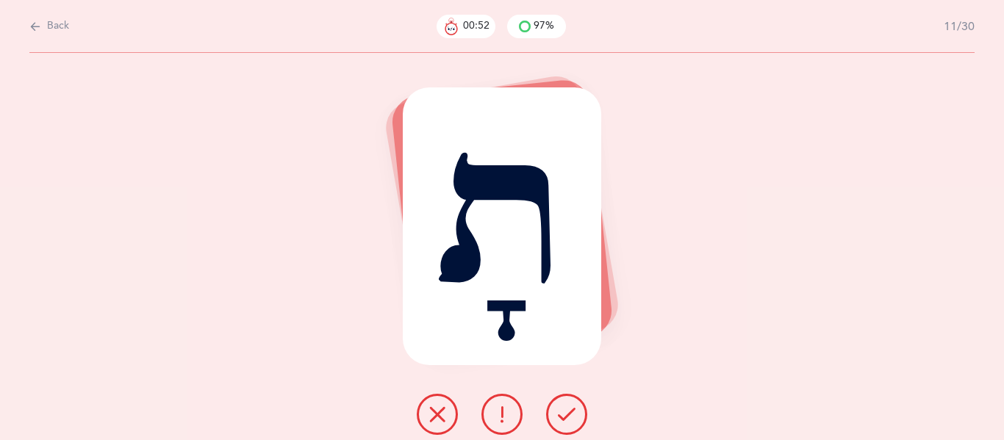
click at [561, 408] on icon at bounding box center [567, 415] width 18 height 18
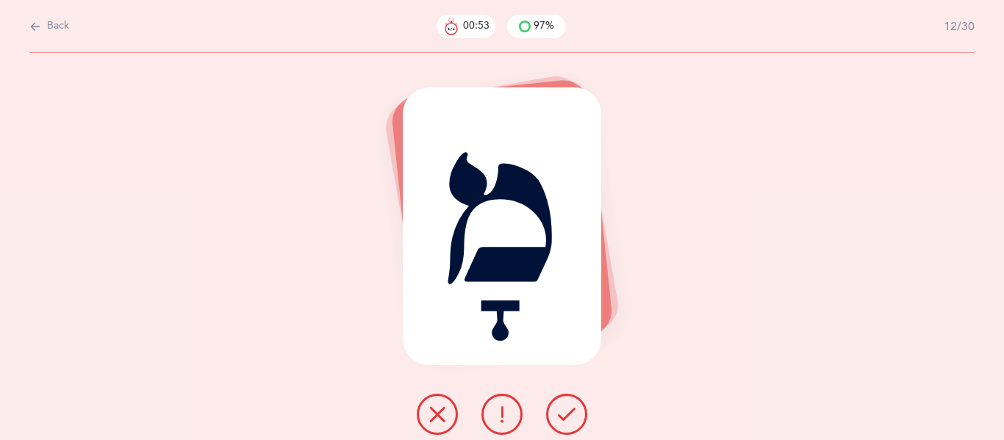
click at [561, 408] on icon at bounding box center [567, 415] width 18 height 18
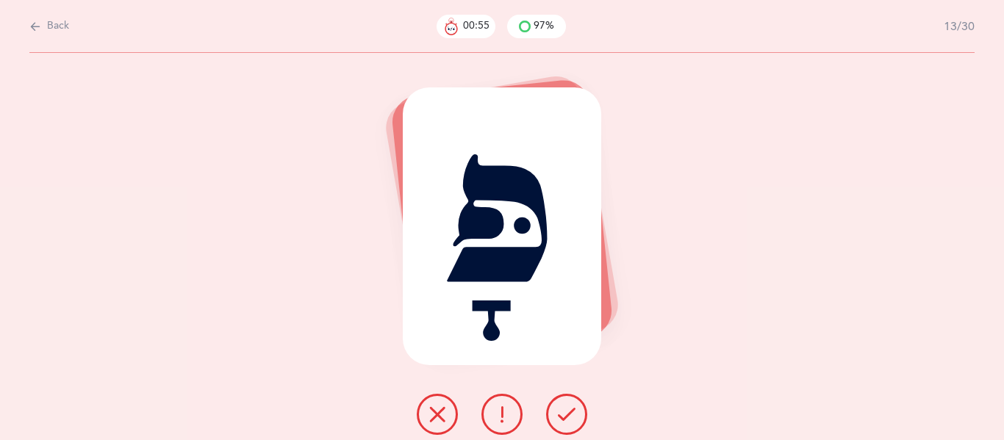
click at [561, 408] on icon at bounding box center [567, 415] width 18 height 18
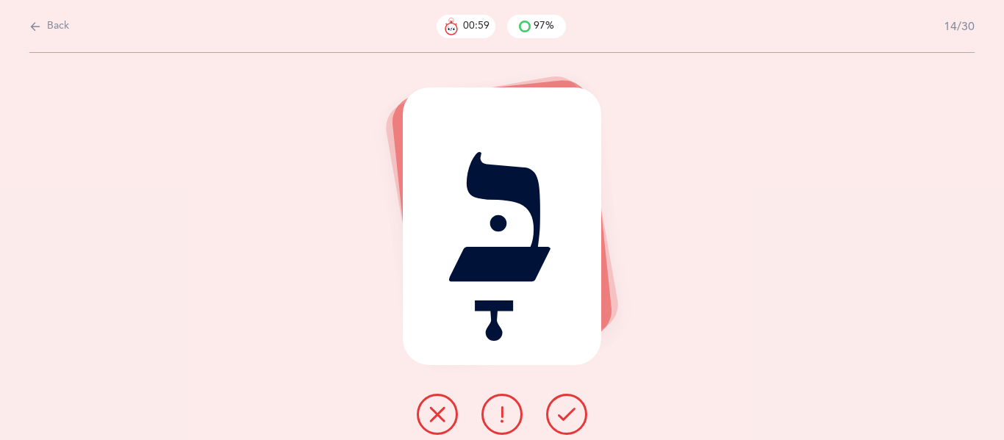
click at [561, 408] on icon at bounding box center [567, 415] width 18 height 18
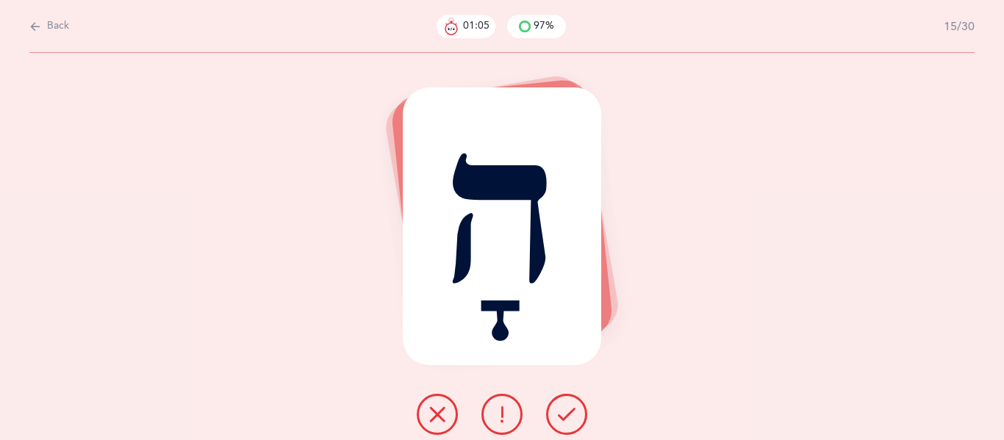
click at [561, 408] on icon at bounding box center [567, 415] width 18 height 18
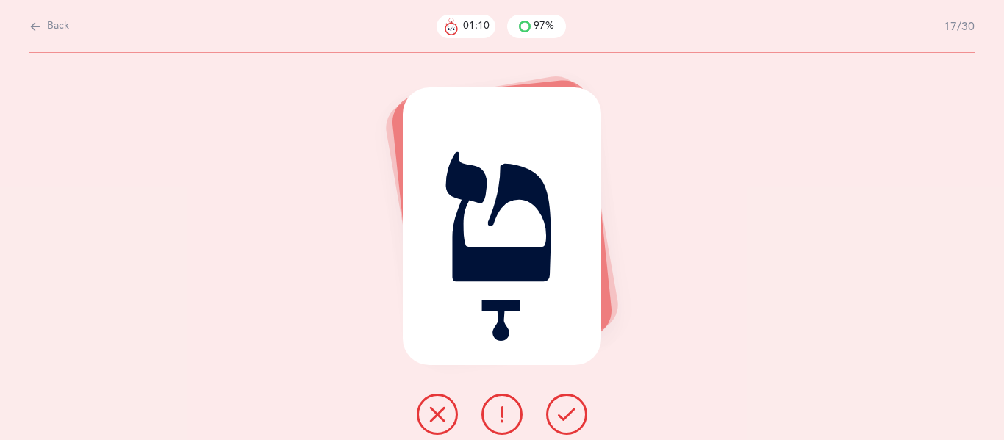
click at [561, 408] on icon at bounding box center [567, 415] width 18 height 18
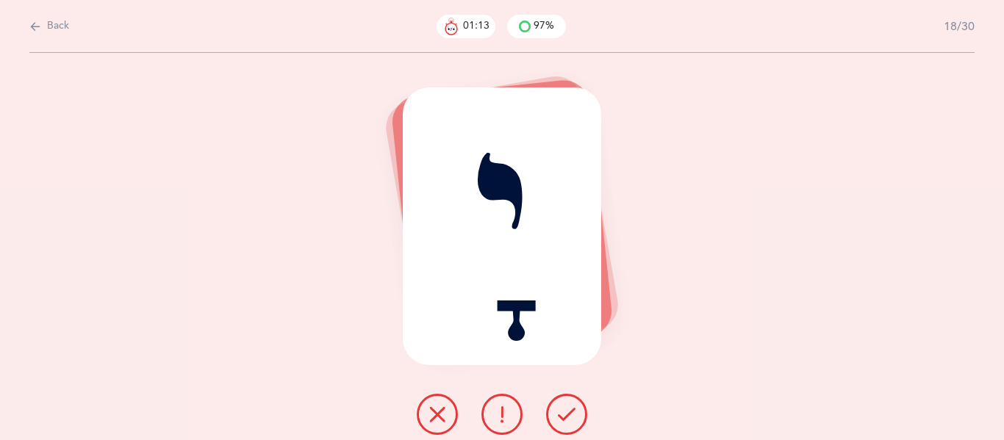
click at [561, 408] on icon at bounding box center [567, 415] width 18 height 18
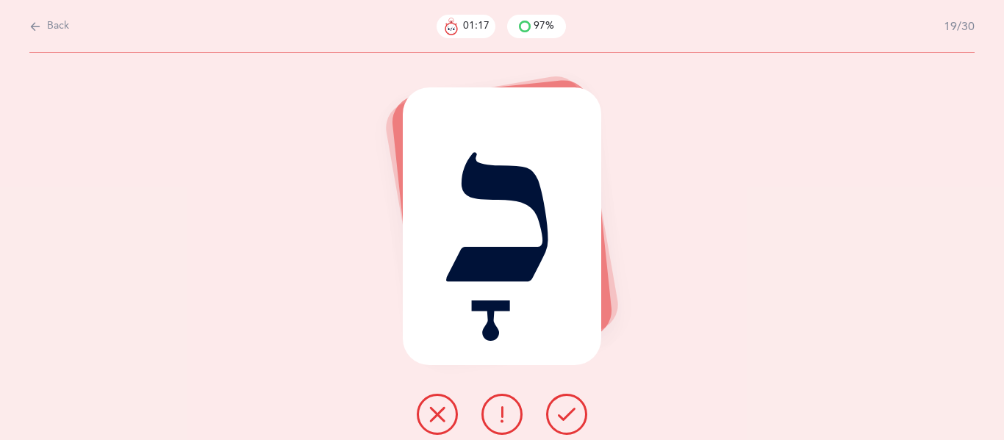
click at [561, 408] on icon at bounding box center [567, 415] width 18 height 18
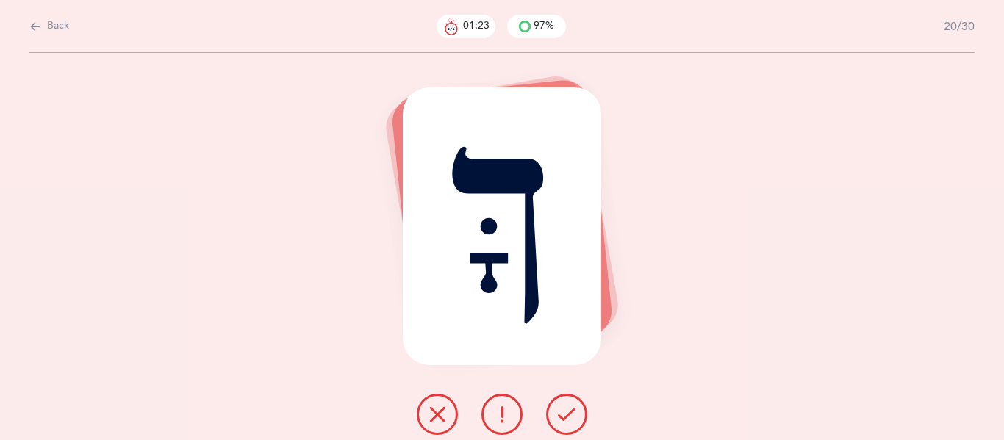
click at [561, 408] on icon at bounding box center [567, 415] width 18 height 18
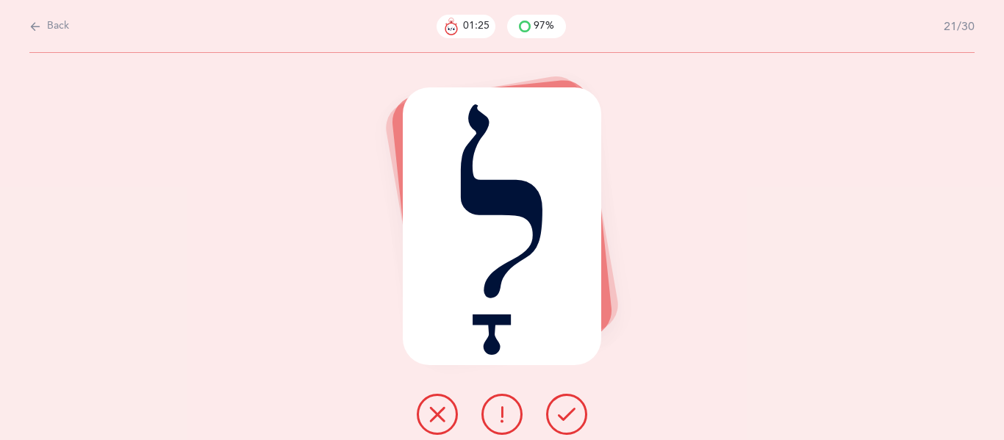
click at [561, 408] on icon at bounding box center [567, 415] width 18 height 18
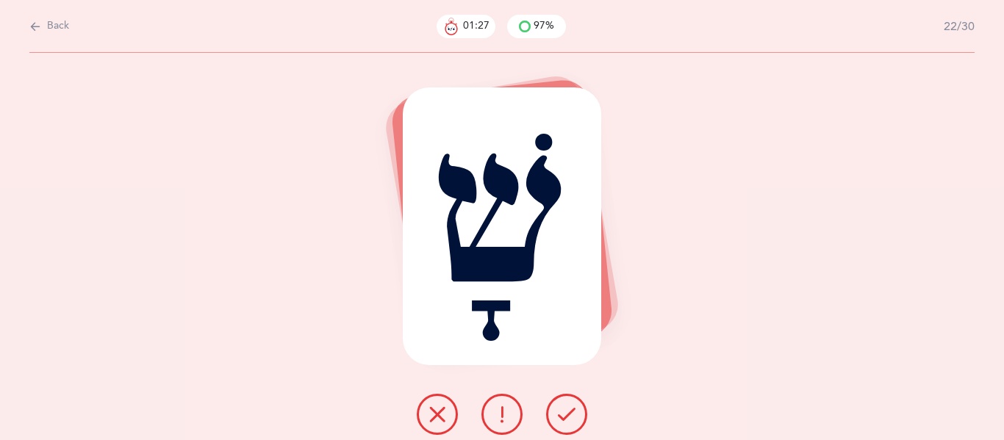
click at [561, 408] on icon at bounding box center [567, 415] width 18 height 18
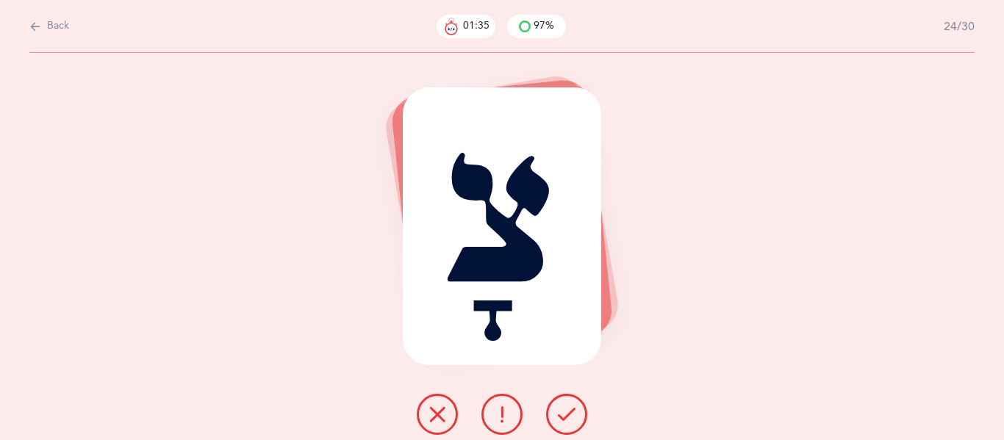
click at [561, 408] on icon at bounding box center [567, 415] width 18 height 18
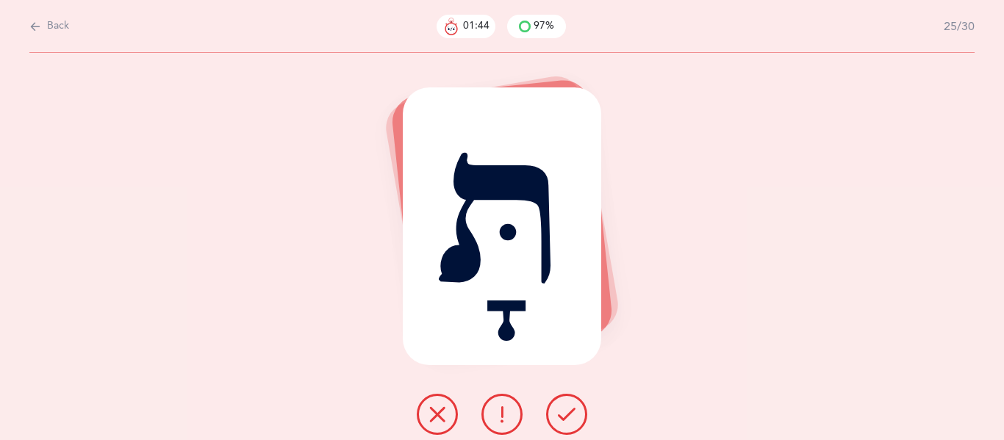
click at [580, 403] on button at bounding box center [566, 414] width 41 height 41
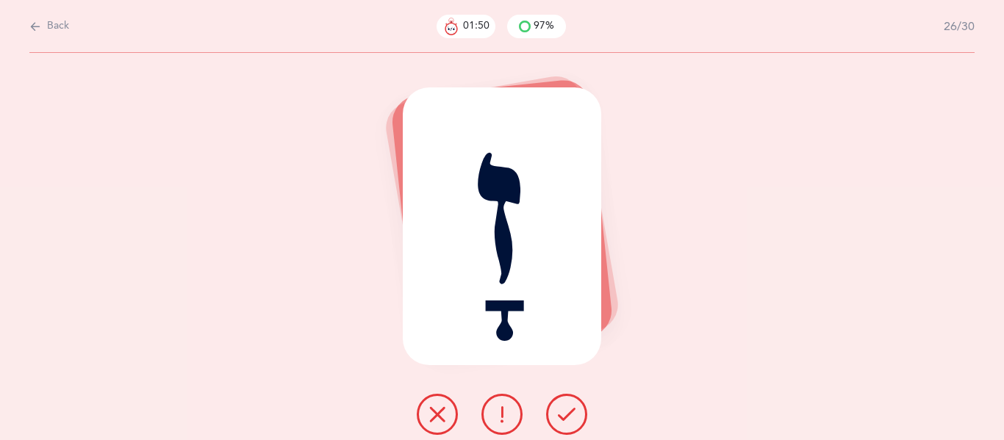
click at [569, 408] on icon at bounding box center [567, 415] width 18 height 18
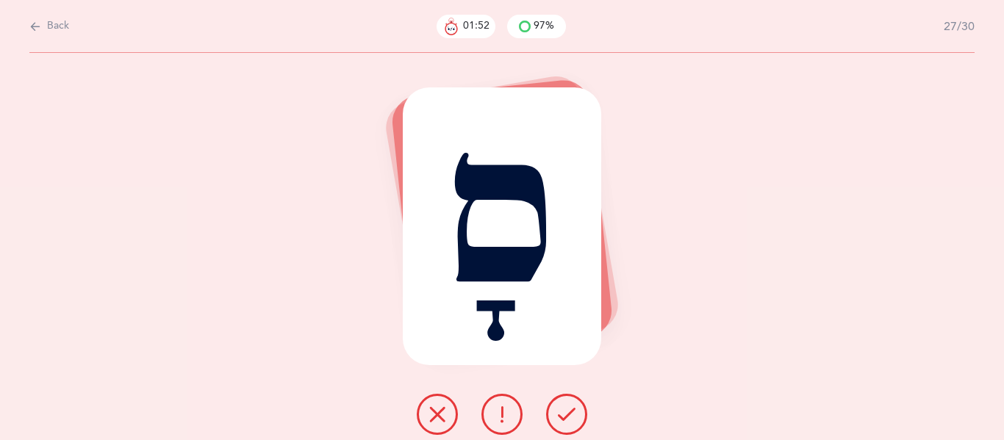
click at [569, 408] on icon at bounding box center [567, 415] width 18 height 18
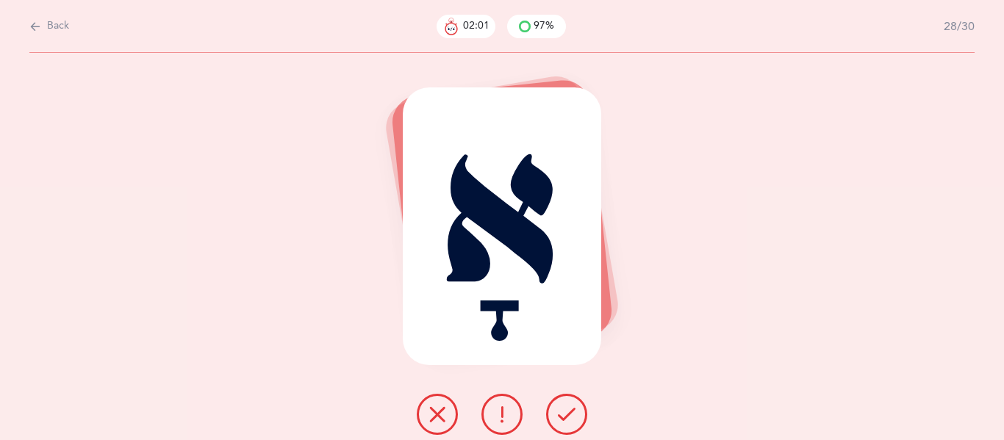
click at [558, 406] on icon at bounding box center [567, 415] width 18 height 18
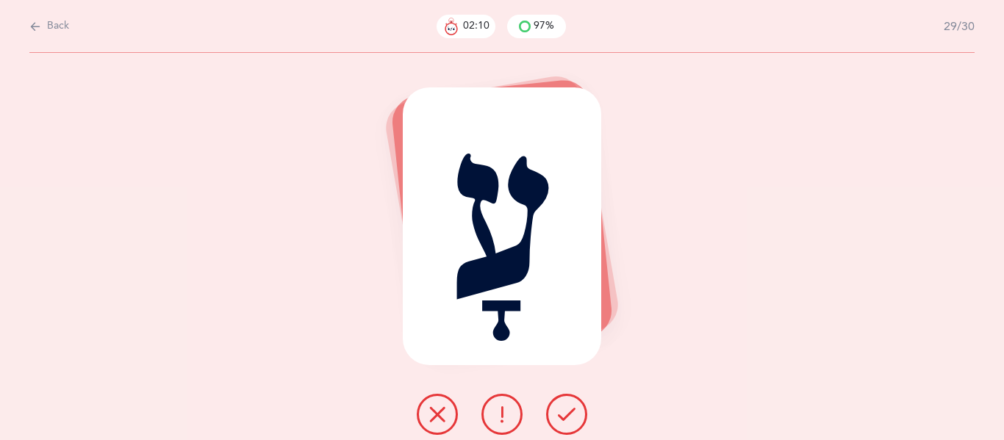
click at [508, 407] on icon at bounding box center [502, 415] width 18 height 18
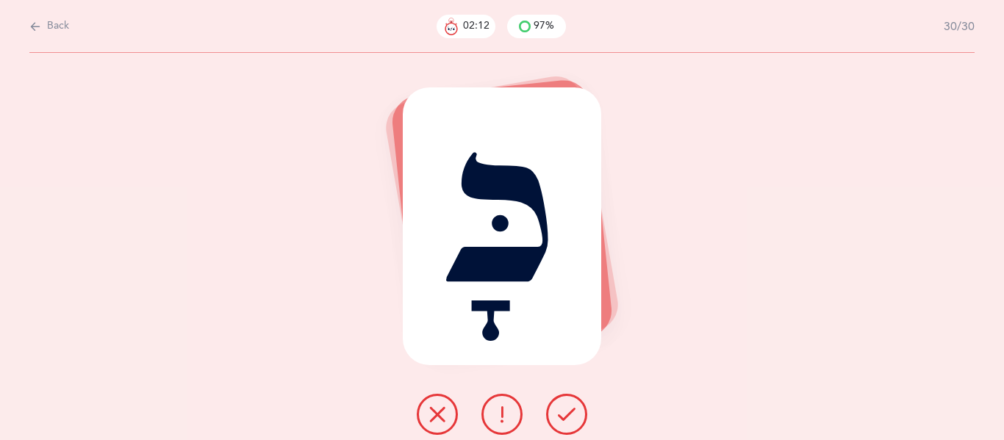
click at [552, 411] on button at bounding box center [566, 414] width 41 height 41
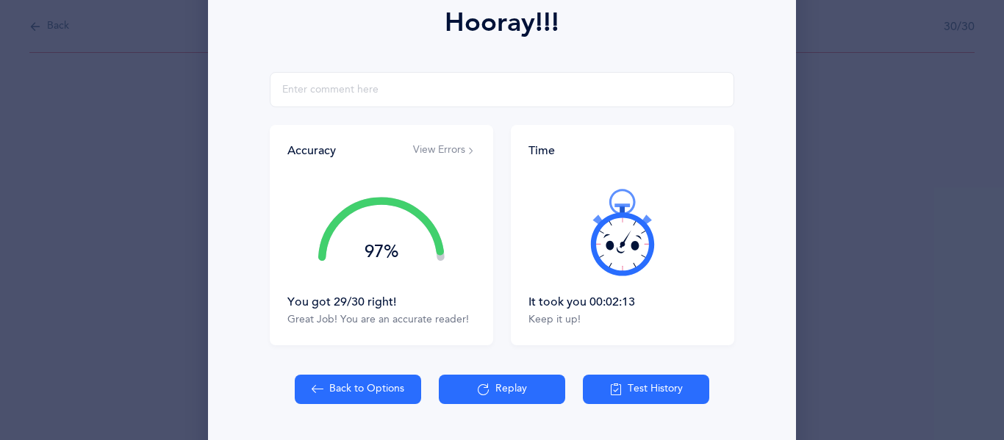
scroll to position [259, 0]
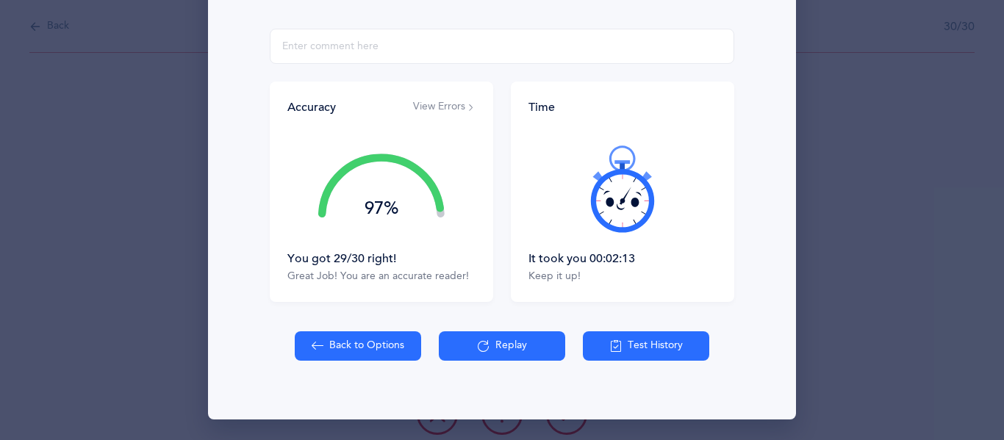
click at [504, 346] on button "Replay" at bounding box center [502, 345] width 126 height 29
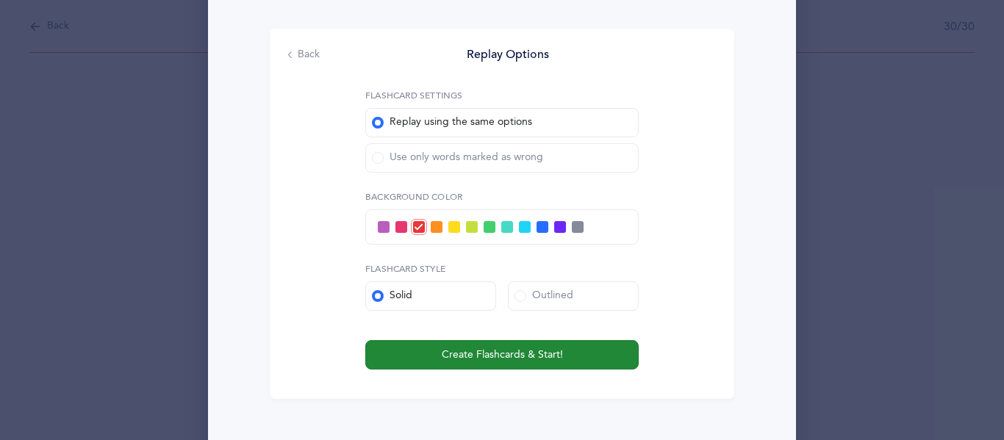
click at [497, 350] on span "Create Flashcards & Start!" at bounding box center [502, 354] width 121 height 15
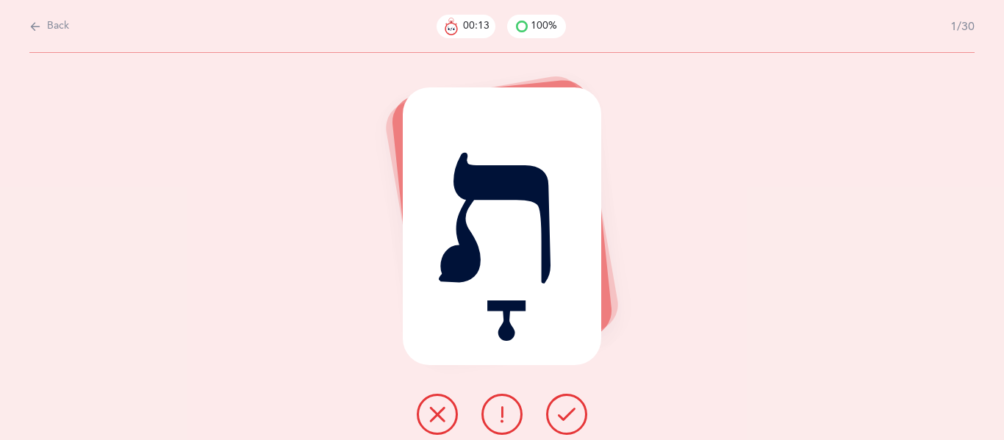
click at [554, 403] on button at bounding box center [566, 414] width 41 height 41
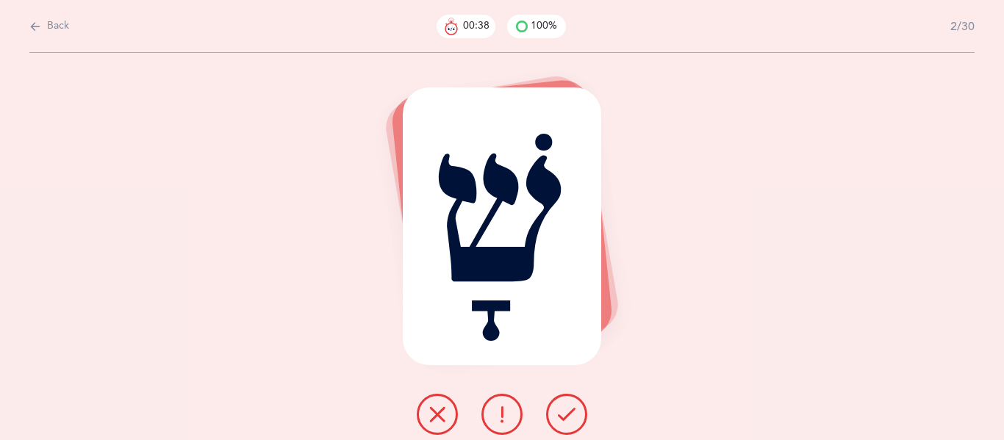
click at [441, 413] on icon at bounding box center [437, 415] width 18 height 18
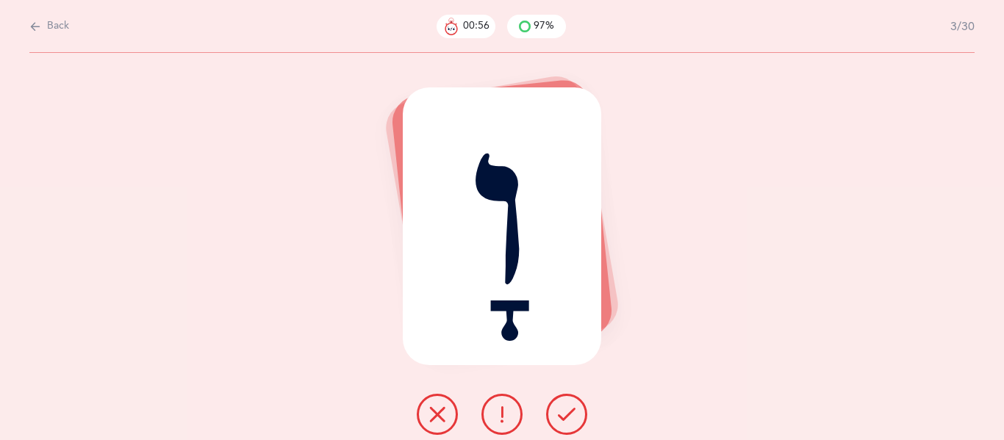
click at [565, 414] on icon at bounding box center [567, 415] width 18 height 18
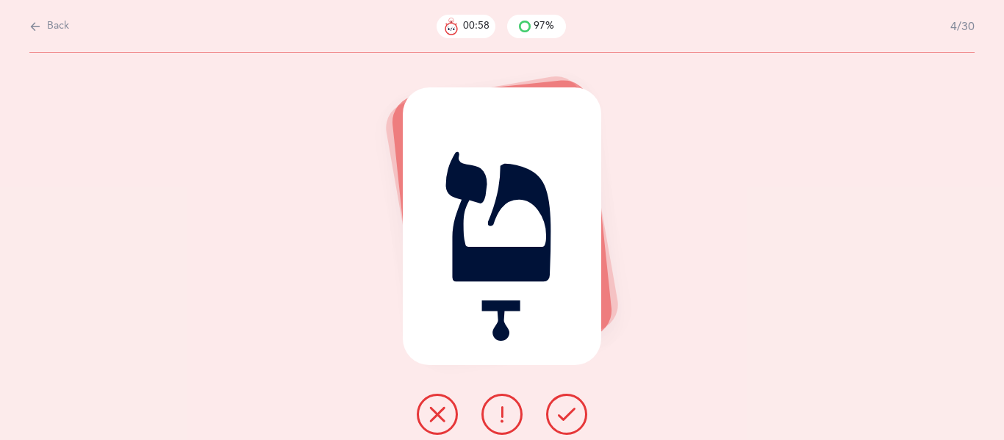
click at [565, 414] on icon at bounding box center [567, 415] width 18 height 18
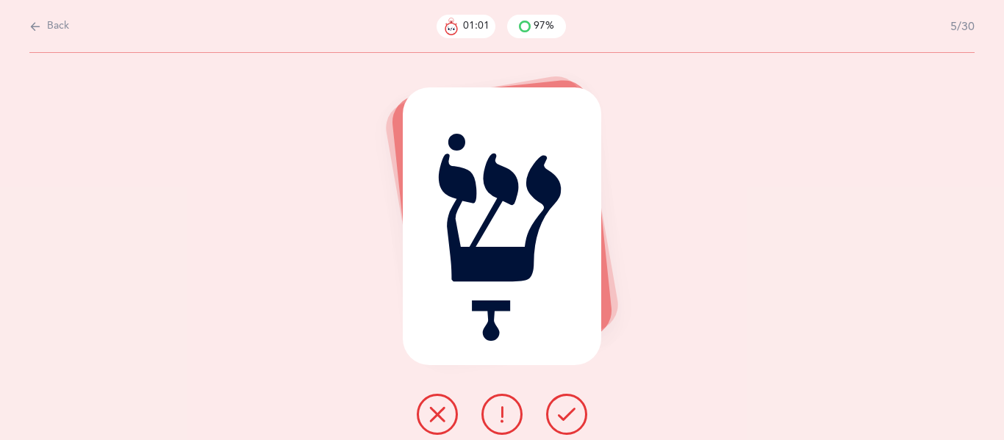
click at [565, 414] on icon at bounding box center [567, 415] width 18 height 18
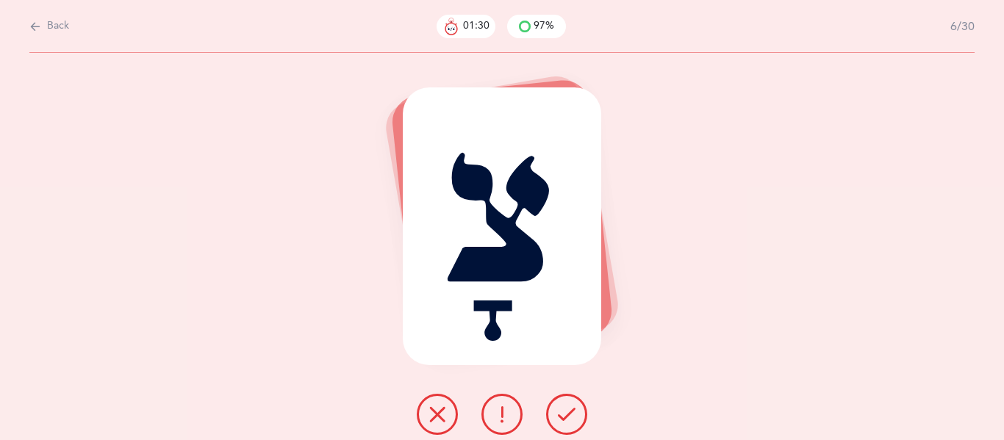
click at [563, 410] on icon at bounding box center [567, 415] width 18 height 18
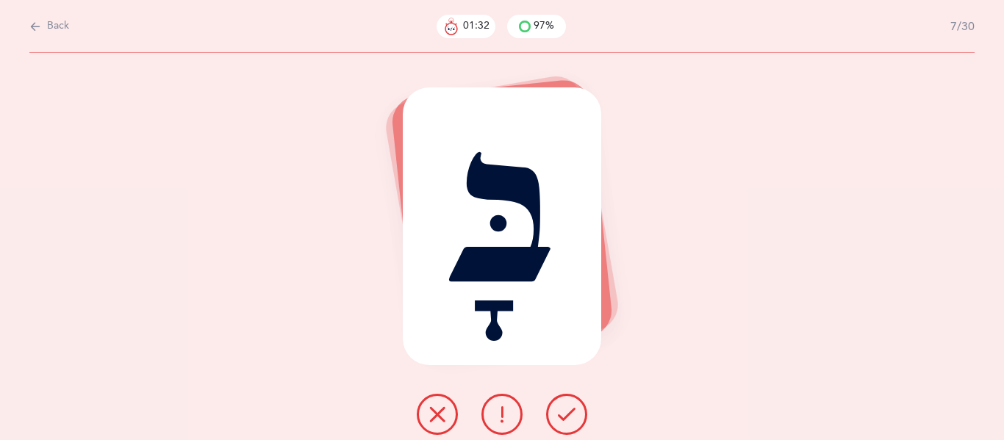
click at [568, 406] on icon at bounding box center [567, 415] width 18 height 18
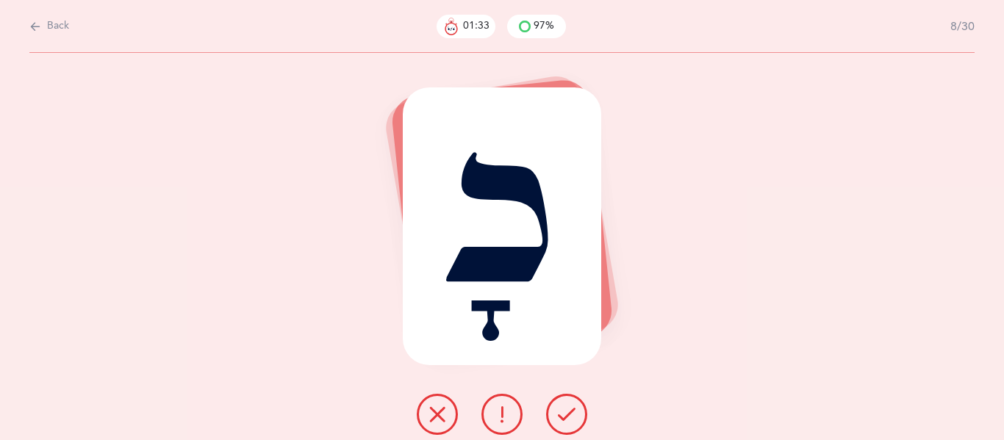
click at [568, 406] on icon at bounding box center [567, 415] width 18 height 18
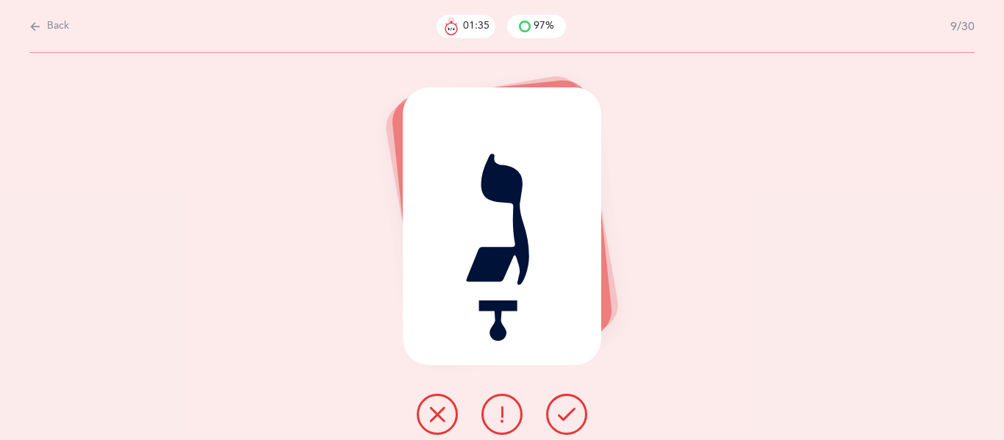
click at [568, 406] on icon at bounding box center [567, 415] width 18 height 18
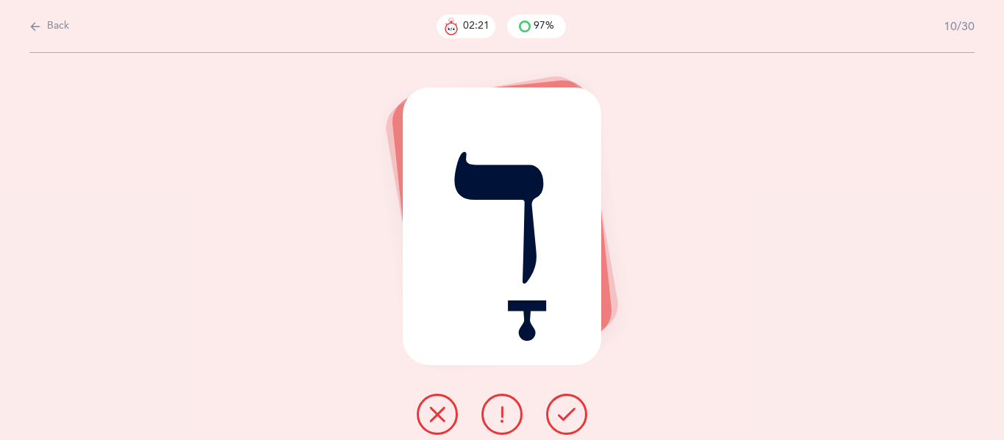
click at [568, 406] on icon at bounding box center [567, 415] width 18 height 18
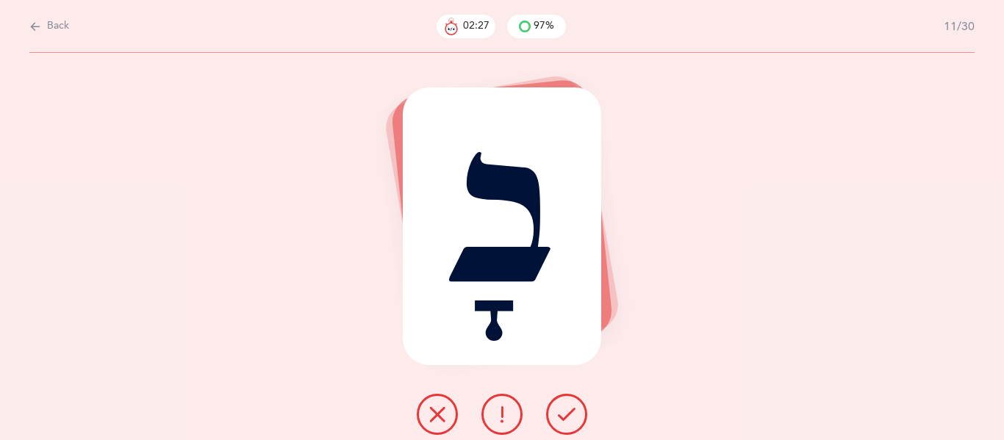
click at [568, 407] on icon at bounding box center [567, 415] width 18 height 18
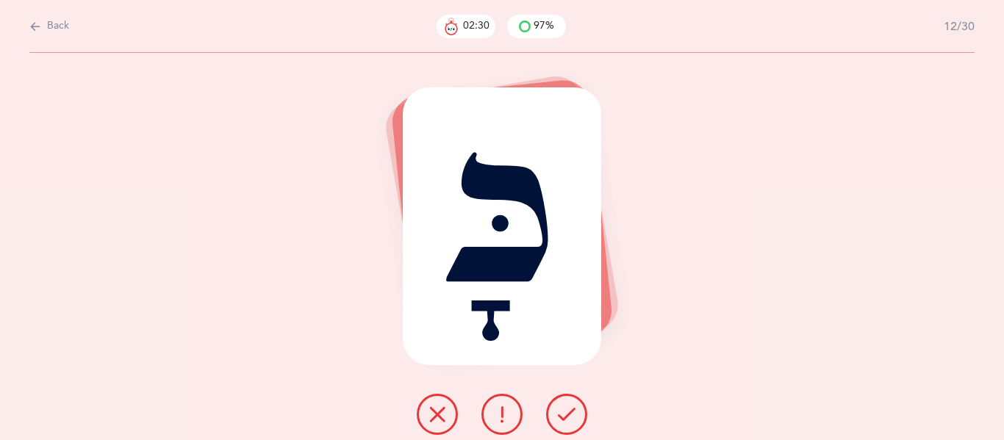
click at [568, 407] on icon at bounding box center [567, 415] width 18 height 18
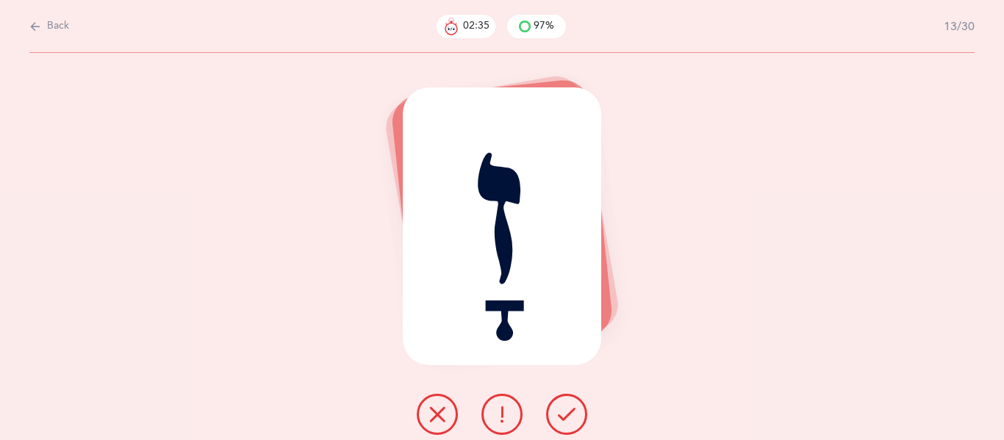
click at [568, 407] on icon at bounding box center [567, 415] width 18 height 18
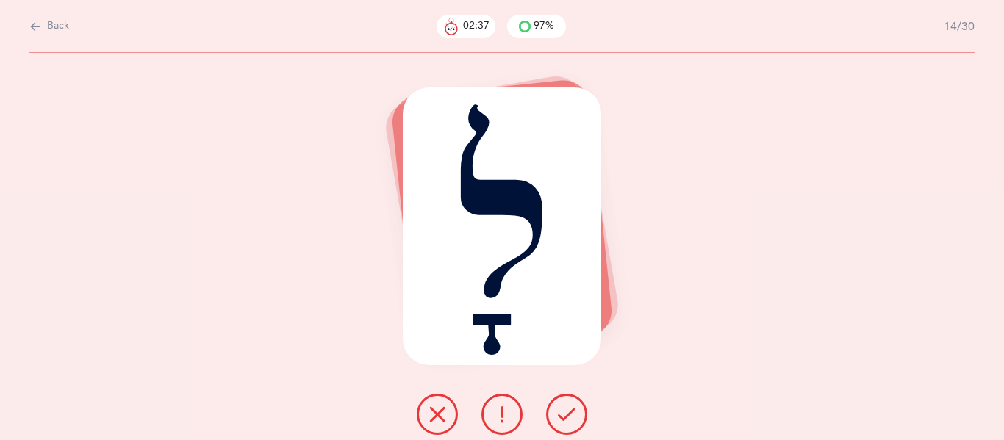
click at [568, 407] on icon at bounding box center [567, 415] width 18 height 18
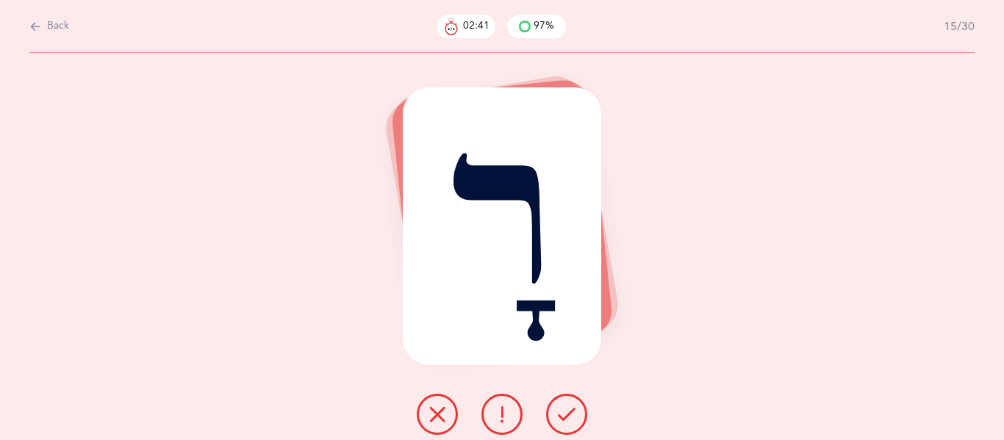
click at [568, 407] on icon at bounding box center [567, 415] width 18 height 18
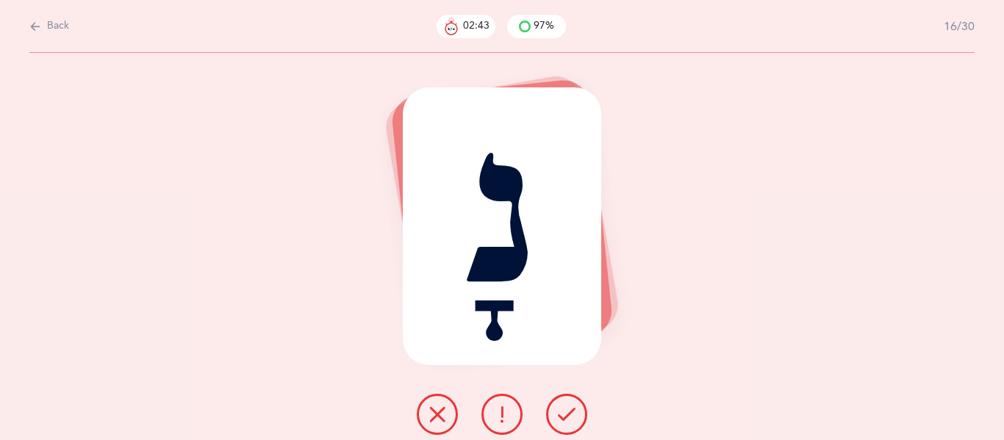
click at [568, 407] on icon at bounding box center [567, 415] width 18 height 18
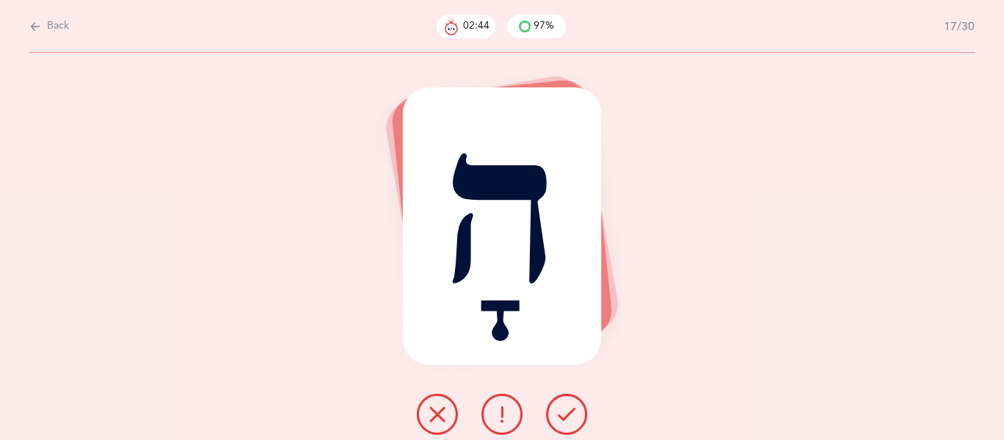
click at [568, 407] on icon at bounding box center [567, 415] width 18 height 18
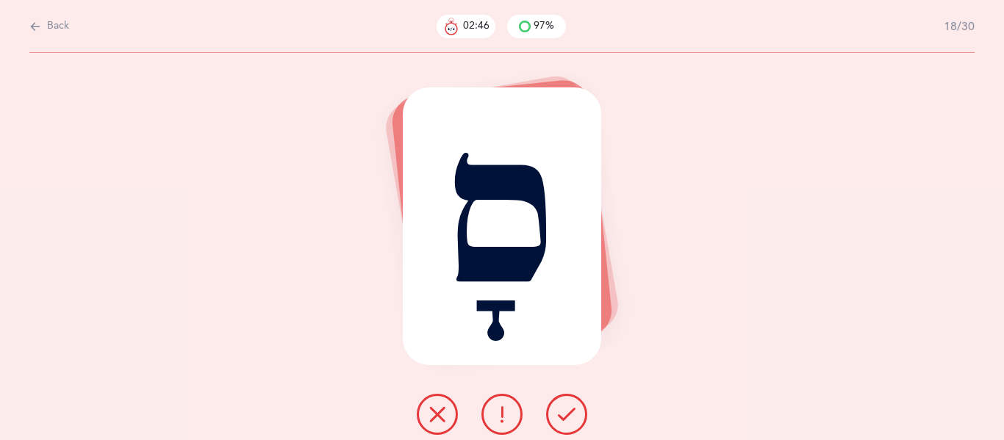
click at [568, 407] on icon at bounding box center [567, 415] width 18 height 18
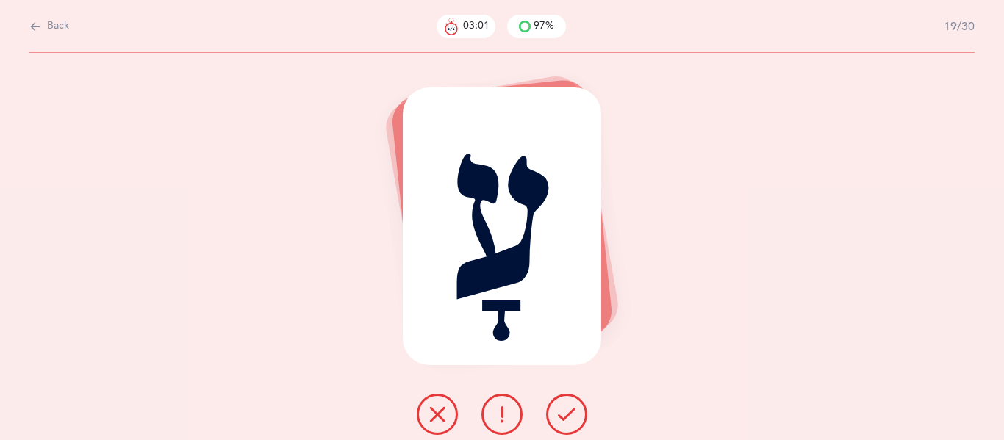
click at [566, 415] on icon at bounding box center [567, 415] width 18 height 18
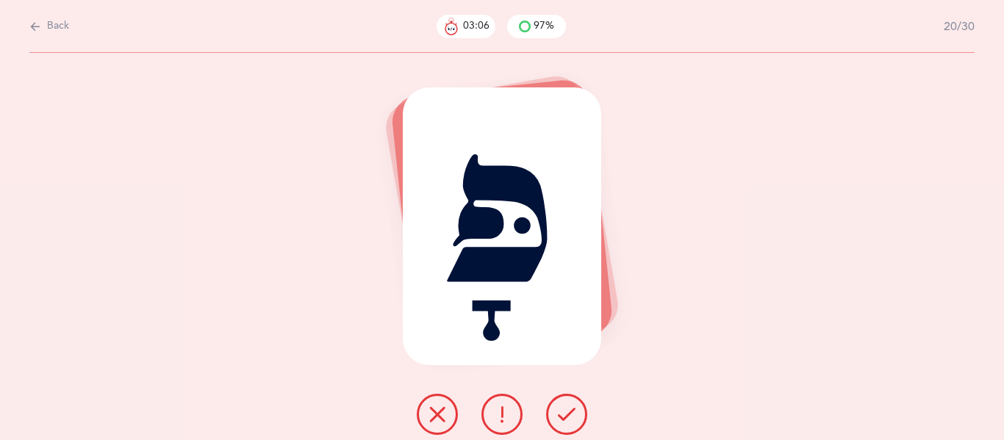
click at [566, 415] on icon at bounding box center [567, 415] width 18 height 18
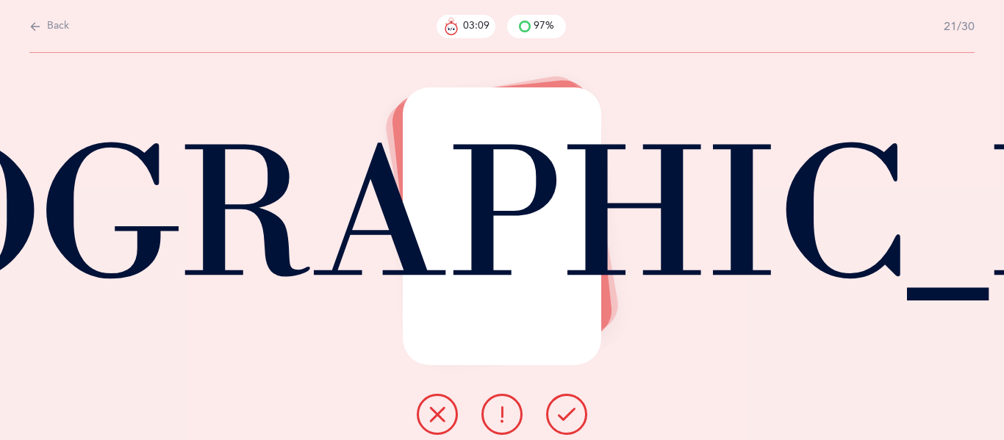
click at [566, 415] on icon at bounding box center [567, 415] width 18 height 18
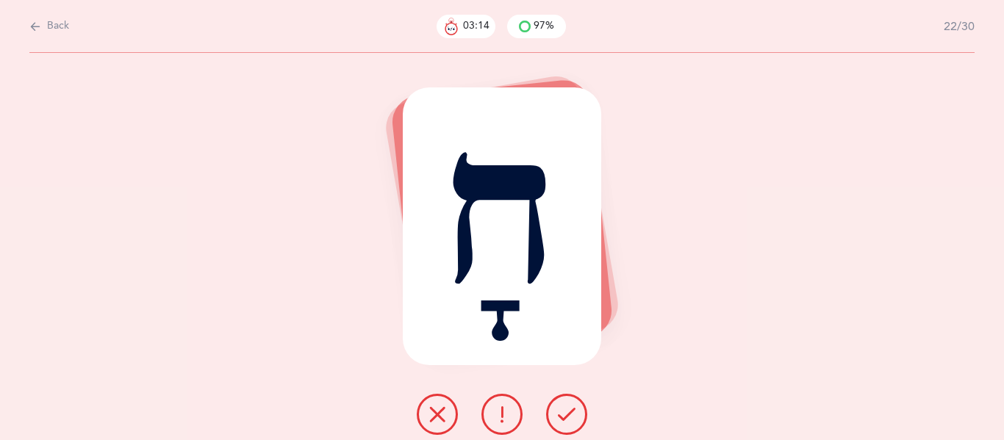
click at [566, 415] on icon at bounding box center [567, 415] width 18 height 18
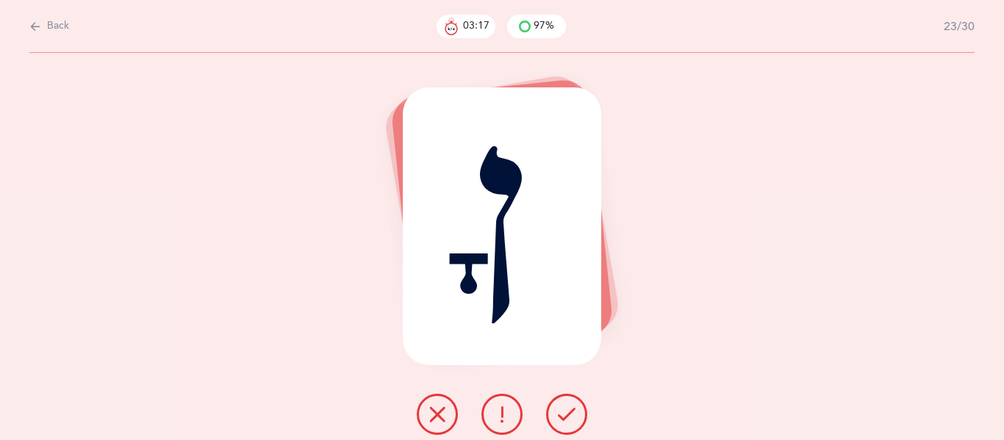
click at [566, 415] on icon at bounding box center [567, 415] width 18 height 18
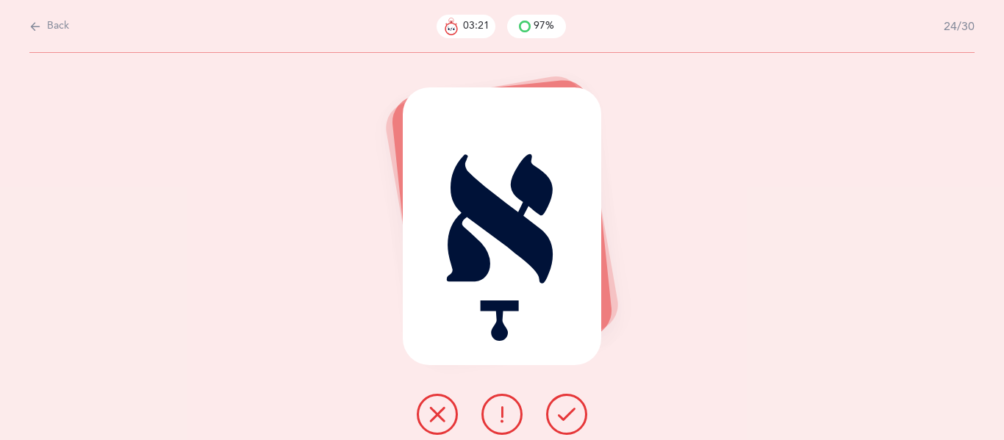
click at [566, 415] on icon at bounding box center [567, 415] width 18 height 18
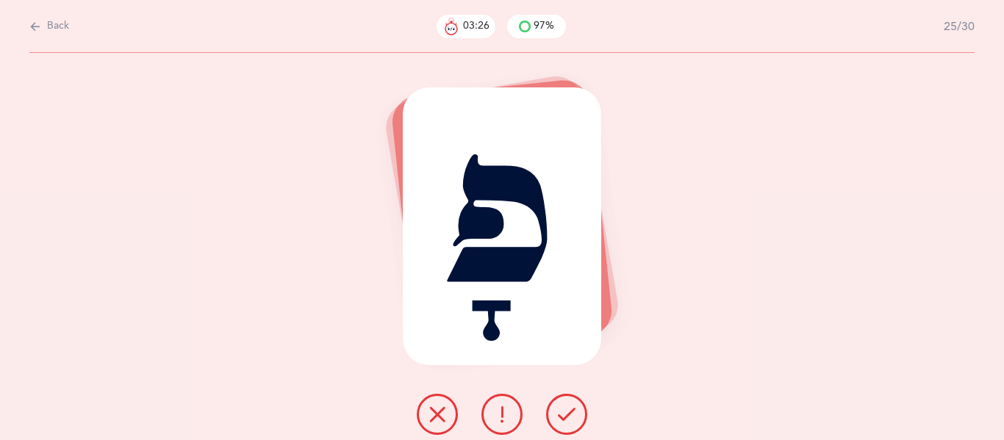
click at [566, 410] on icon at bounding box center [567, 415] width 18 height 18
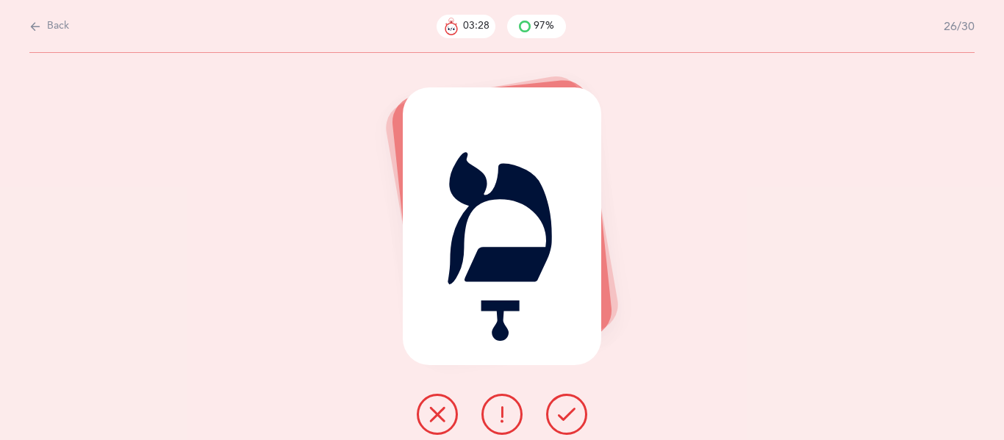
click at [566, 410] on icon at bounding box center [567, 415] width 18 height 18
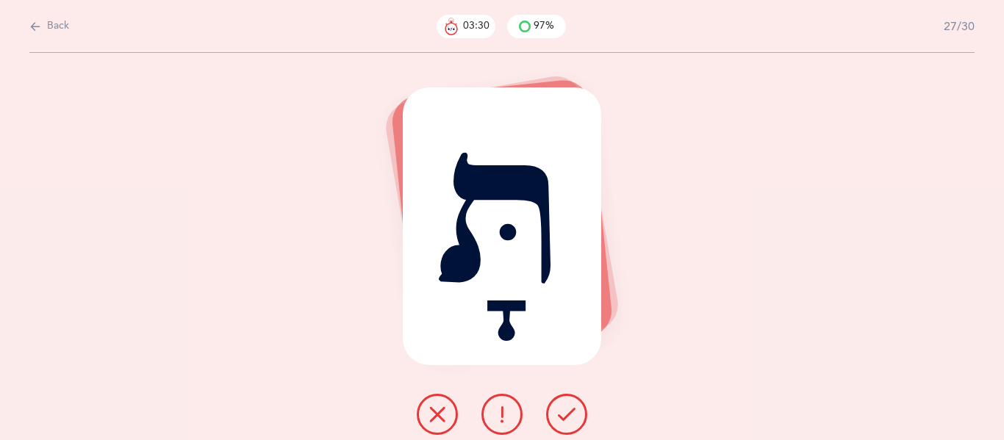
click at [566, 410] on icon at bounding box center [567, 415] width 18 height 18
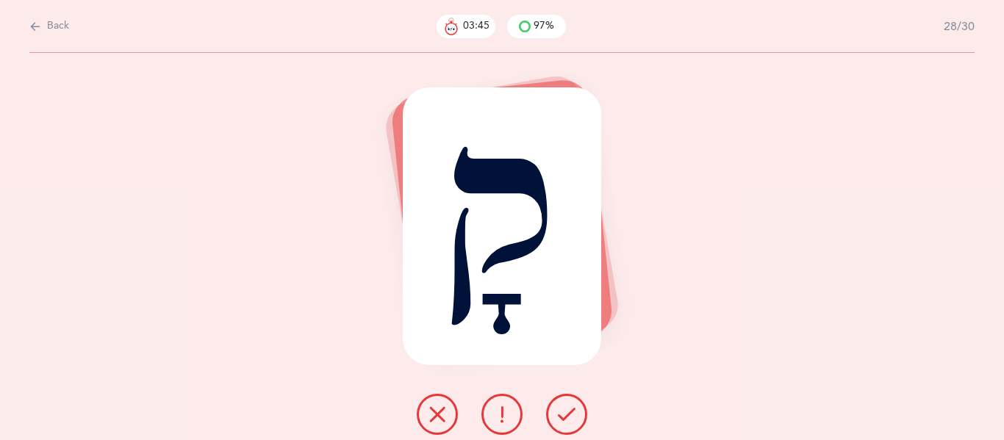
click at [505, 421] on icon at bounding box center [502, 415] width 18 height 18
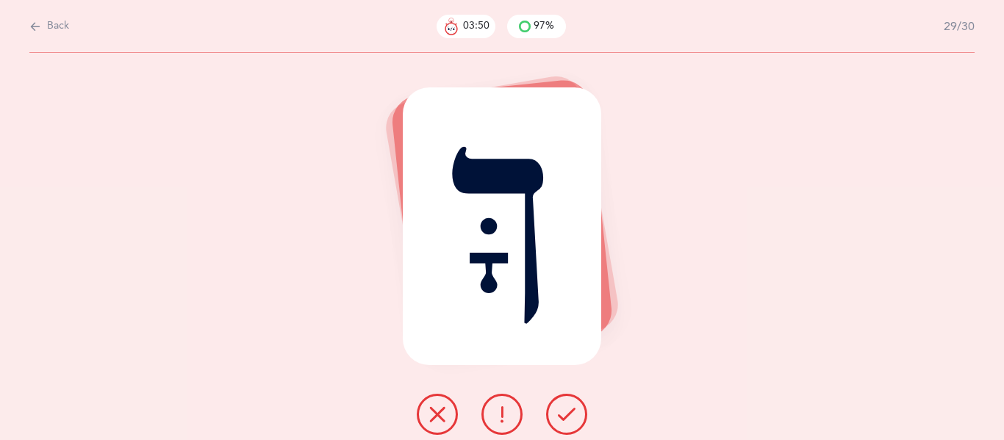
click at [568, 402] on button at bounding box center [566, 414] width 41 height 41
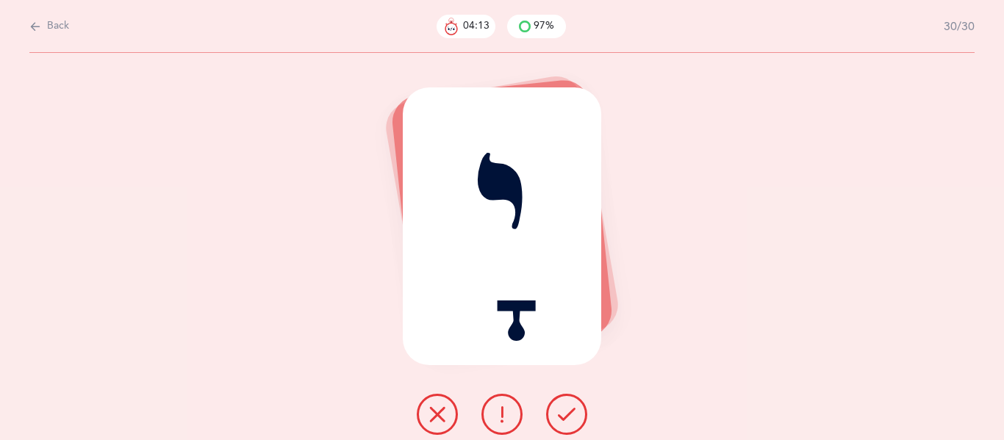
click at [558, 413] on icon at bounding box center [567, 415] width 18 height 18
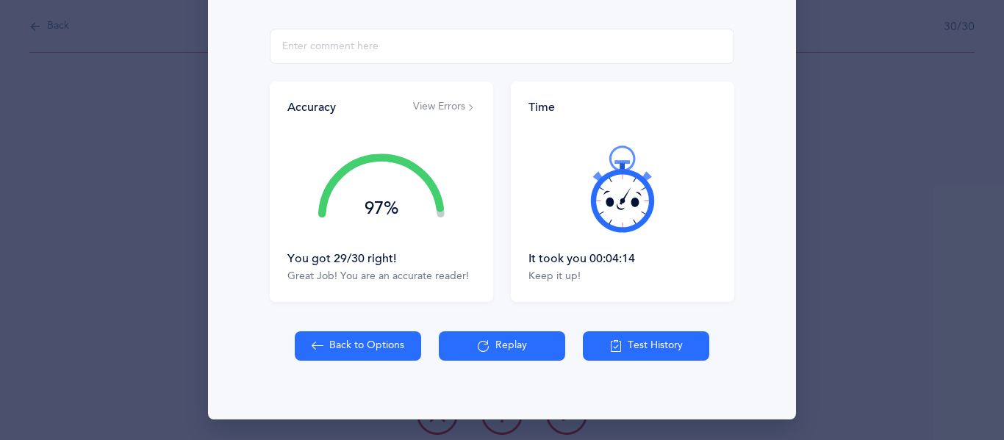
click at [665, 347] on button "Test History" at bounding box center [646, 345] width 126 height 29
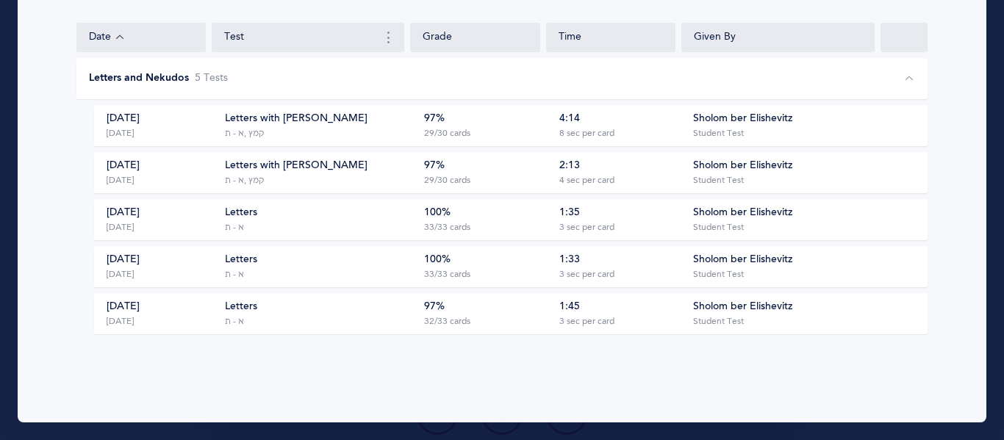
scroll to position [0, 0]
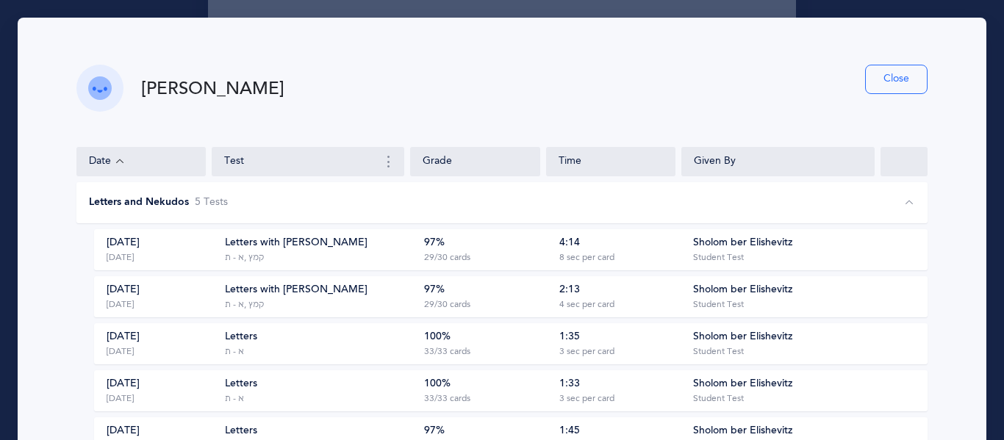
click at [891, 81] on button "Close" at bounding box center [896, 79] width 62 height 29
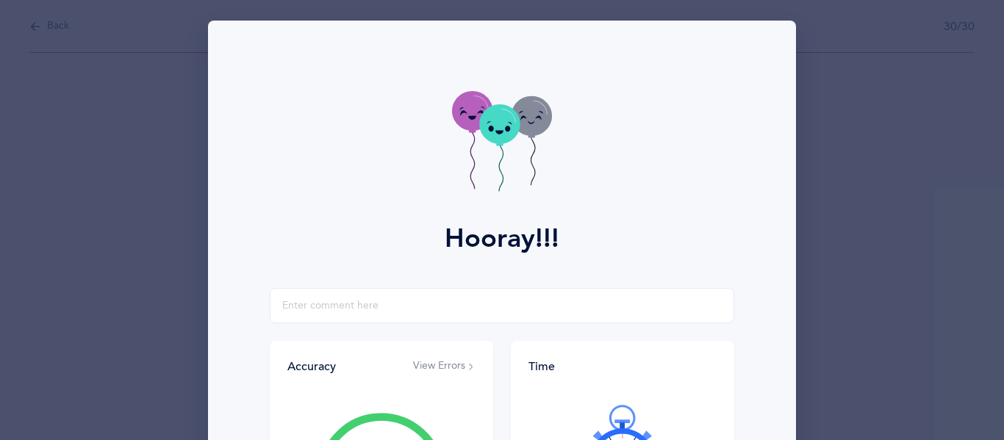
click at [160, 161] on div "Hooray!!! Accuracy View Errors 97% You got 29/30 right! Great Job! You are an a…" at bounding box center [502, 220] width 1004 height 440
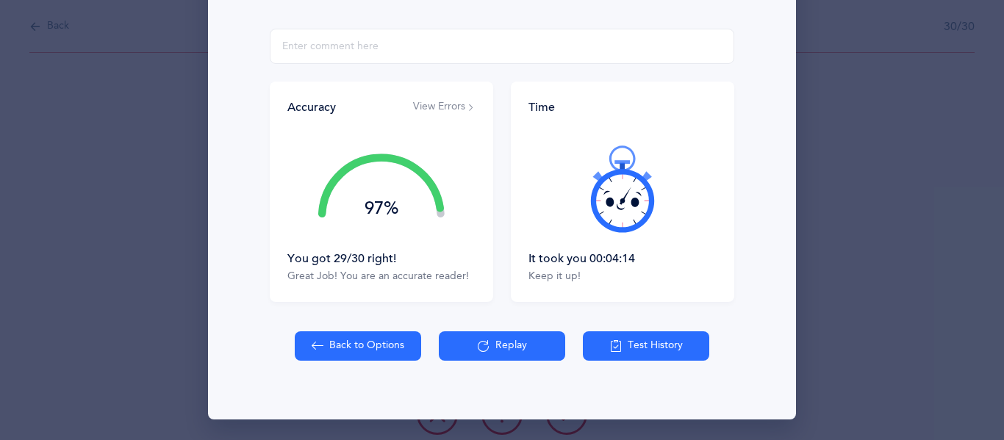
click at [361, 336] on button "Back to Options" at bounding box center [358, 345] width 126 height 29
select select "4"
select select "27"
select select "28"
select select "single"
